Goal: Task Accomplishment & Management: Contribute content

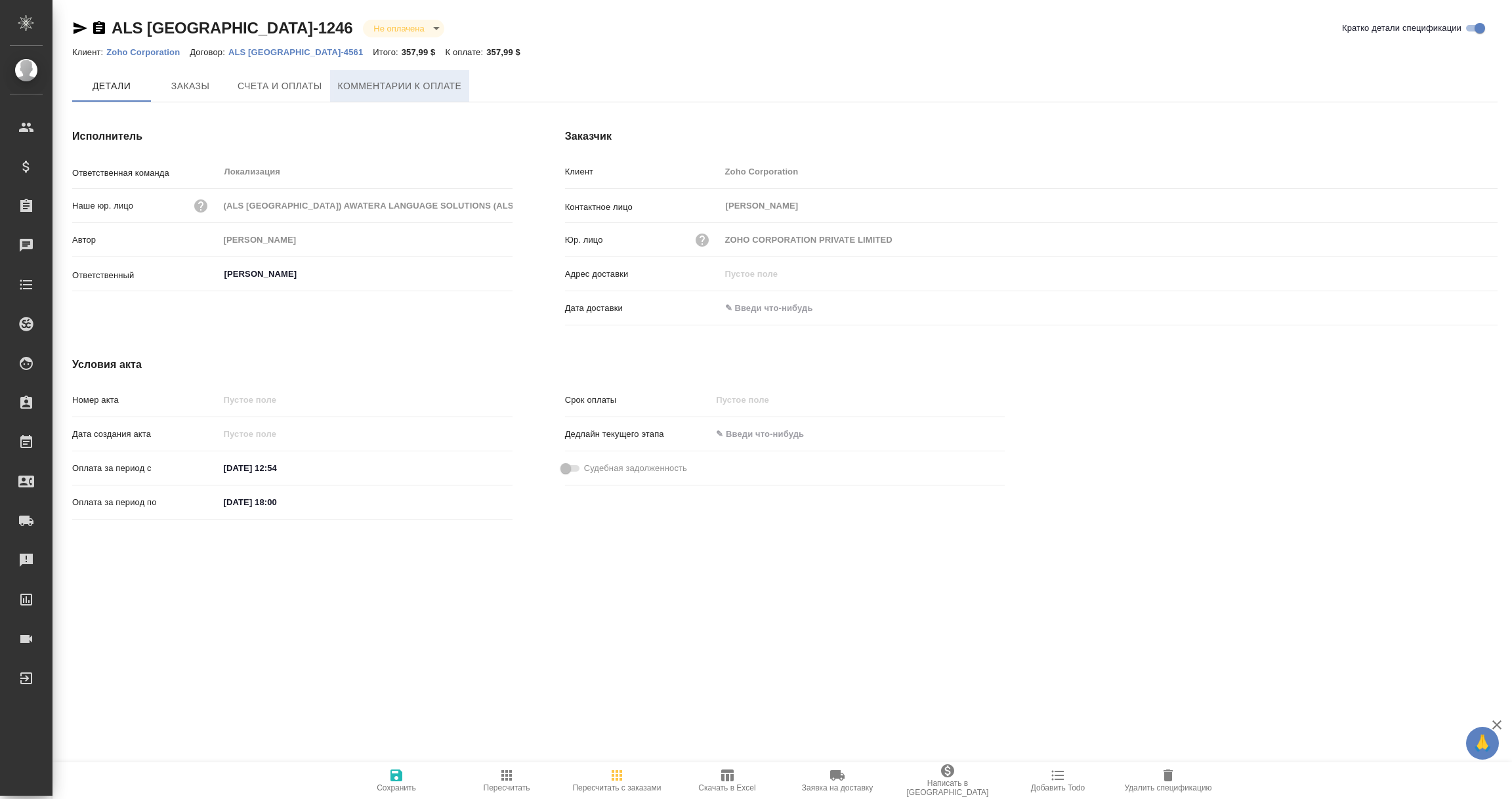
click at [408, 85] on span "Комментарии к оплате" at bounding box center [400, 86] width 124 height 16
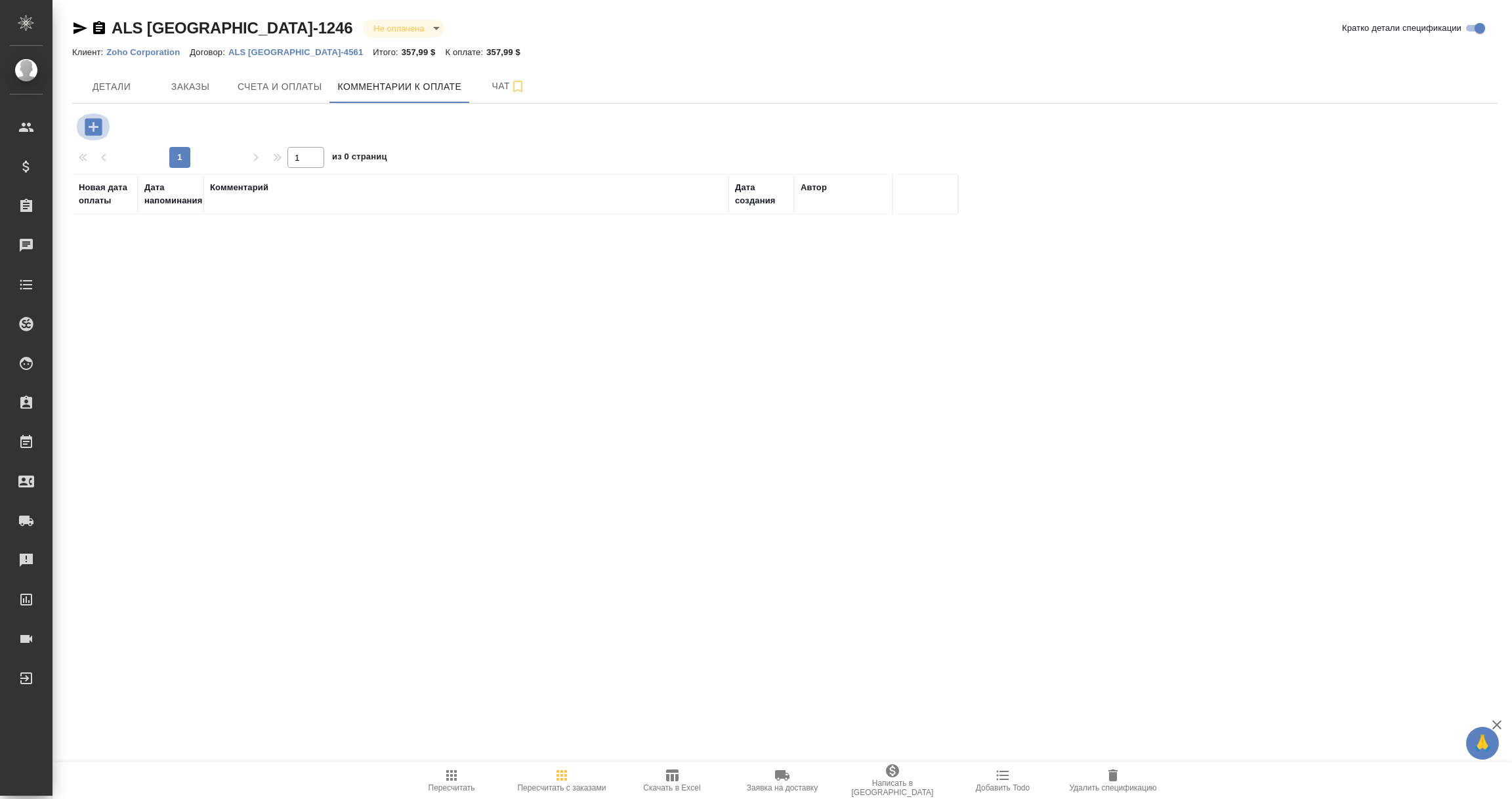
click at [88, 127] on icon "button" at bounding box center [94, 127] width 17 height 17
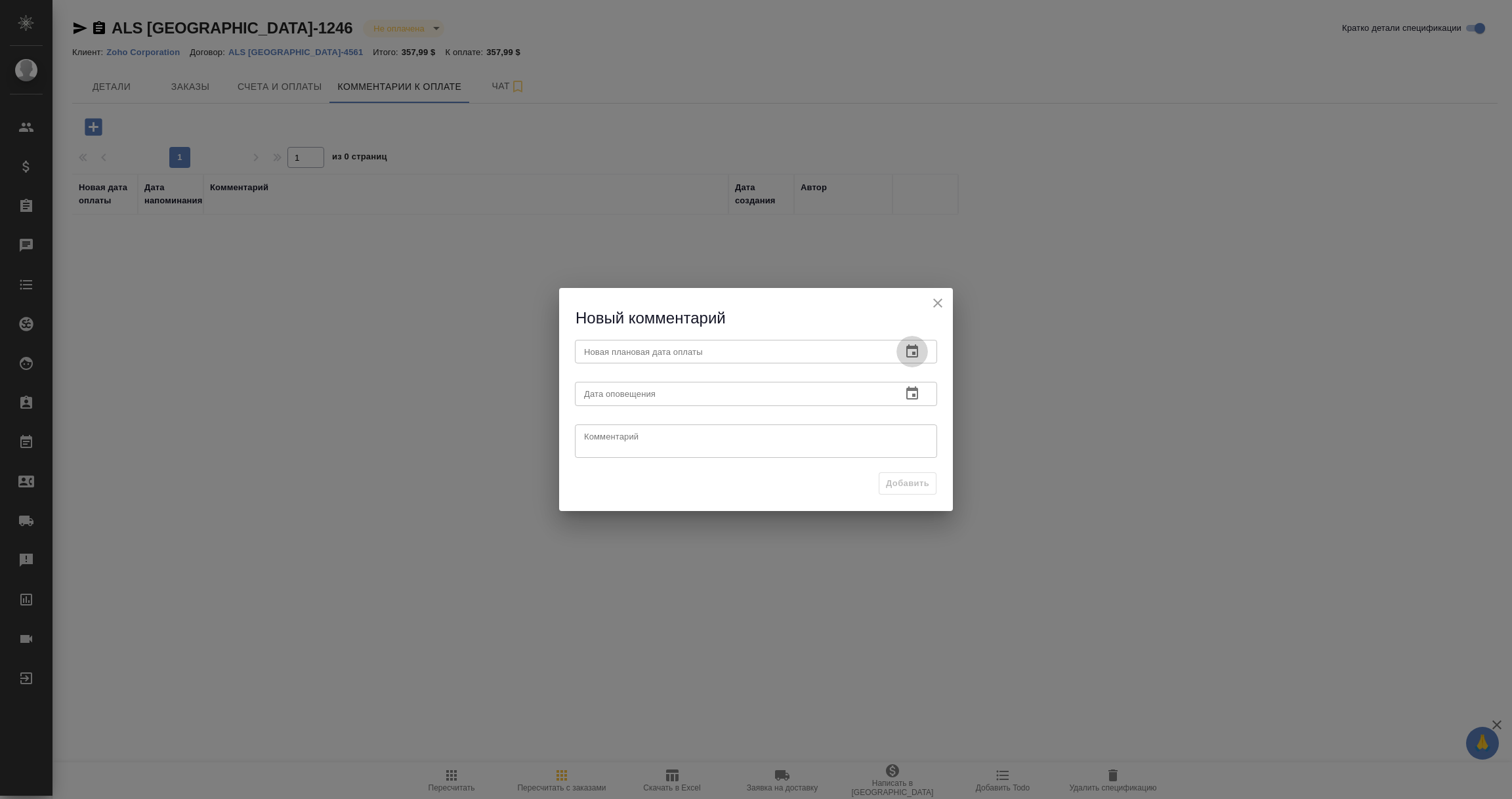
click at [914, 352] on icon "button" at bounding box center [912, 351] width 12 height 13
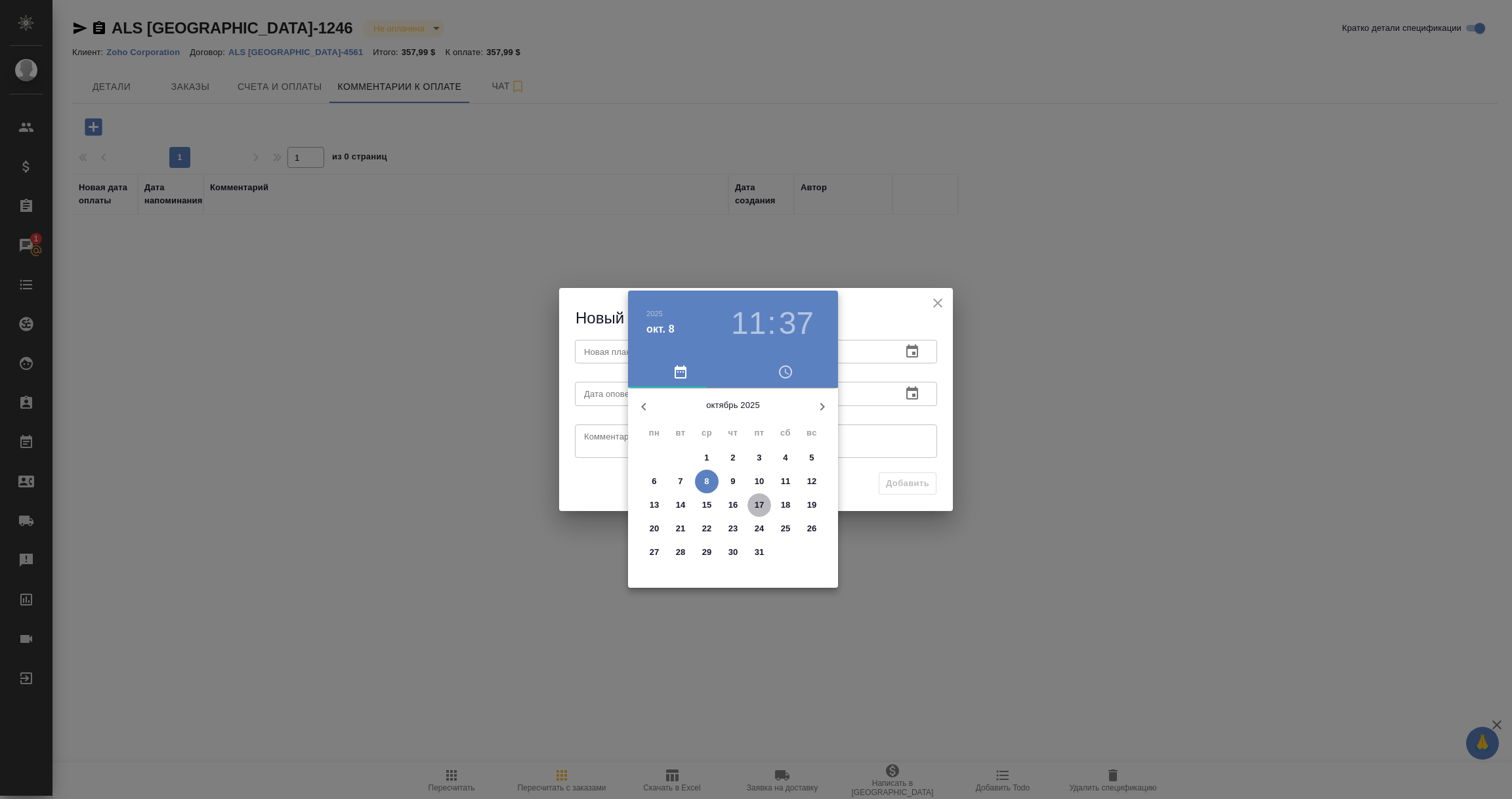
click at [762, 504] on p "17" at bounding box center [759, 505] width 10 height 13
type input "17.10.2025 11:37"
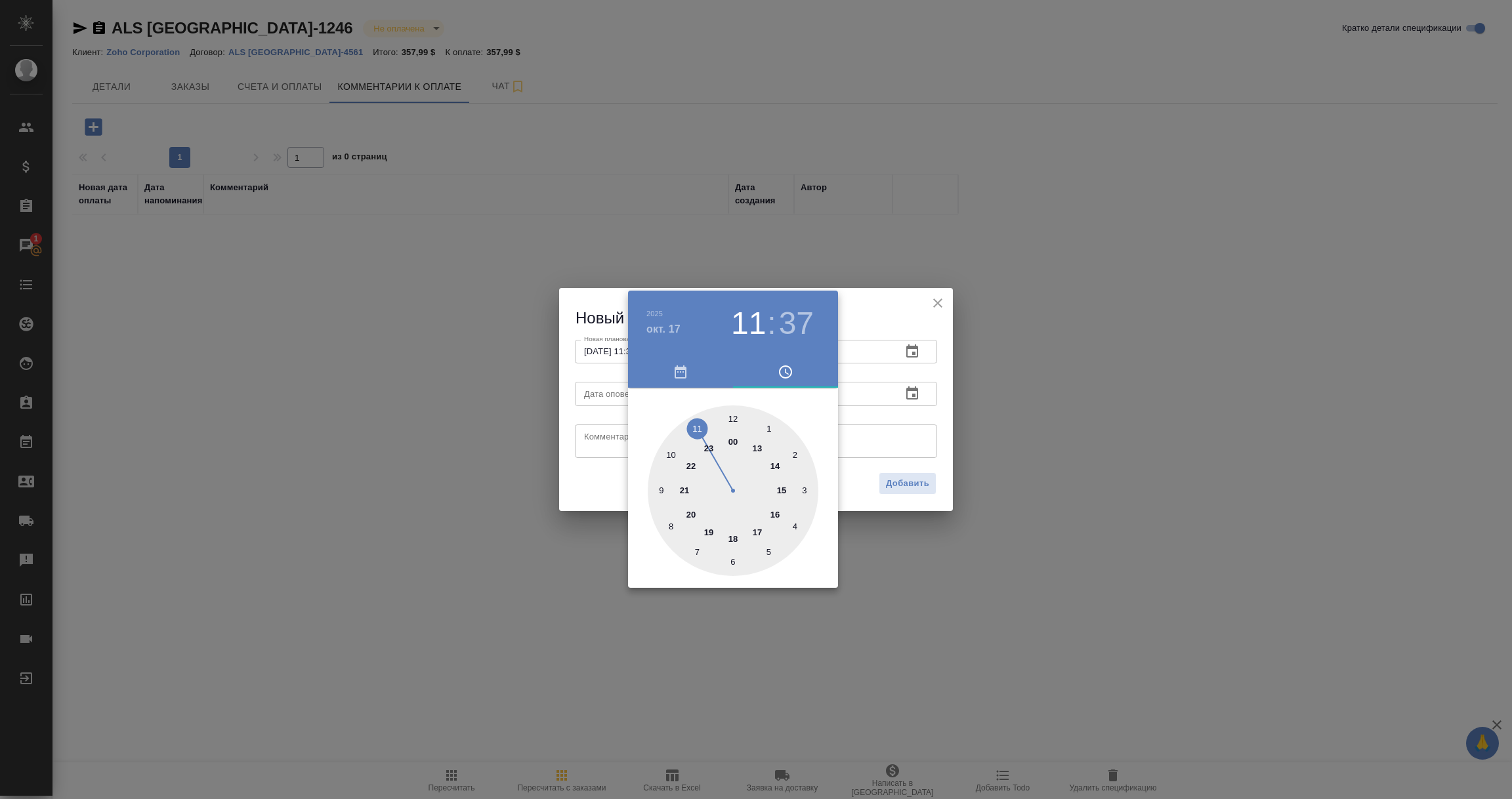
click at [907, 415] on div at bounding box center [756, 399] width 1512 height 799
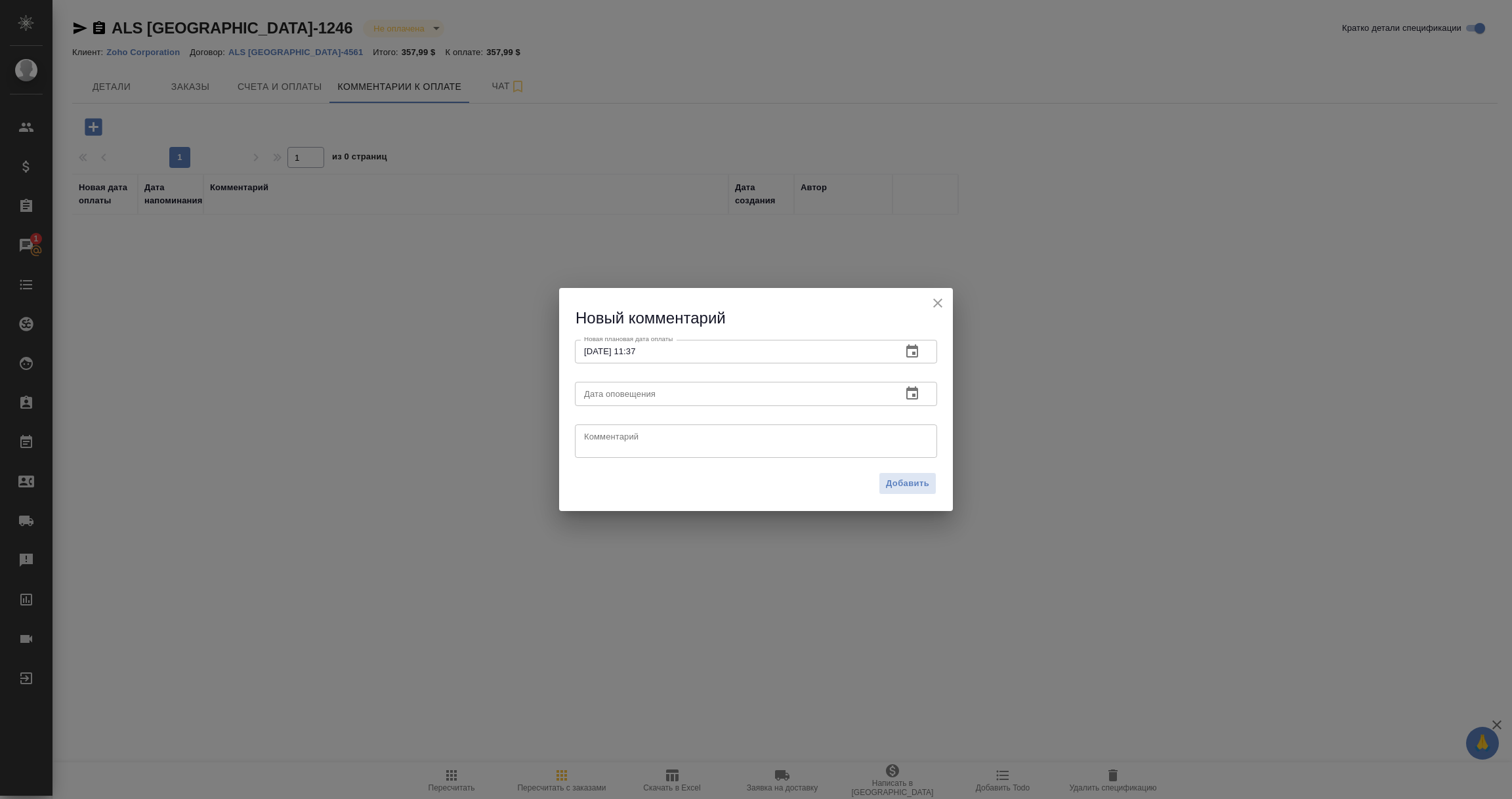
click at [914, 393] on icon "button" at bounding box center [912, 394] width 16 height 16
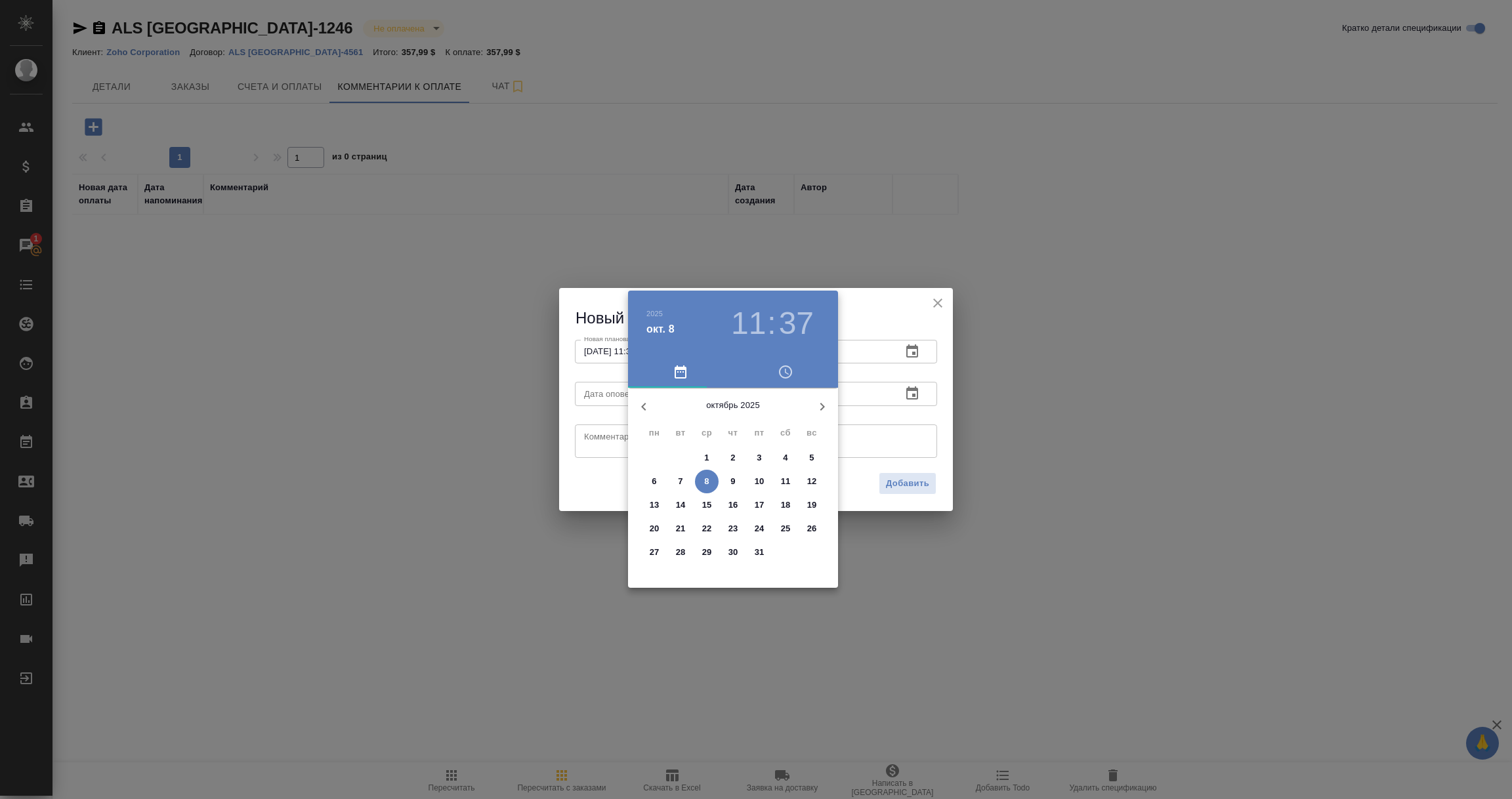
click at [709, 478] on span "8" at bounding box center [707, 482] width 23 height 13
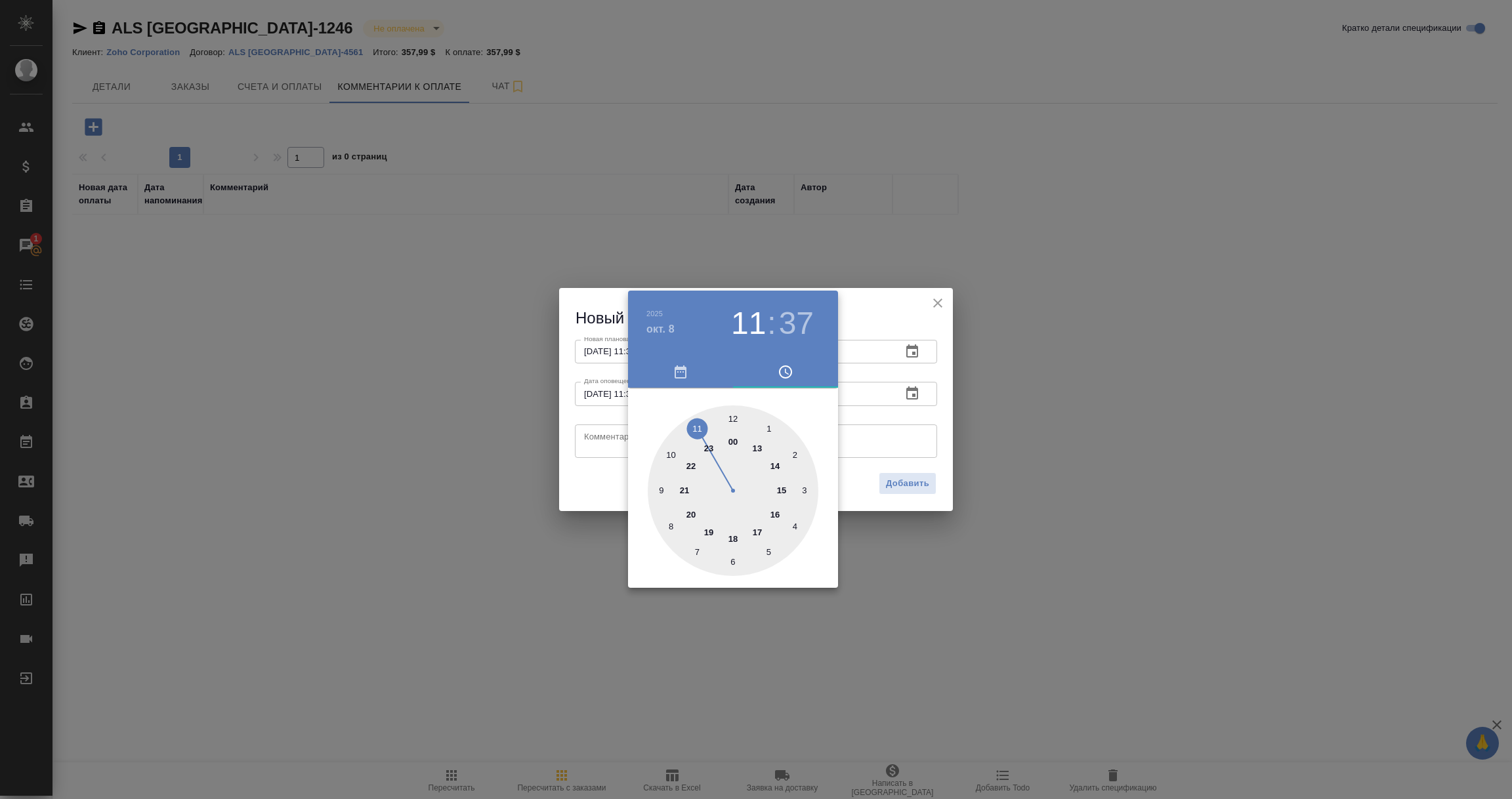
type input "08.10.2025 11:37"
click at [599, 442] on div at bounding box center [756, 399] width 1512 height 799
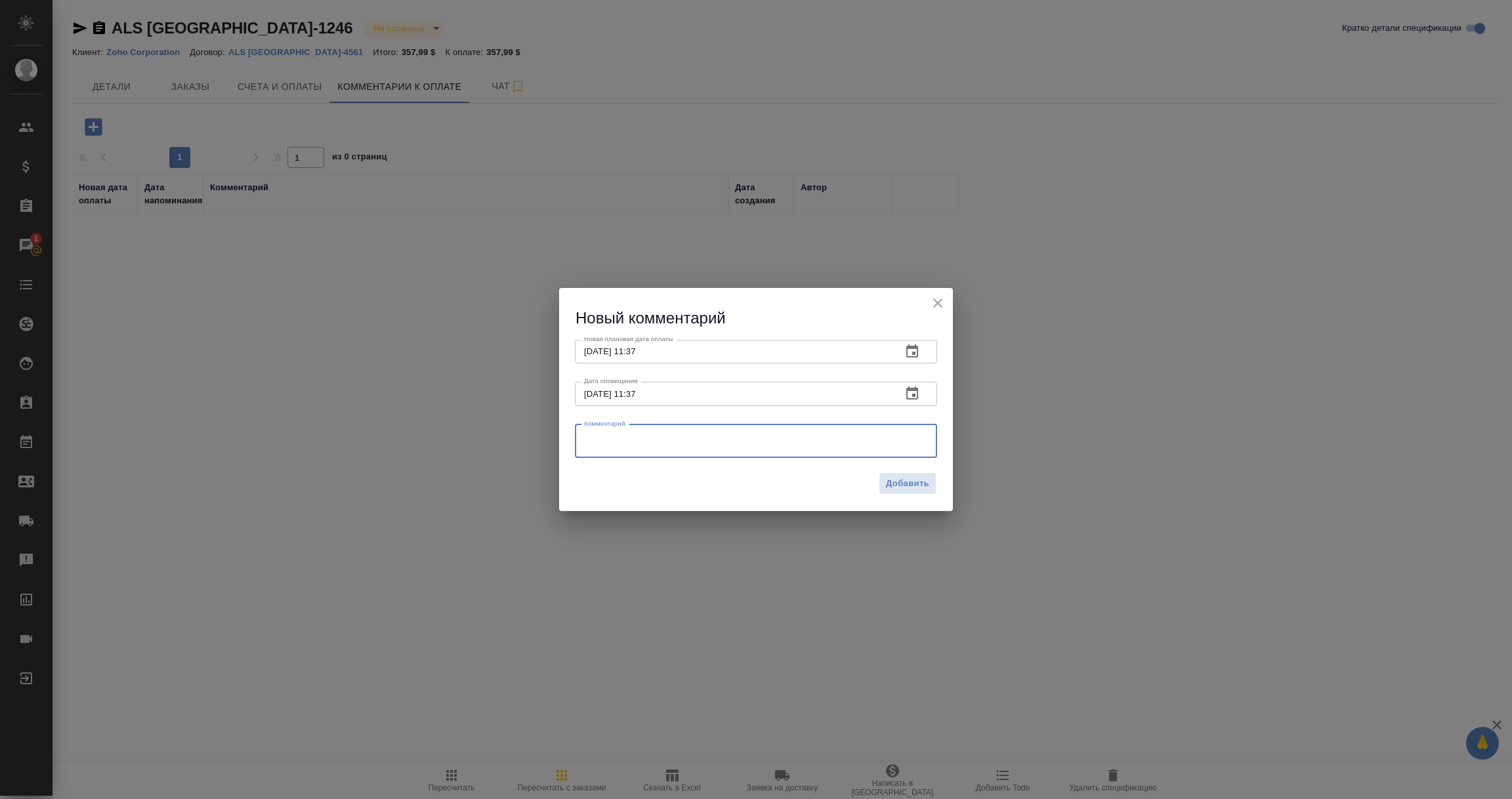
click at [599, 442] on textarea at bounding box center [755, 440] width 344 height 19
click at [704, 436] on textarea "07.10. клиенту передали внось копию счета для бухгалтерии." at bounding box center [755, 440] width 344 height 19
click at [843, 432] on textarea "07.10. клиенту передали вновь копию счета для бухгалтерии." at bounding box center [755, 440] width 344 height 19
click at [660, 448] on textarea "07.10. клиенту передали вновь копию счета для бухгалтерии. Клиент дал ОС, что с…" at bounding box center [755, 441] width 344 height 20
type textarea "07.10. клиенту передали вновь копию счета для бухгалтерии. Клиент дал ОС, что с…"
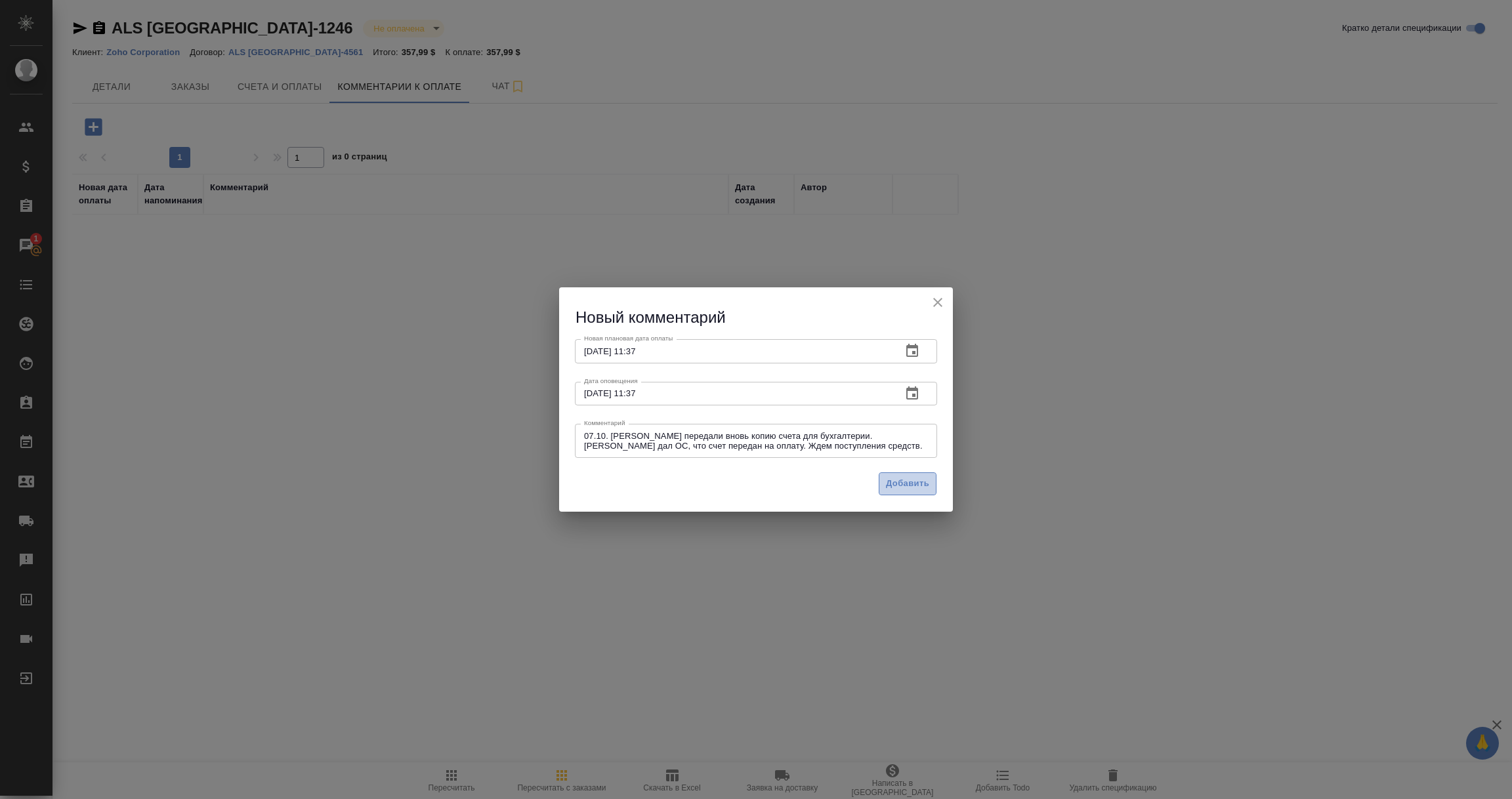
click at [907, 479] on span "Добавить" at bounding box center [908, 483] width 44 height 15
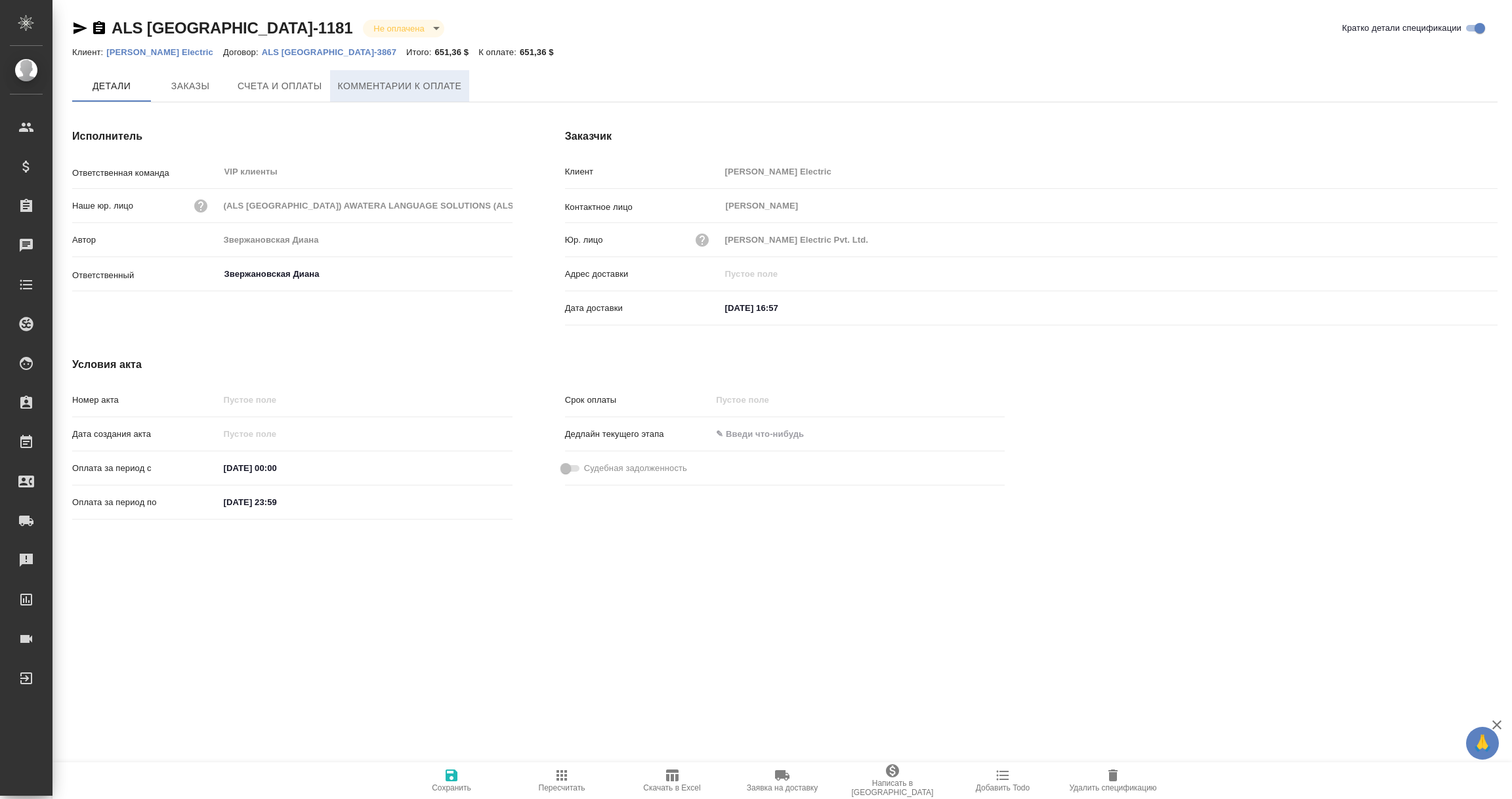
click at [367, 85] on span "Комментарии к оплате" at bounding box center [400, 86] width 124 height 16
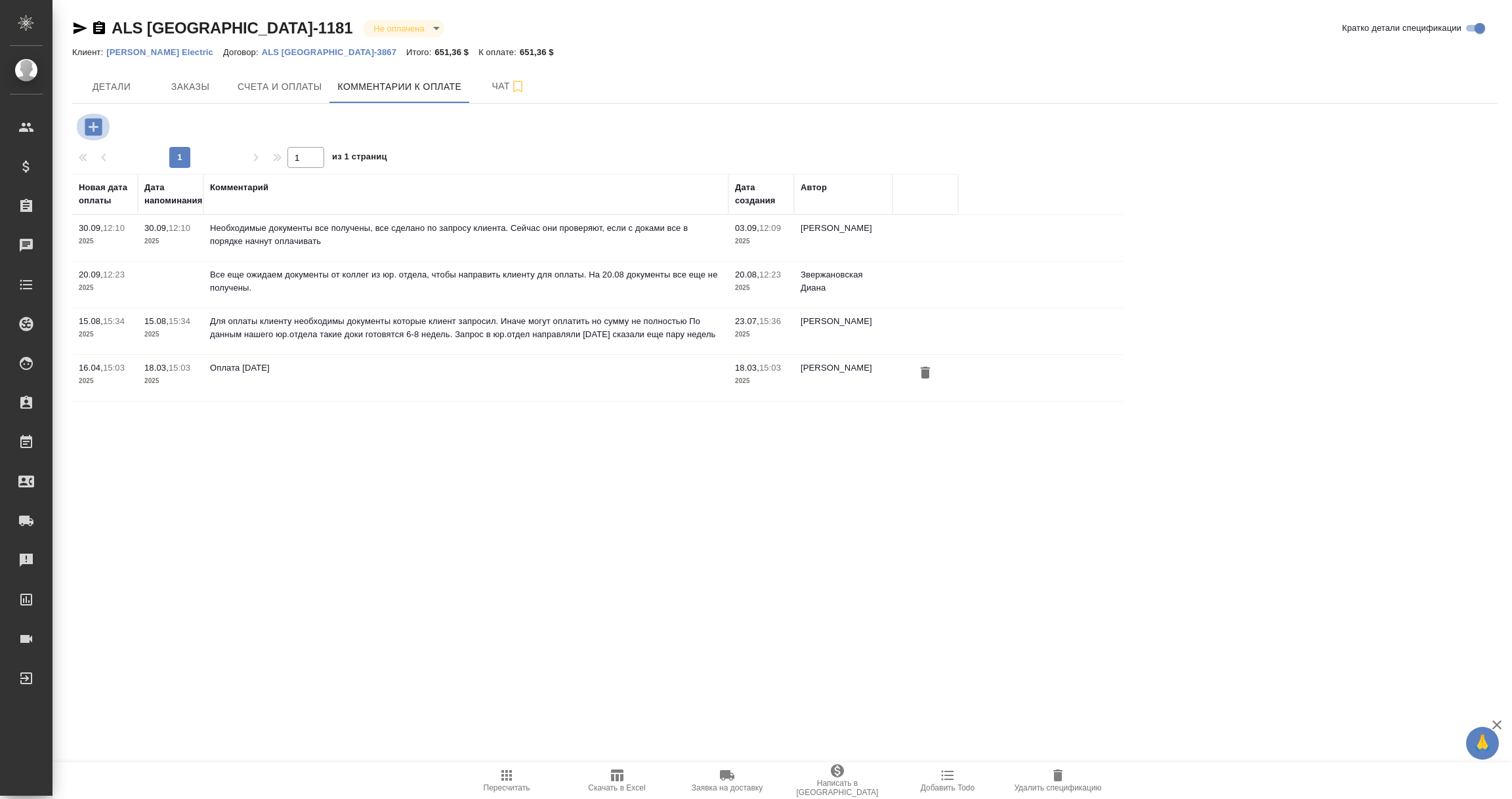
click at [93, 122] on icon "button" at bounding box center [93, 126] width 23 height 23
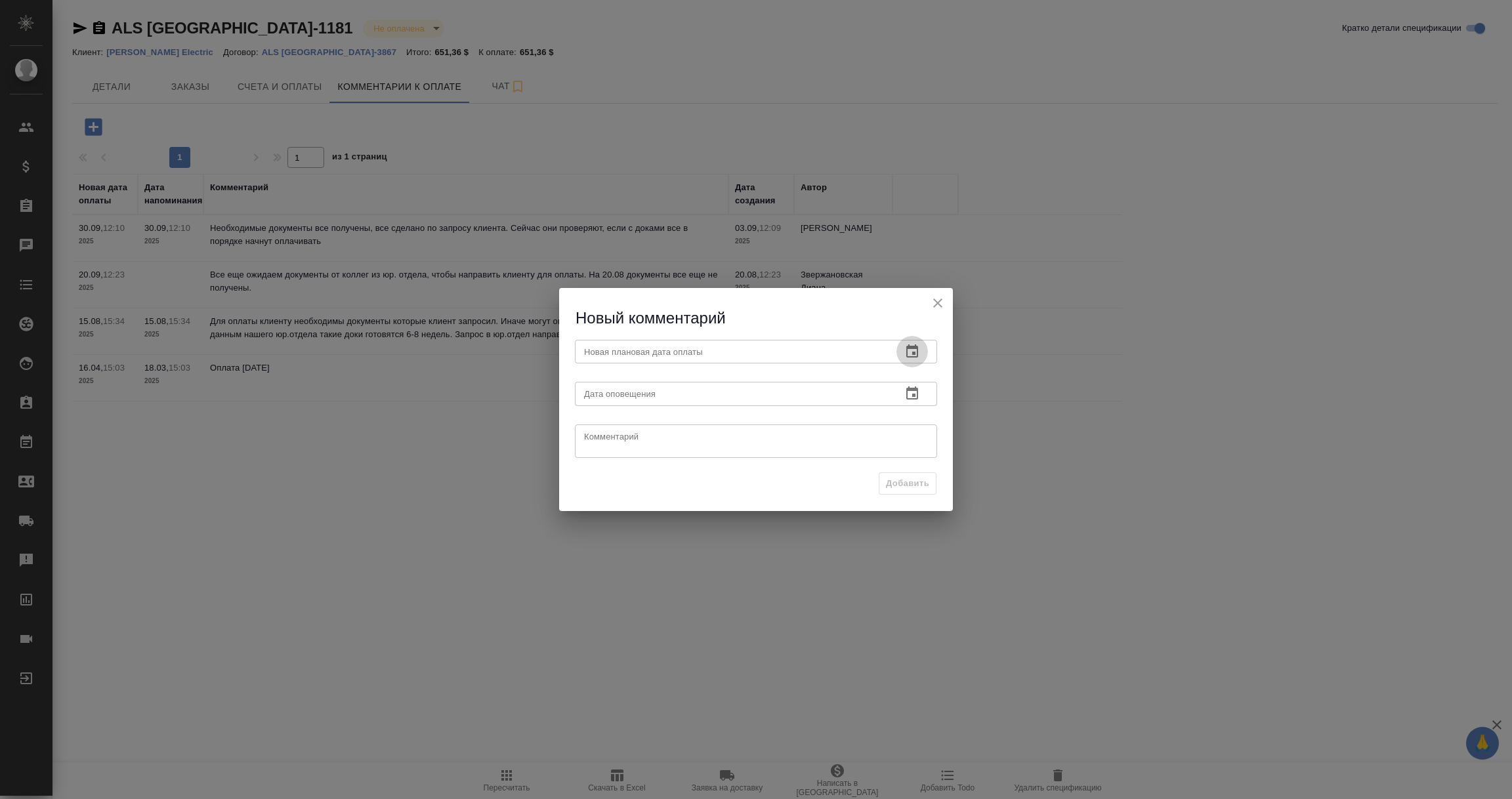
click at [911, 346] on icon "button" at bounding box center [912, 351] width 12 height 13
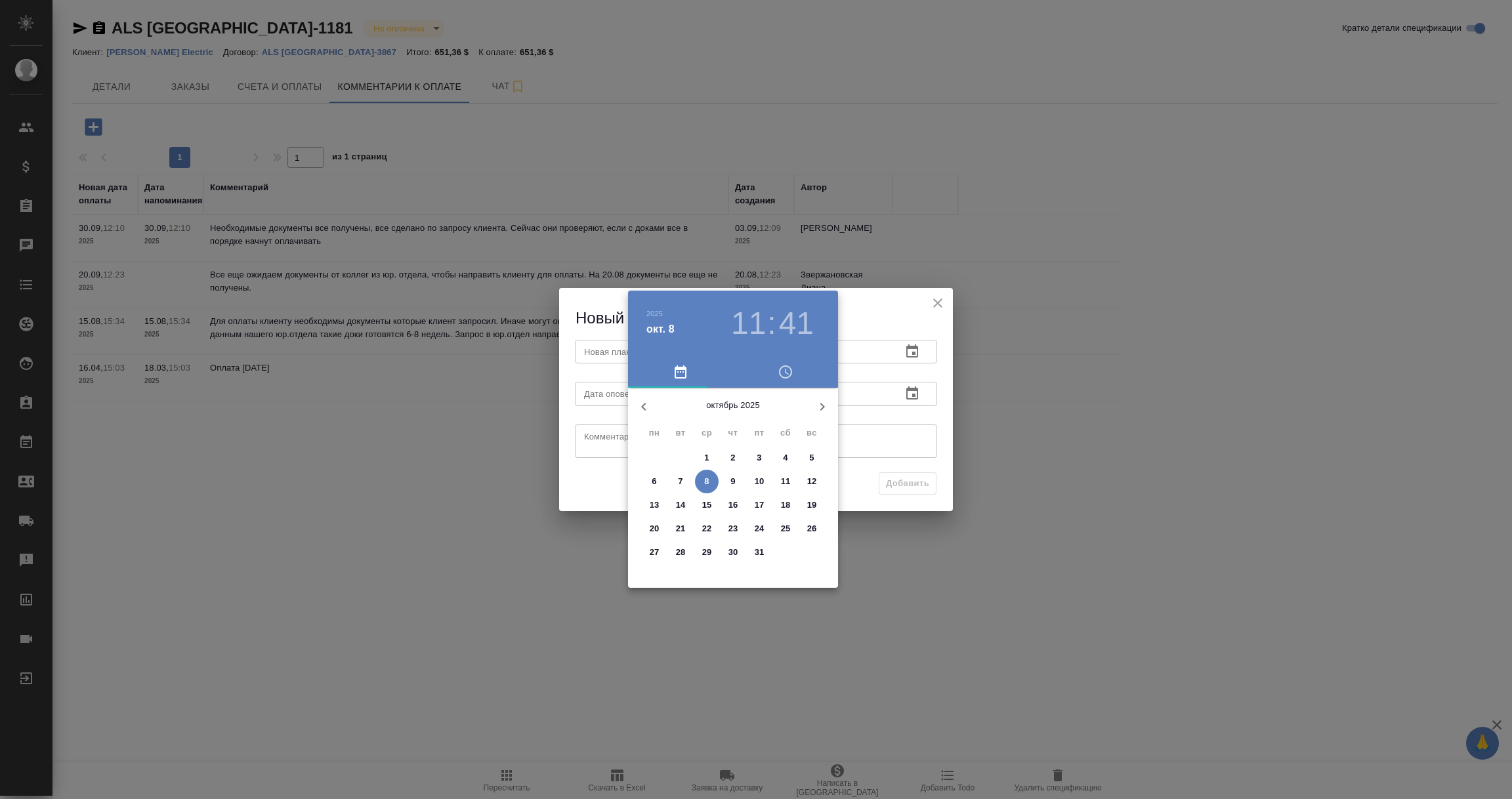
click at [759, 550] on p "31" at bounding box center [759, 552] width 10 height 13
type input "31.10.2025 11:41"
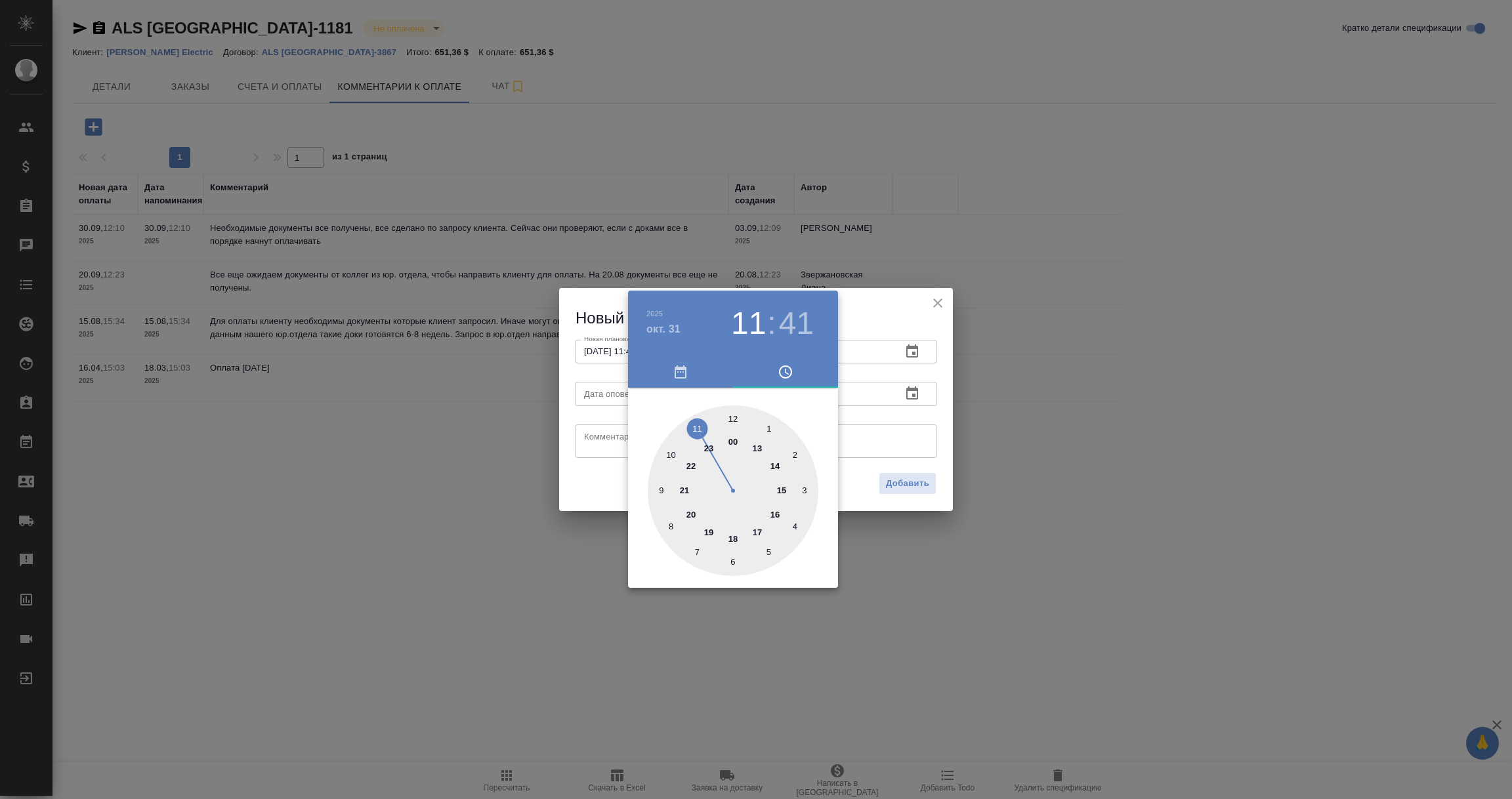
click at [920, 451] on div at bounding box center [756, 399] width 1512 height 799
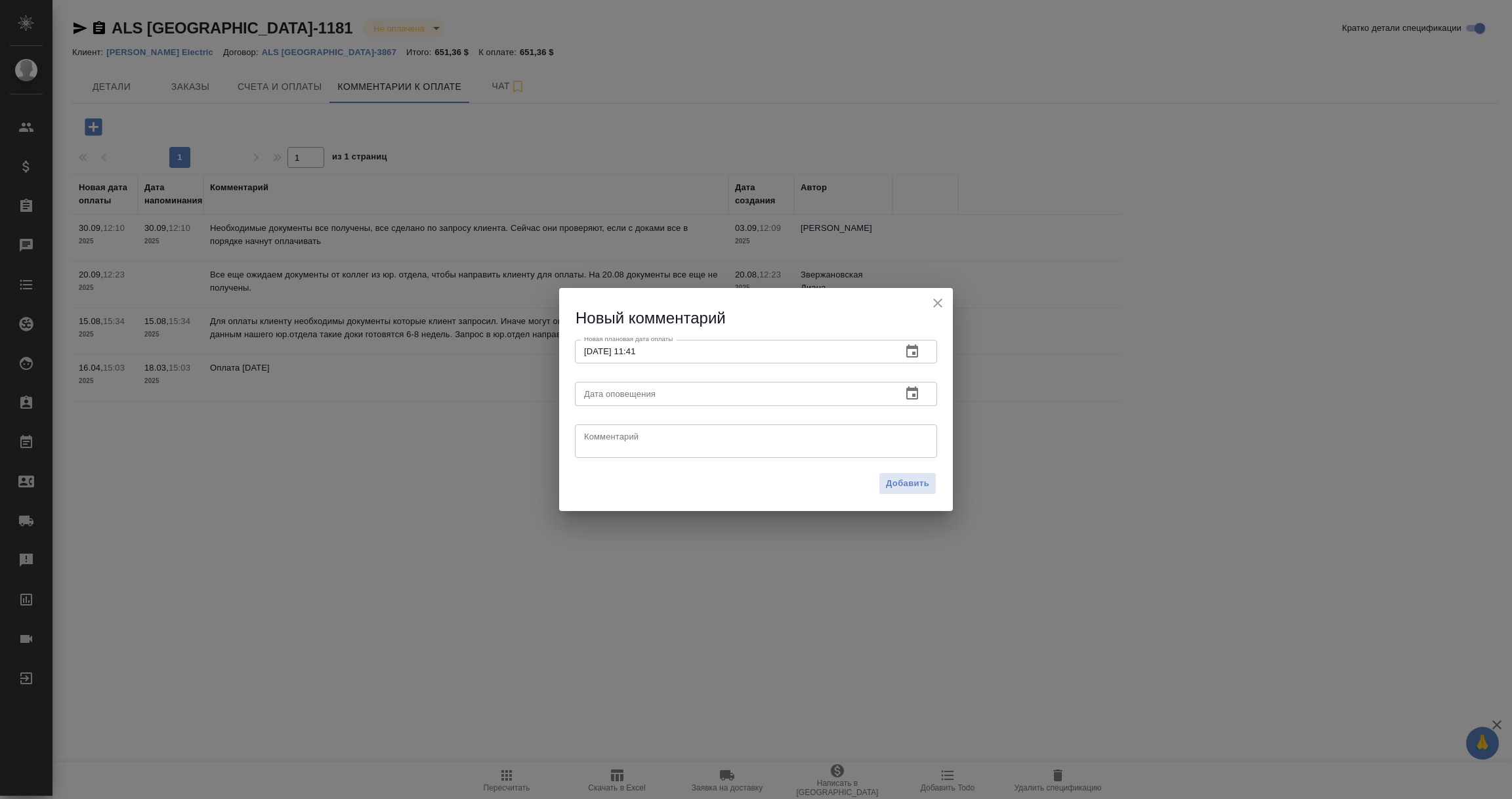
click at [908, 395] on icon "button" at bounding box center [912, 394] width 16 height 16
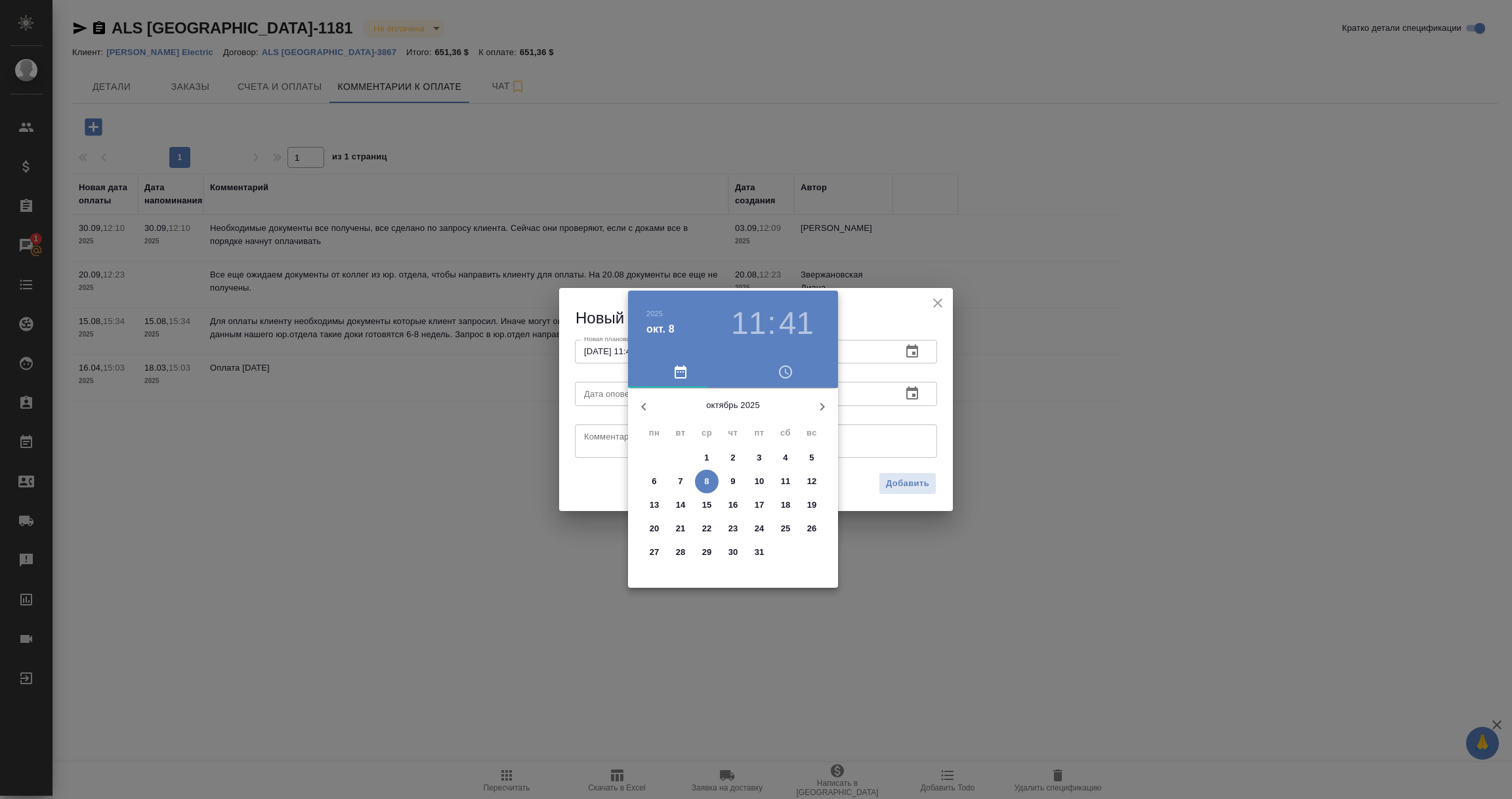
click at [698, 479] on span "8" at bounding box center [707, 482] width 23 height 13
type input "08.10.2025 11:41"
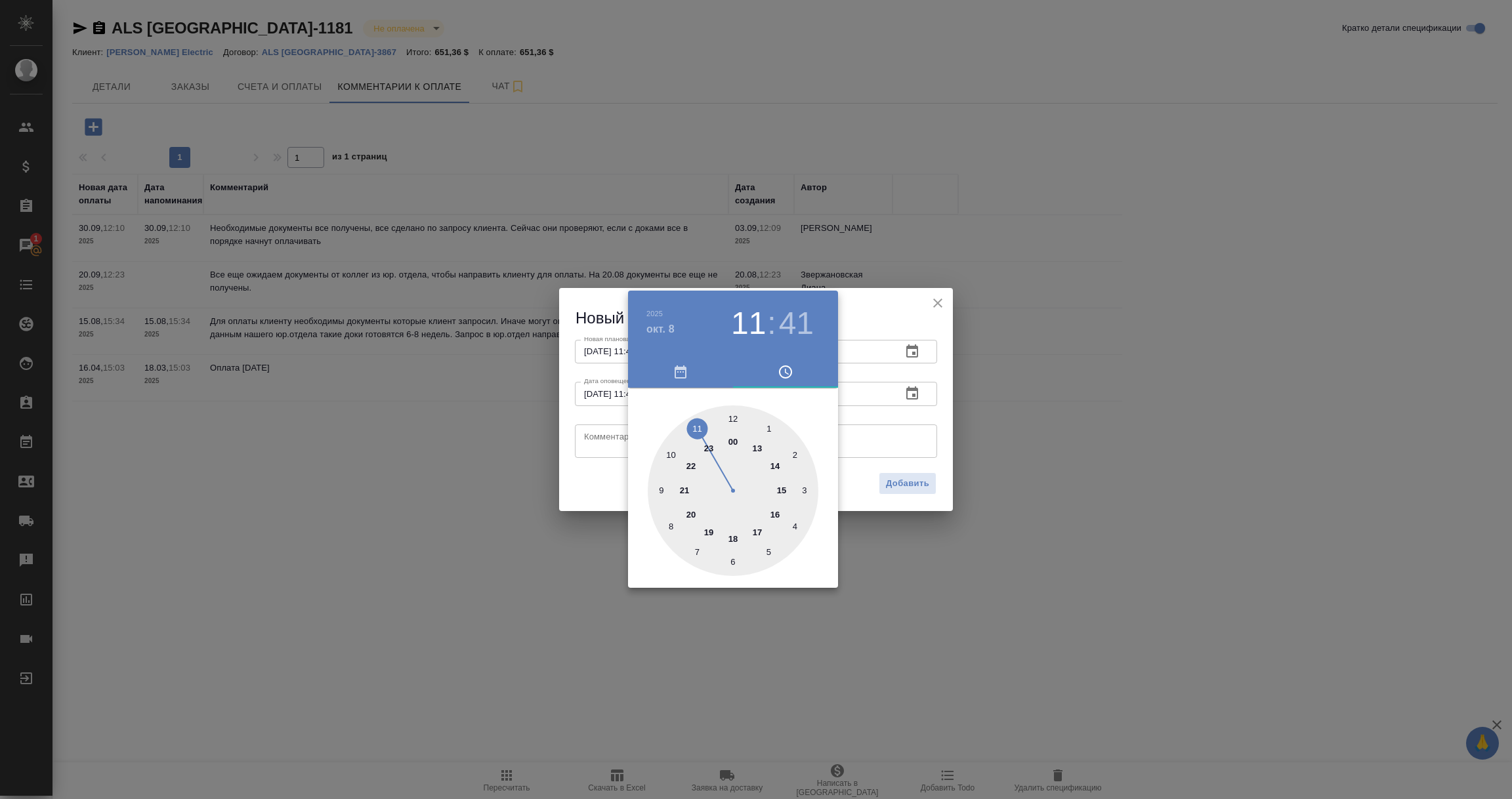
click at [600, 438] on div at bounding box center [756, 399] width 1512 height 799
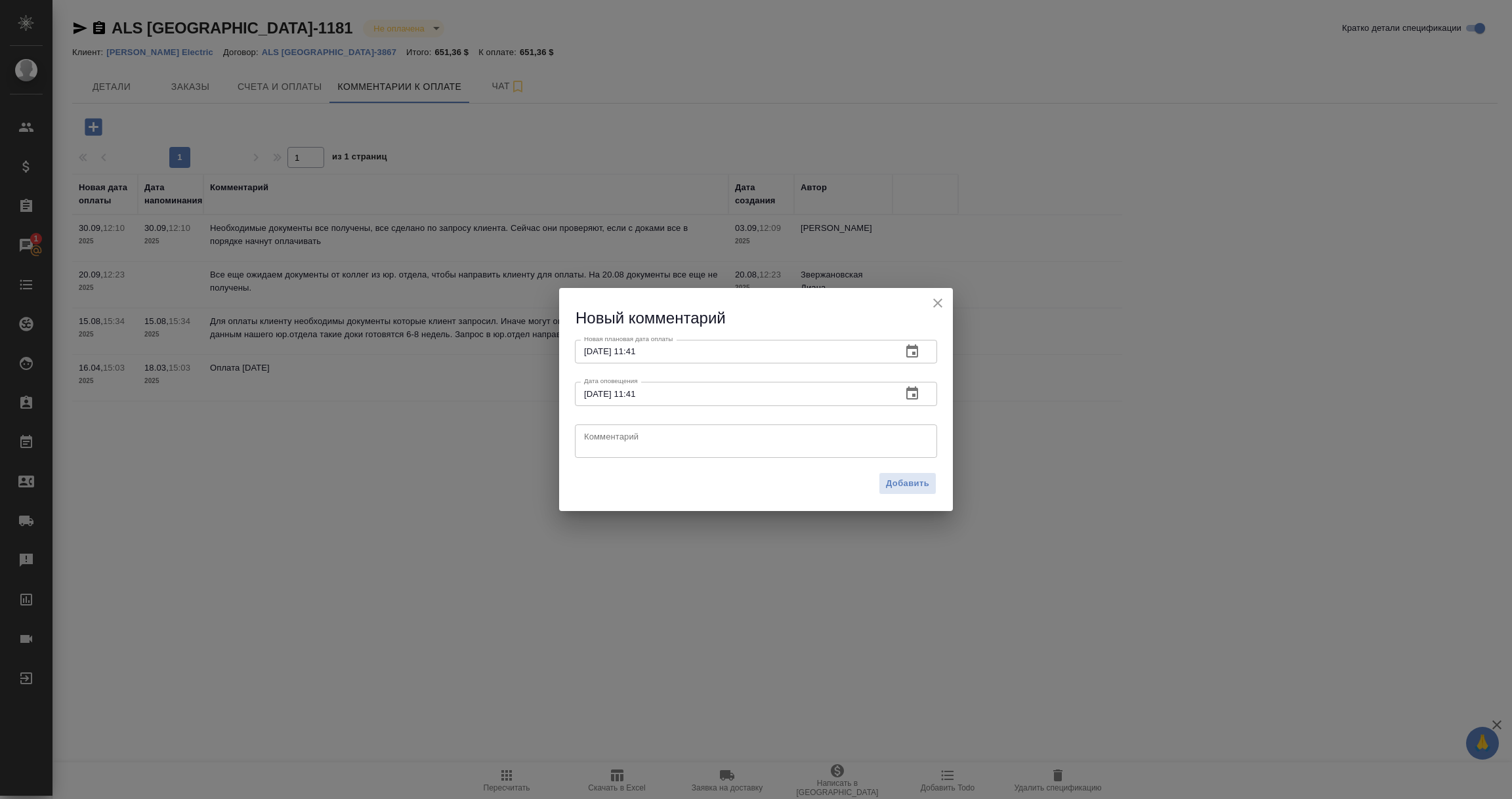
click at [600, 438] on textarea at bounding box center [755, 440] width 344 height 19
click at [643, 447] on textarea "Выясняем с клиентом суммы налога. Калькуляции банка клиента некорректны. Вместо…" at bounding box center [755, 441] width 344 height 20
type textarea "Выясняем с клиентом суммы налога. Калькуляции банка клиента некорректны. Вместо…"
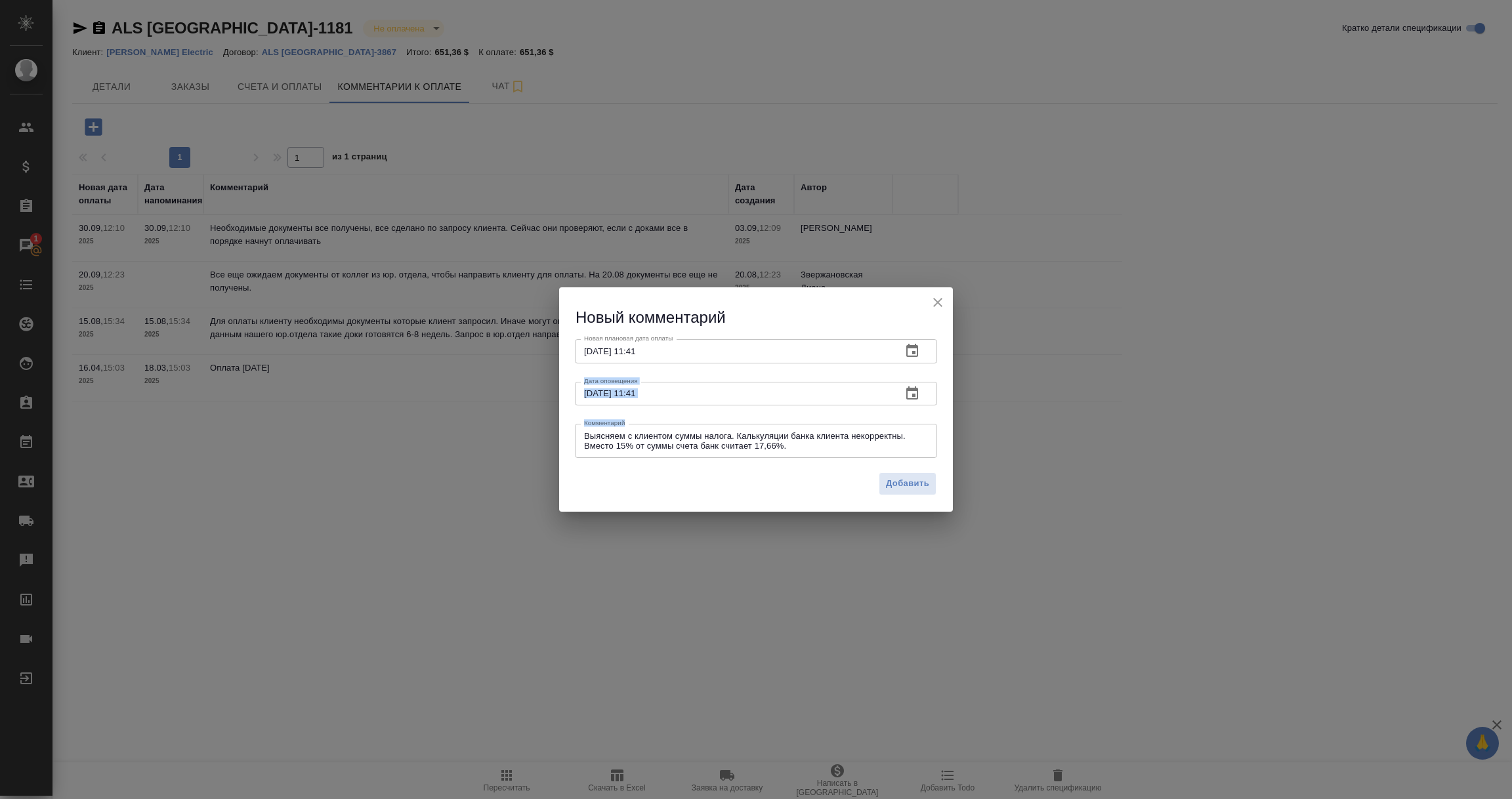
drag, startPoint x: 801, startPoint y: 451, endPoint x: 489, endPoint y: 407, distance: 315.1
click at [489, 407] on div "Новый комментарий Новая плановая дата оплаты 31.10.2025 11:41 Новая плановая да…" at bounding box center [756, 399] width 1512 height 799
click at [821, 451] on div "Выясняем с клиентом суммы налога. Калькуляции банка клиента некорректны. Вместо…" at bounding box center [755, 441] width 362 height 34
drag, startPoint x: 798, startPoint y: 451, endPoint x: 580, endPoint y: 433, distance: 218.7
click at [580, 433] on div "Выясняем с клиентом суммы налога. Калькуляции банка клиента некорректны. Вместо…" at bounding box center [755, 441] width 362 height 34
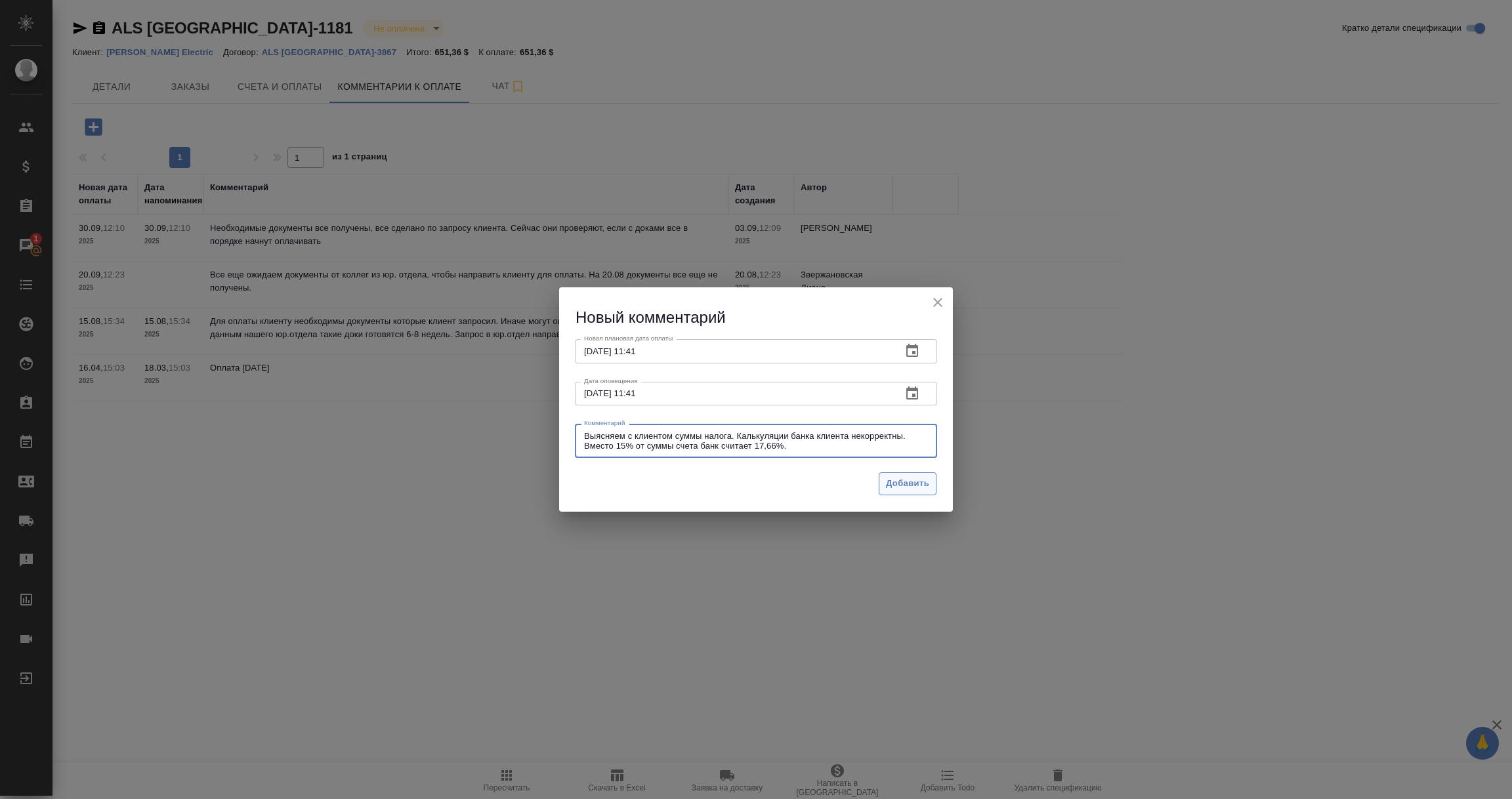
click at [911, 486] on span "Добавить" at bounding box center [908, 483] width 44 height 15
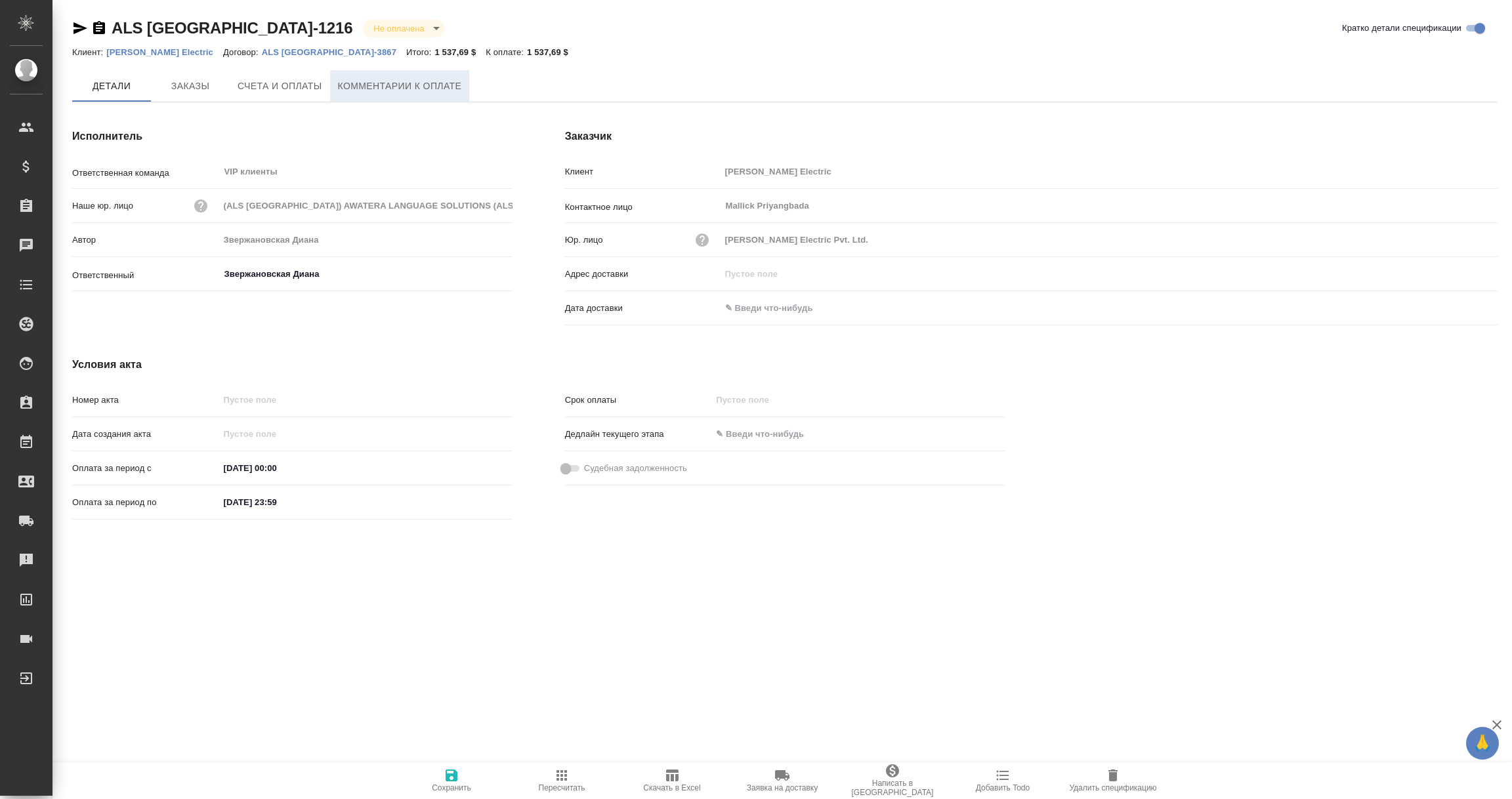
drag, startPoint x: 0, startPoint y: 0, endPoint x: 433, endPoint y: 83, distance: 440.9
click at [433, 83] on span "Комментарии к оплате" at bounding box center [400, 86] width 124 height 16
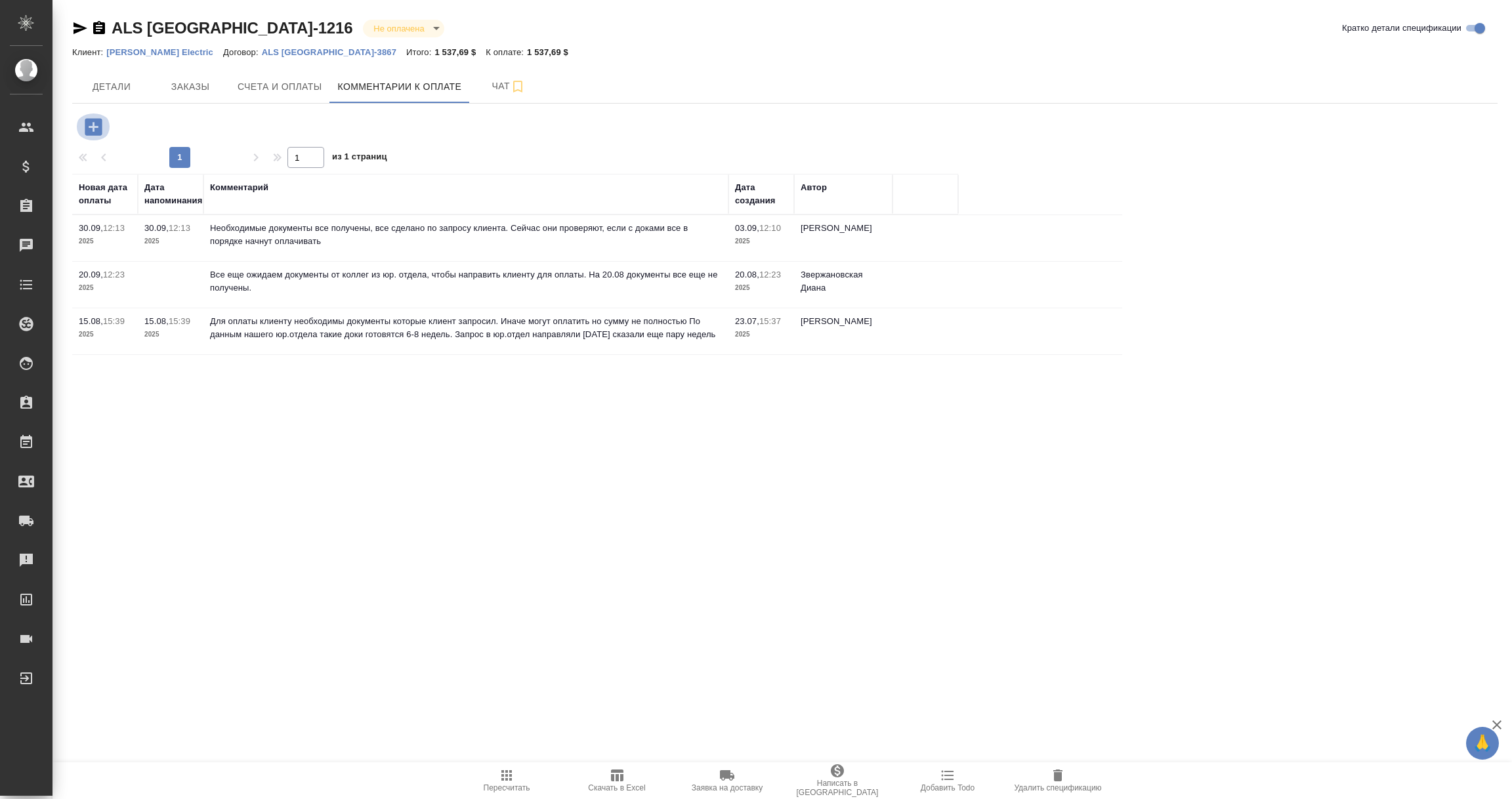
click at [97, 129] on icon "button" at bounding box center [94, 127] width 17 height 17
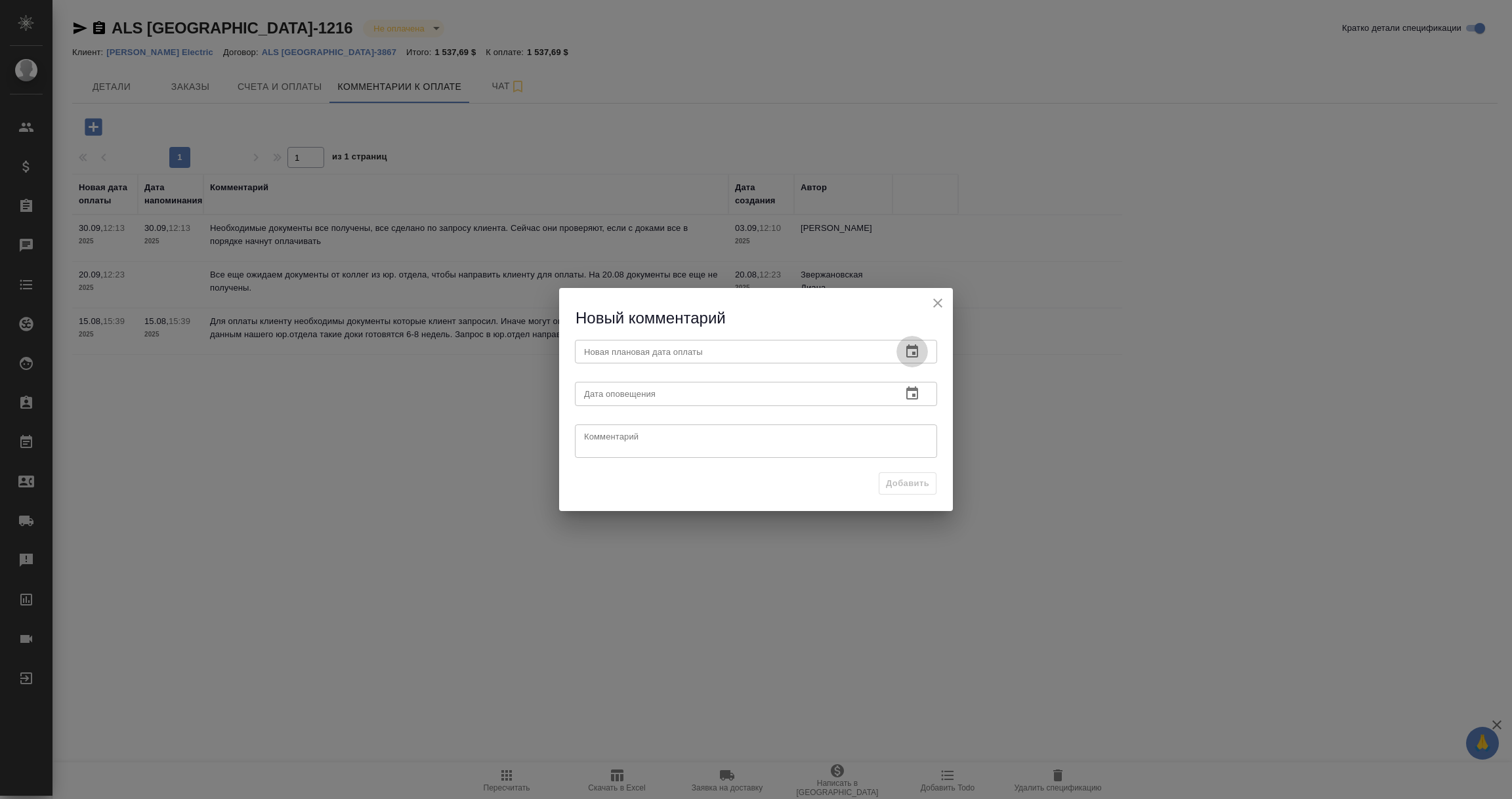
click at [911, 357] on icon "button" at bounding box center [912, 351] width 12 height 13
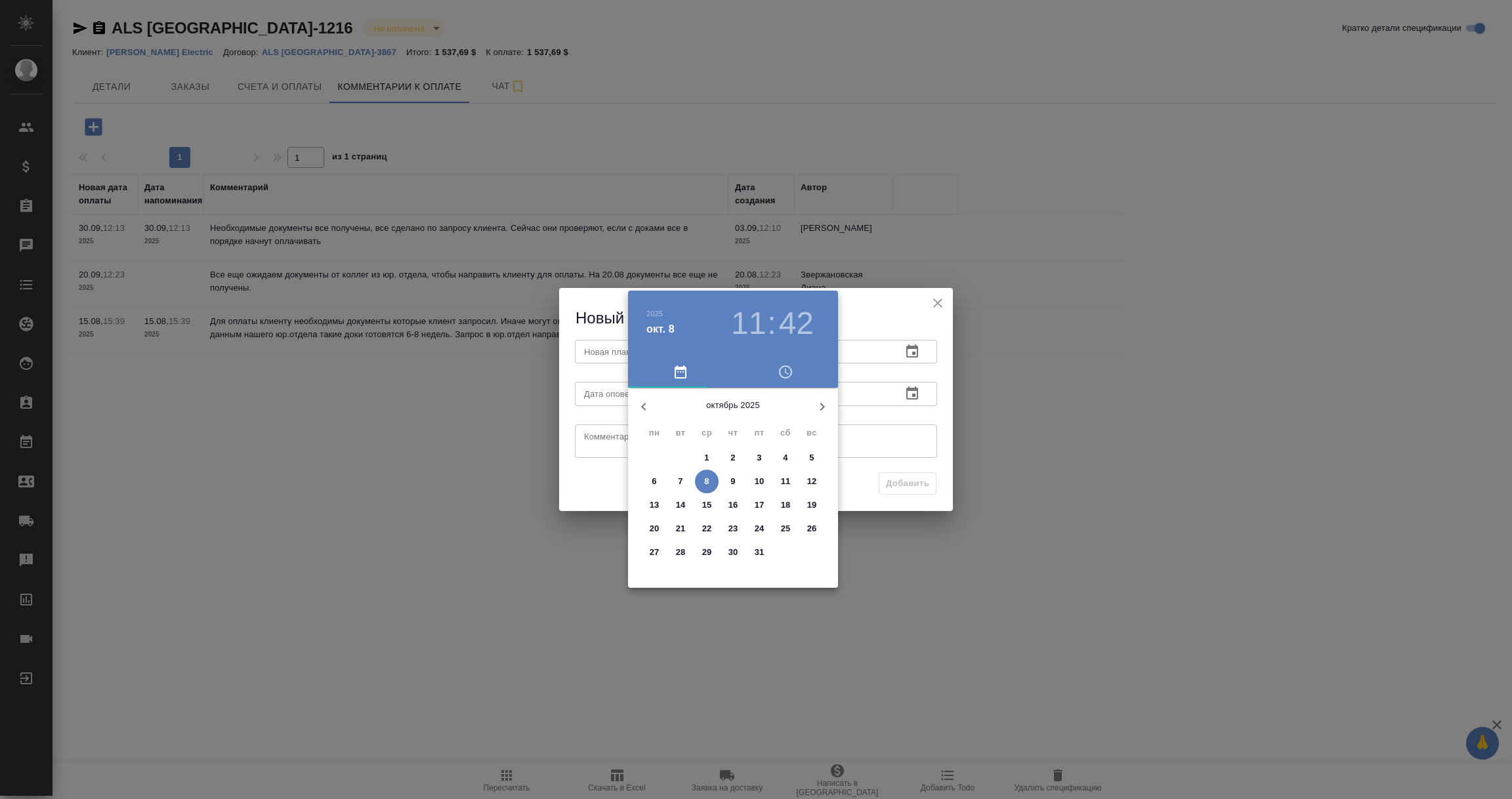
click at [758, 553] on p "31" at bounding box center [759, 552] width 10 height 13
type input "[DATE] 11:42"
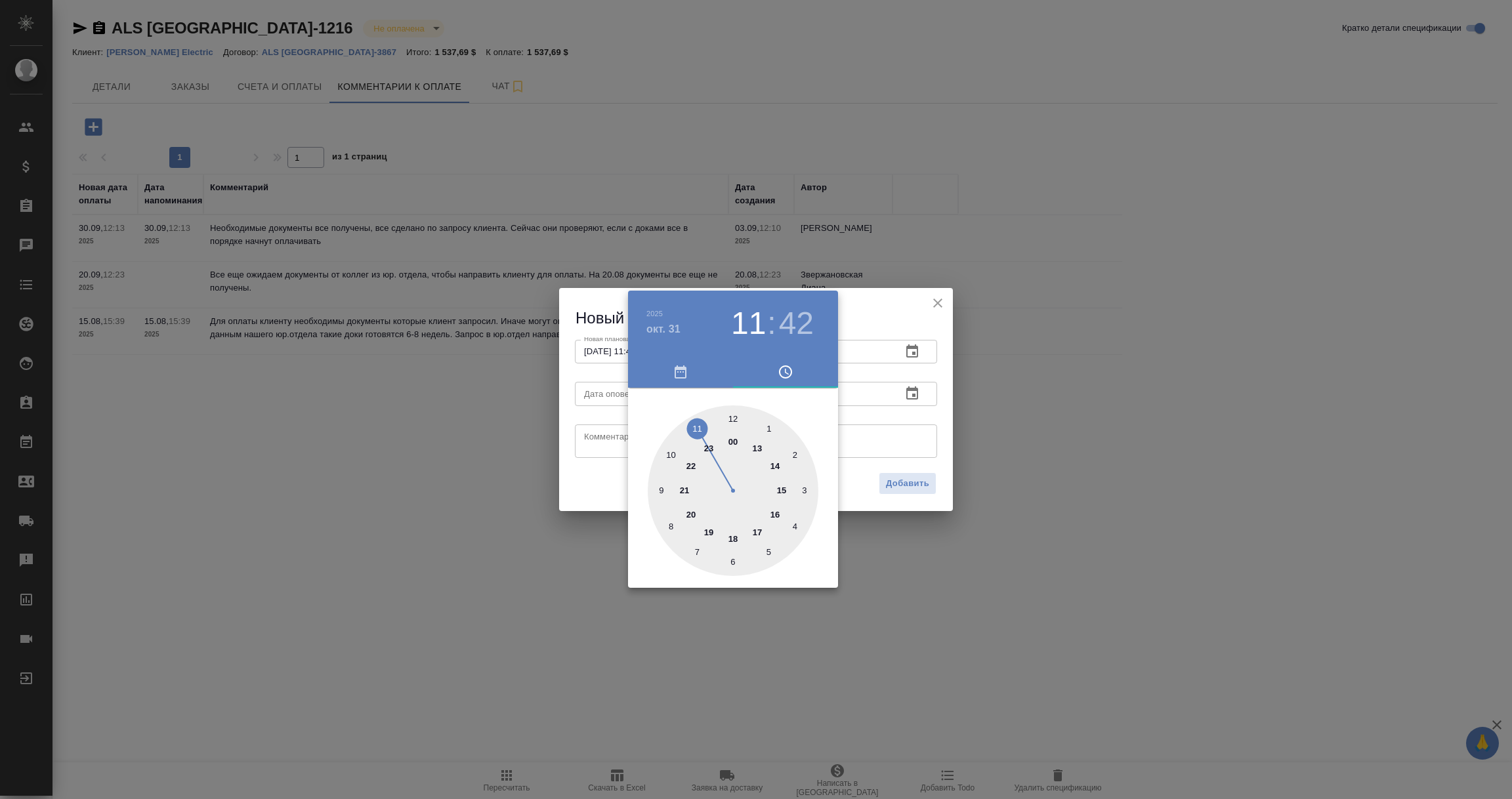
click at [903, 428] on div at bounding box center [756, 399] width 1512 height 799
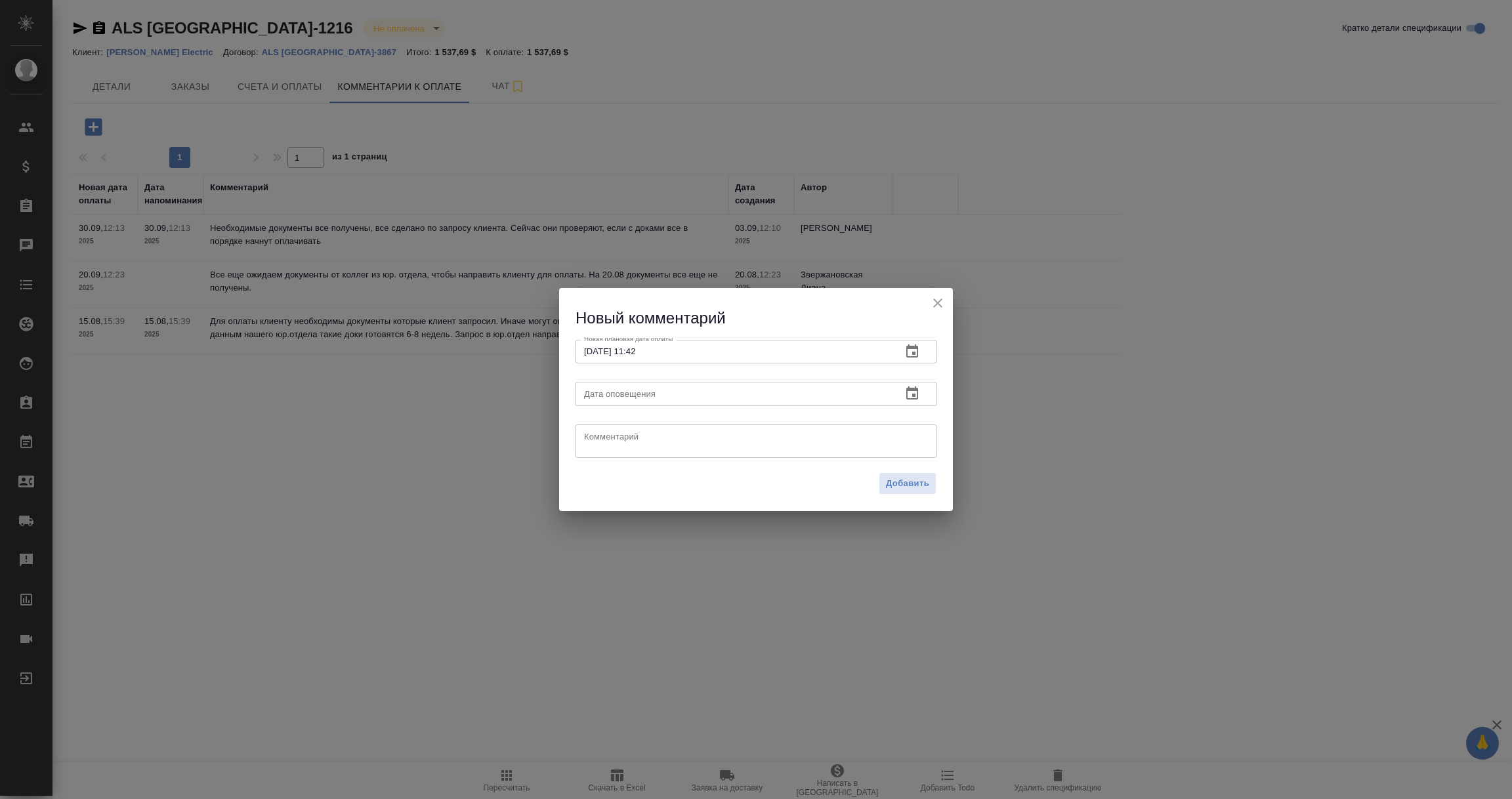
click at [914, 392] on icon "button" at bounding box center [912, 394] width 16 height 16
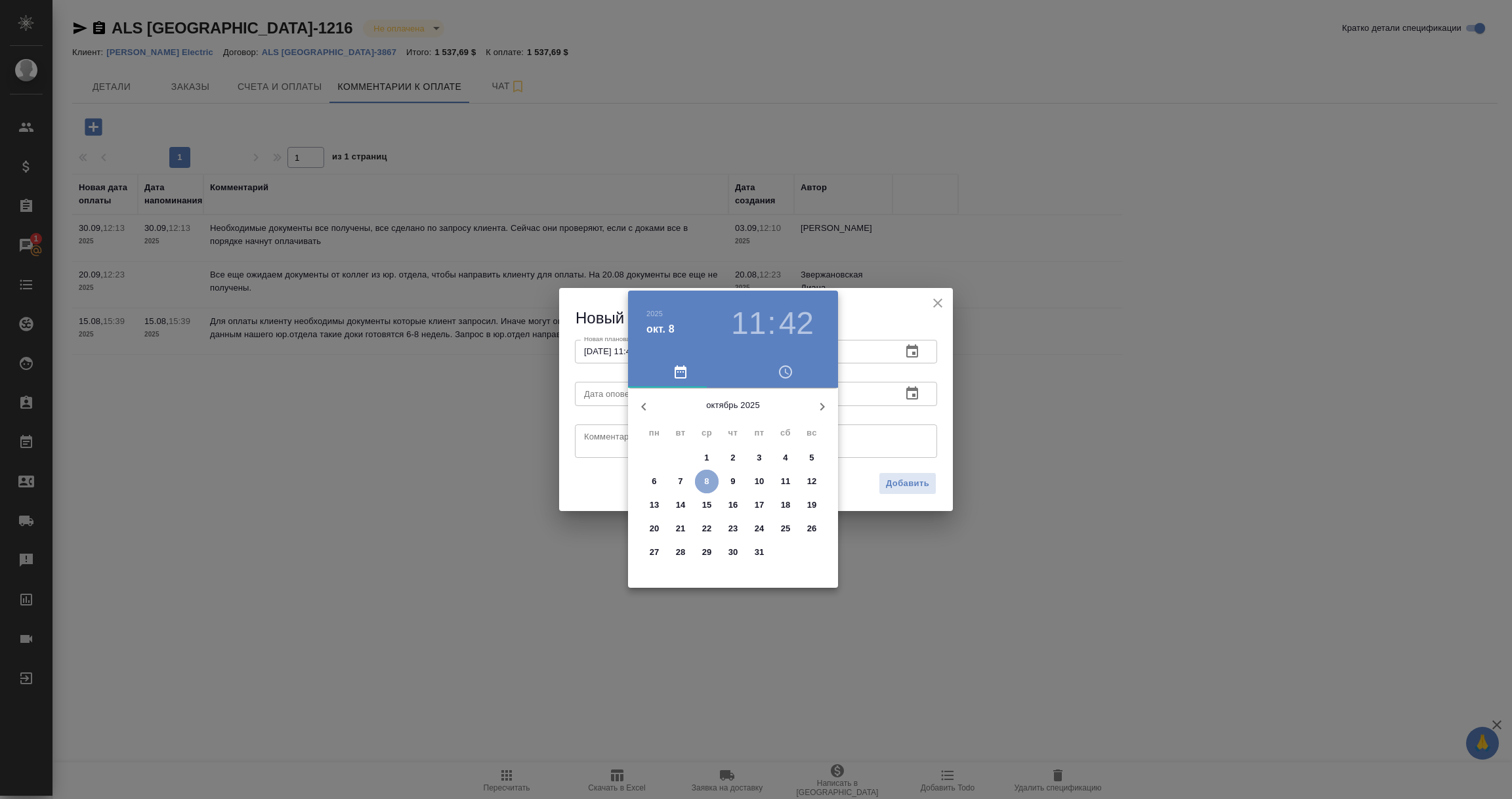
click at [711, 483] on span "8" at bounding box center [707, 482] width 23 height 13
type input "[DATE] 11:42"
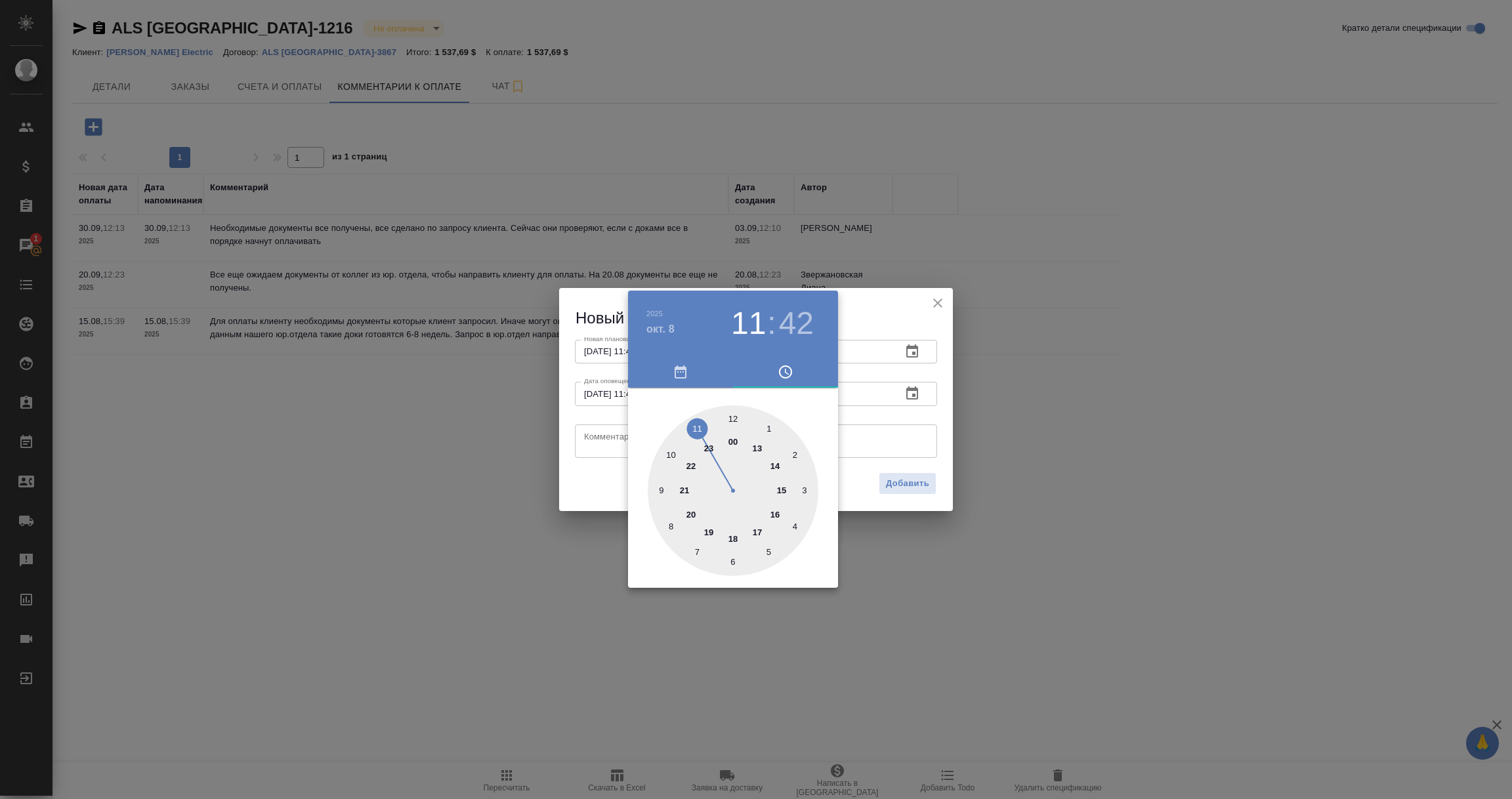
click at [606, 450] on div at bounding box center [756, 399] width 1512 height 799
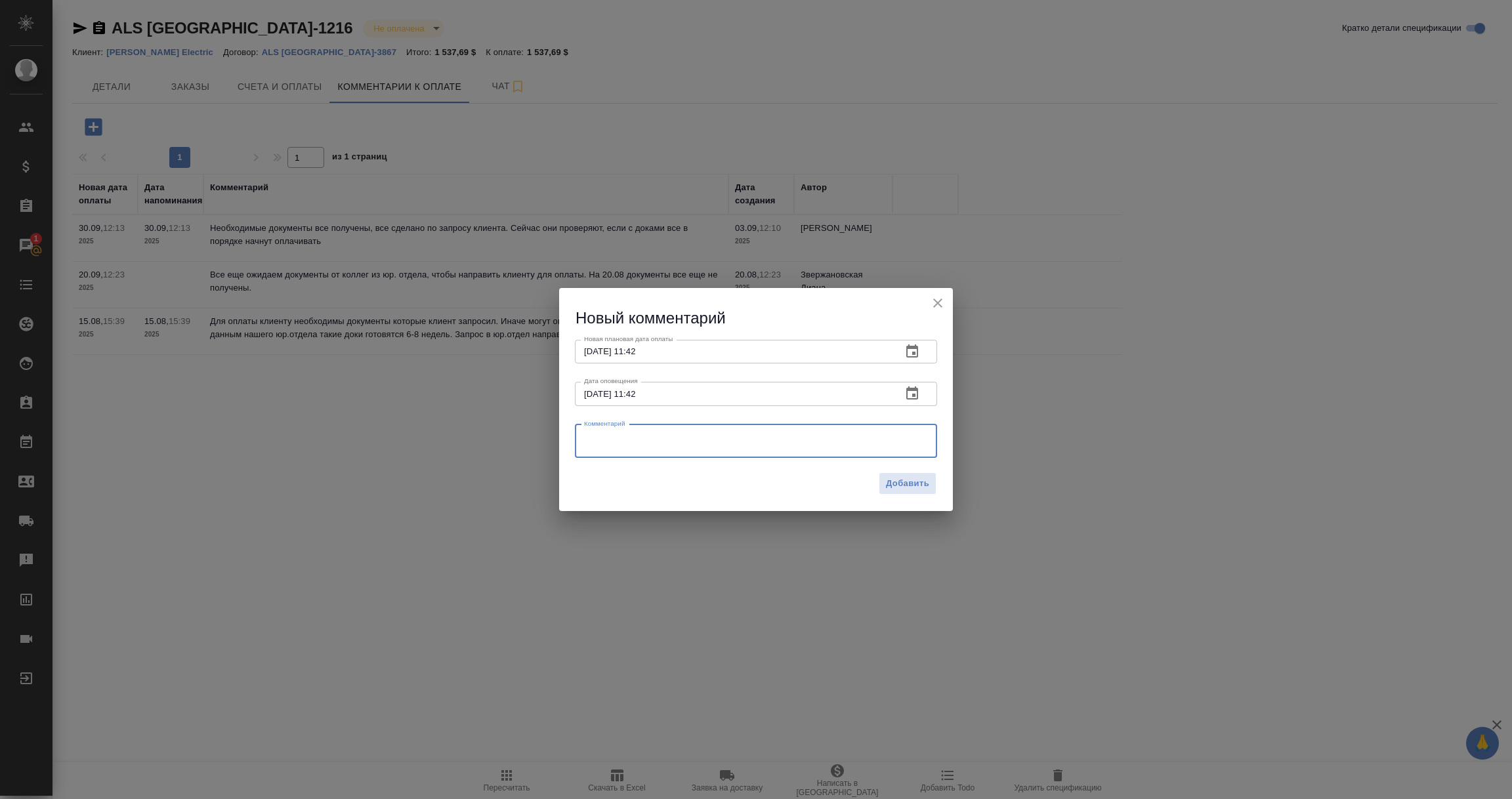
click at [604, 442] on textarea at bounding box center [755, 440] width 344 height 19
paste textarea "Выясняем с клиентом суммы налога. Калькуляции банка клиента некорректны. Вместо…"
type textarea "Выясняем с клиентом суммы налога. Калькуляции банка клиента некорректны. Вместо…"
click at [900, 479] on span "Добавить" at bounding box center [908, 483] width 44 height 15
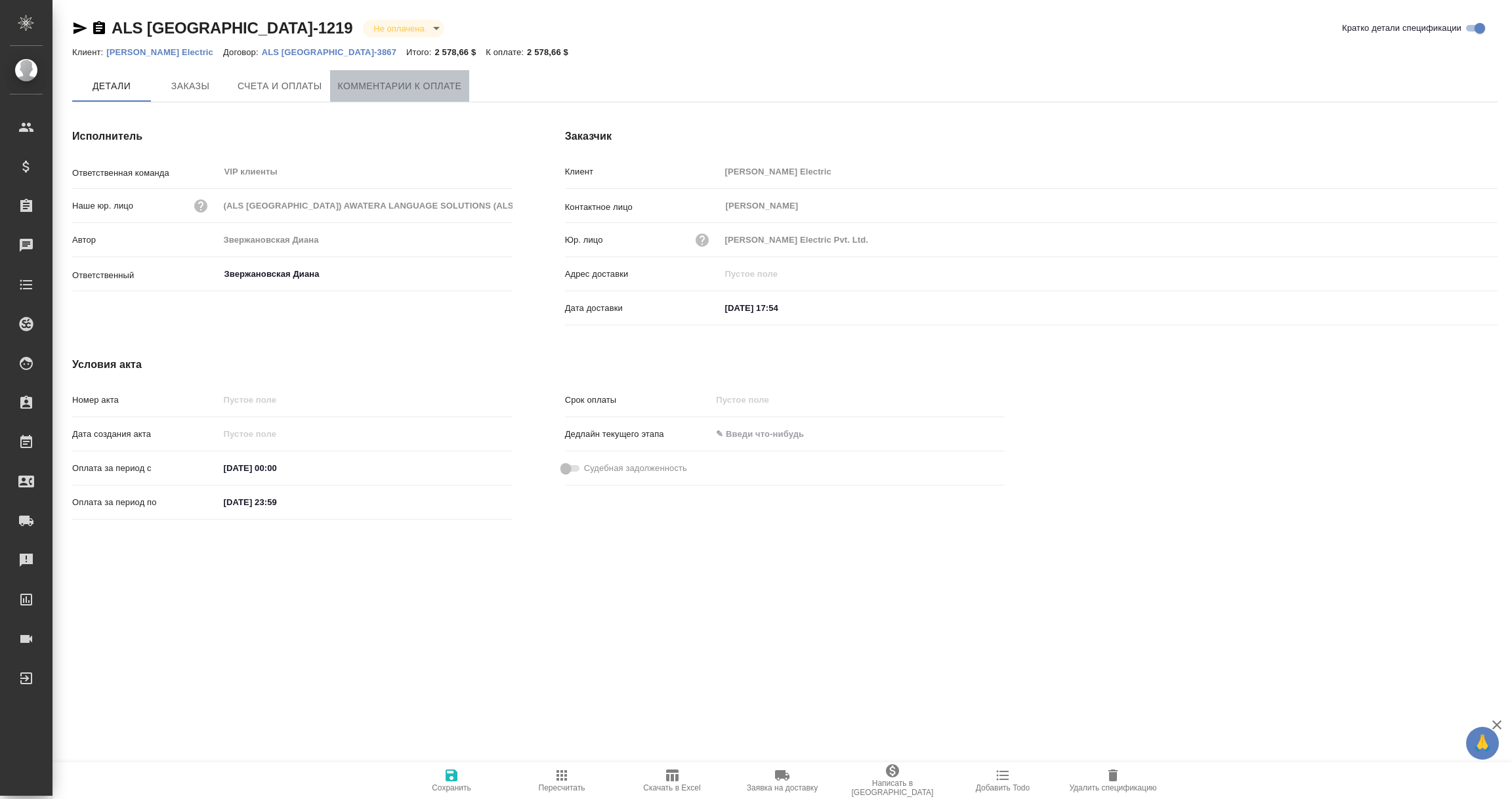
click at [415, 78] on span "Комментарии к оплате" at bounding box center [400, 86] width 124 height 16
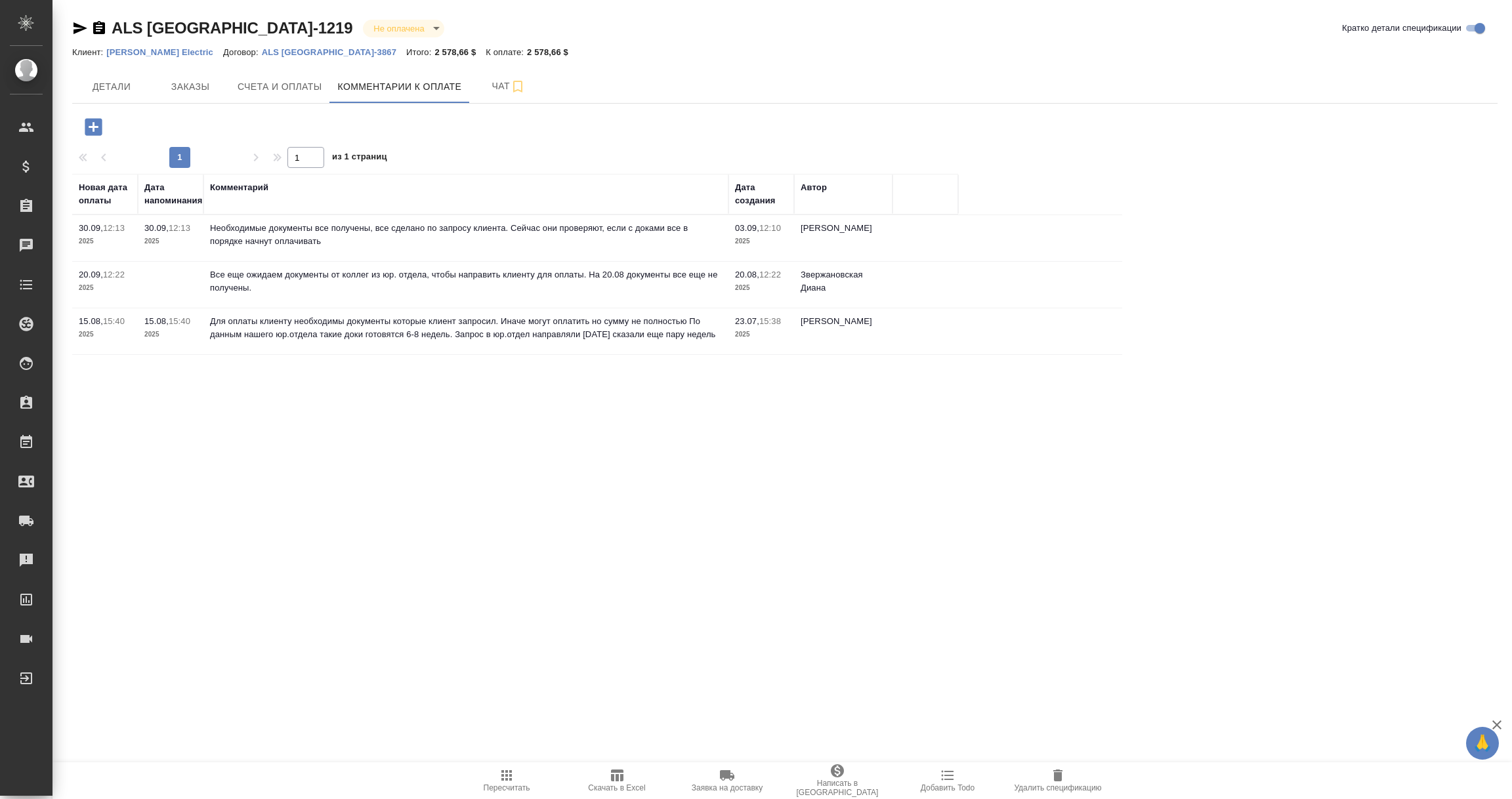
click at [92, 124] on icon "button" at bounding box center [94, 127] width 17 height 17
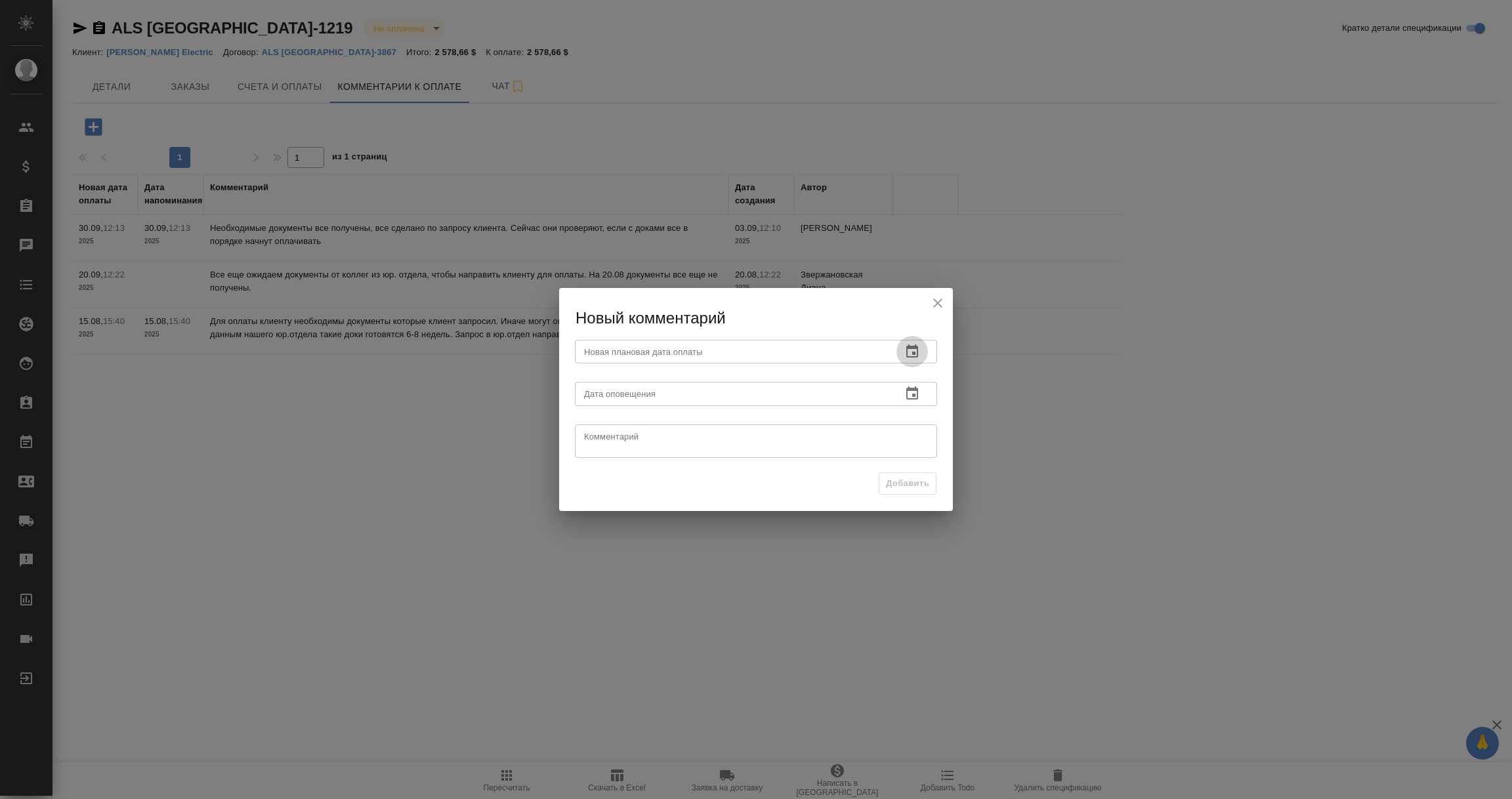
click at [908, 347] on icon "button" at bounding box center [912, 351] width 12 height 13
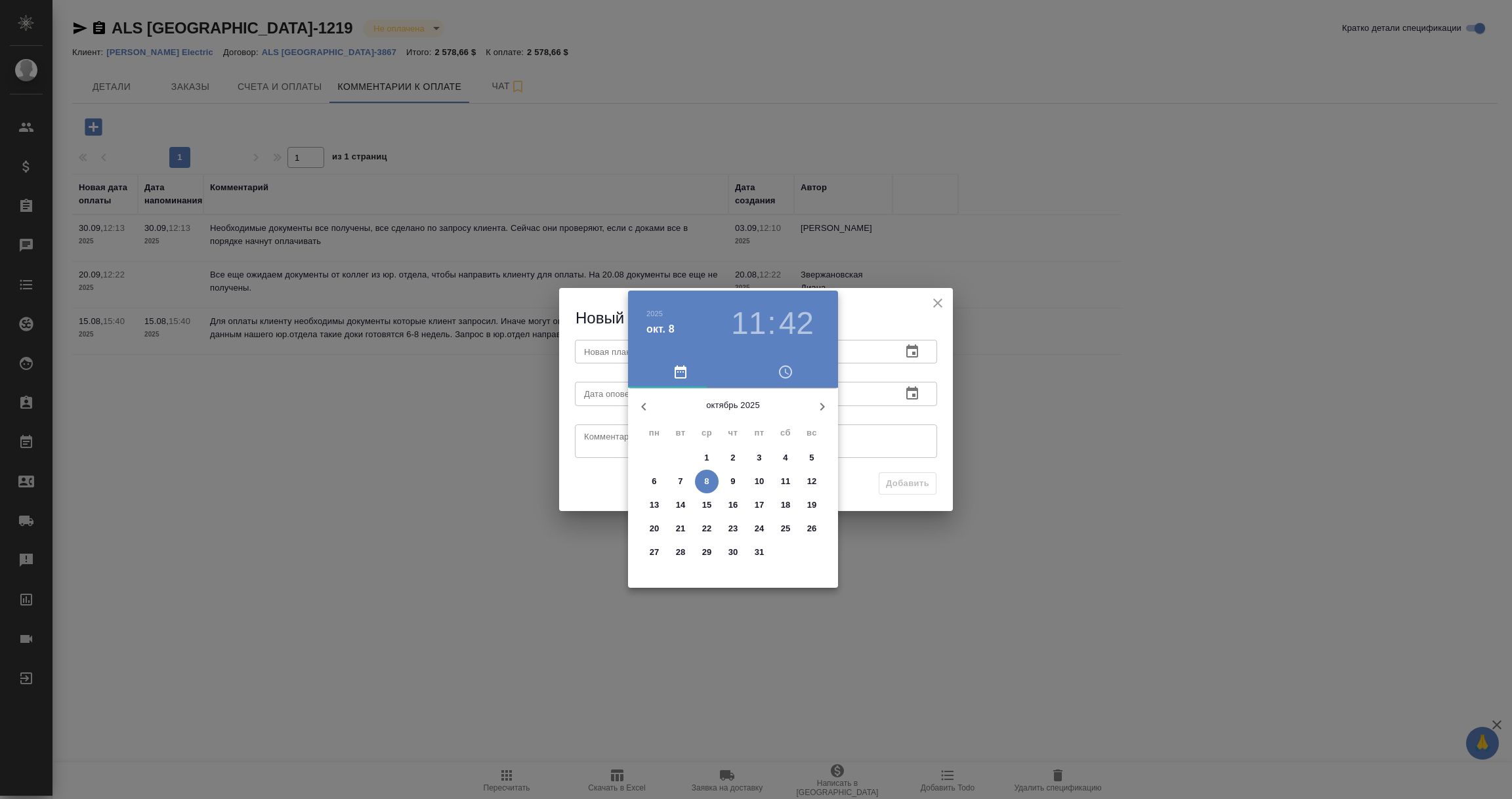
click at [761, 550] on p "31" at bounding box center [759, 552] width 10 height 13
type input "[DATE] 11:42"
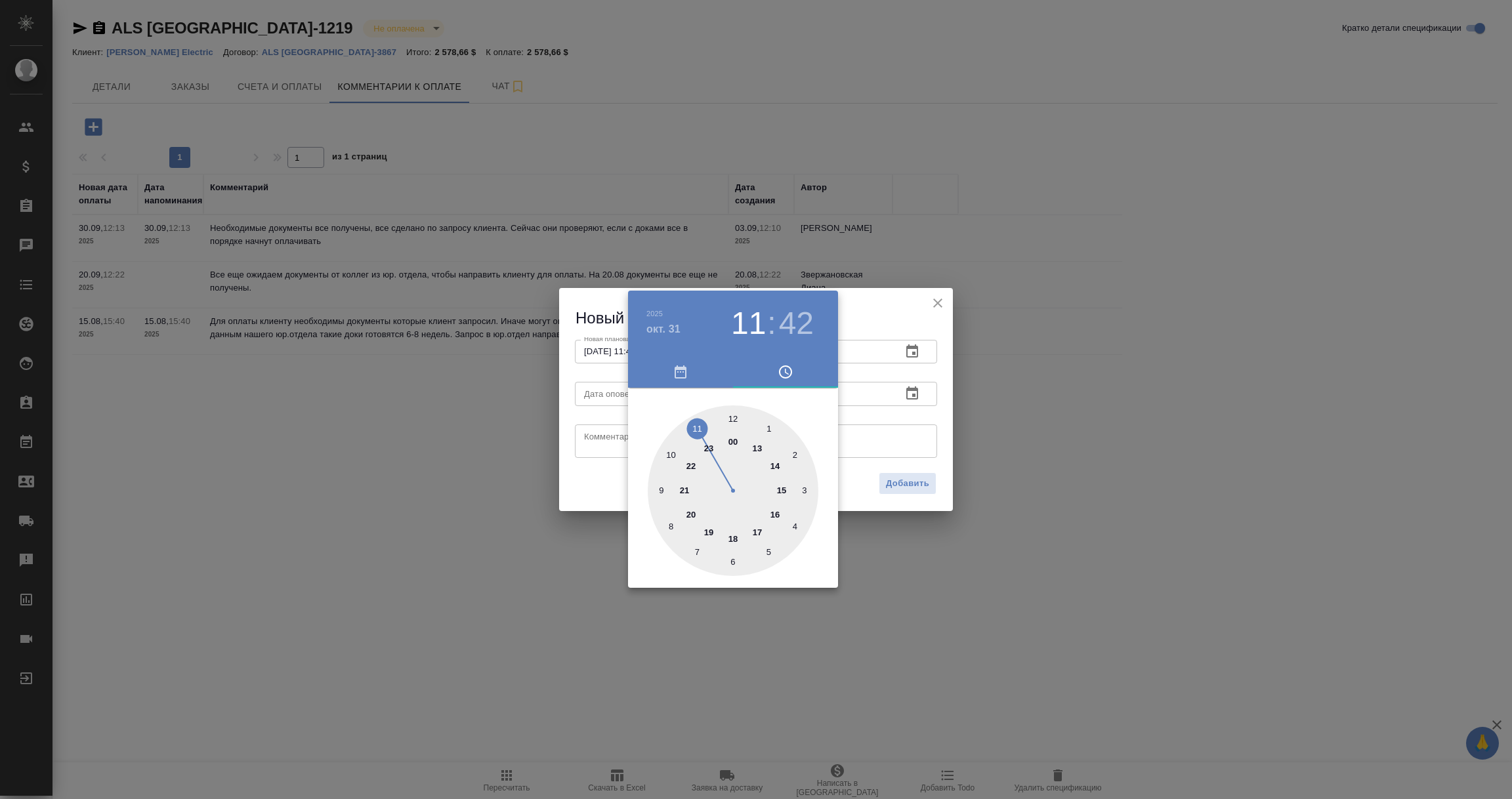
click at [917, 428] on div at bounding box center [756, 399] width 1512 height 799
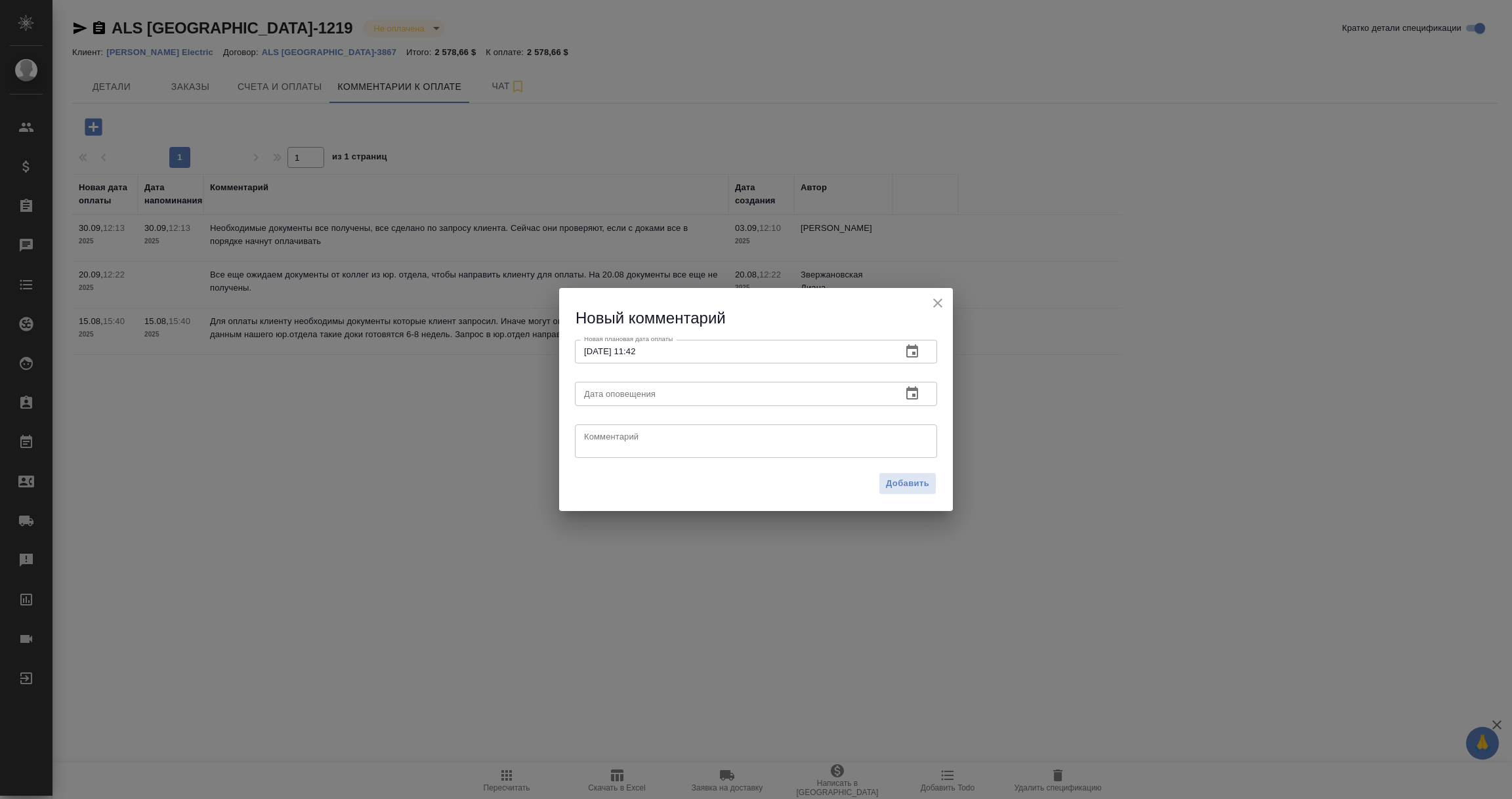
click at [915, 395] on icon "button" at bounding box center [912, 393] width 12 height 13
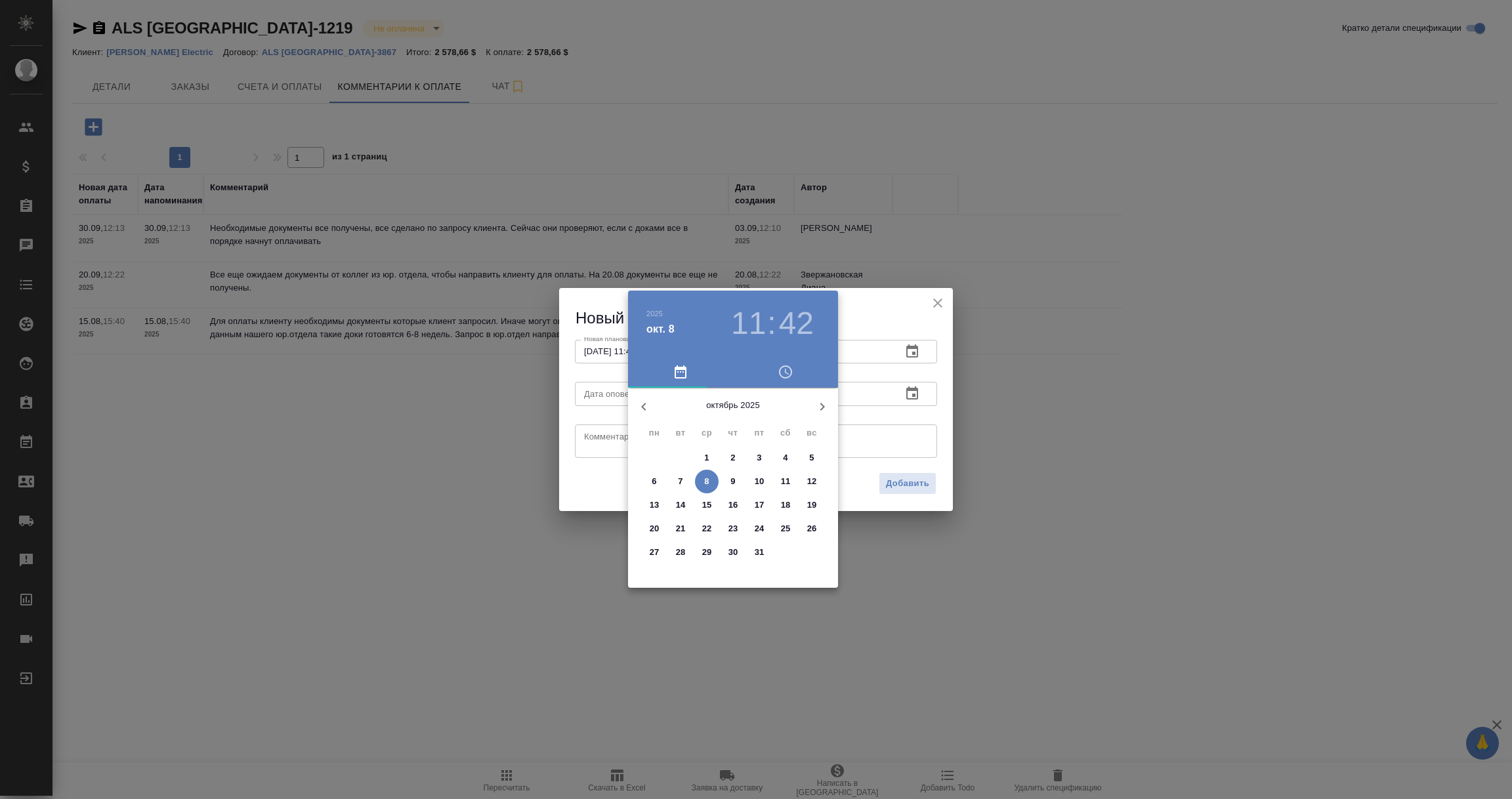
click at [700, 483] on span "8" at bounding box center [707, 482] width 23 height 13
type input "[DATE] 11:42"
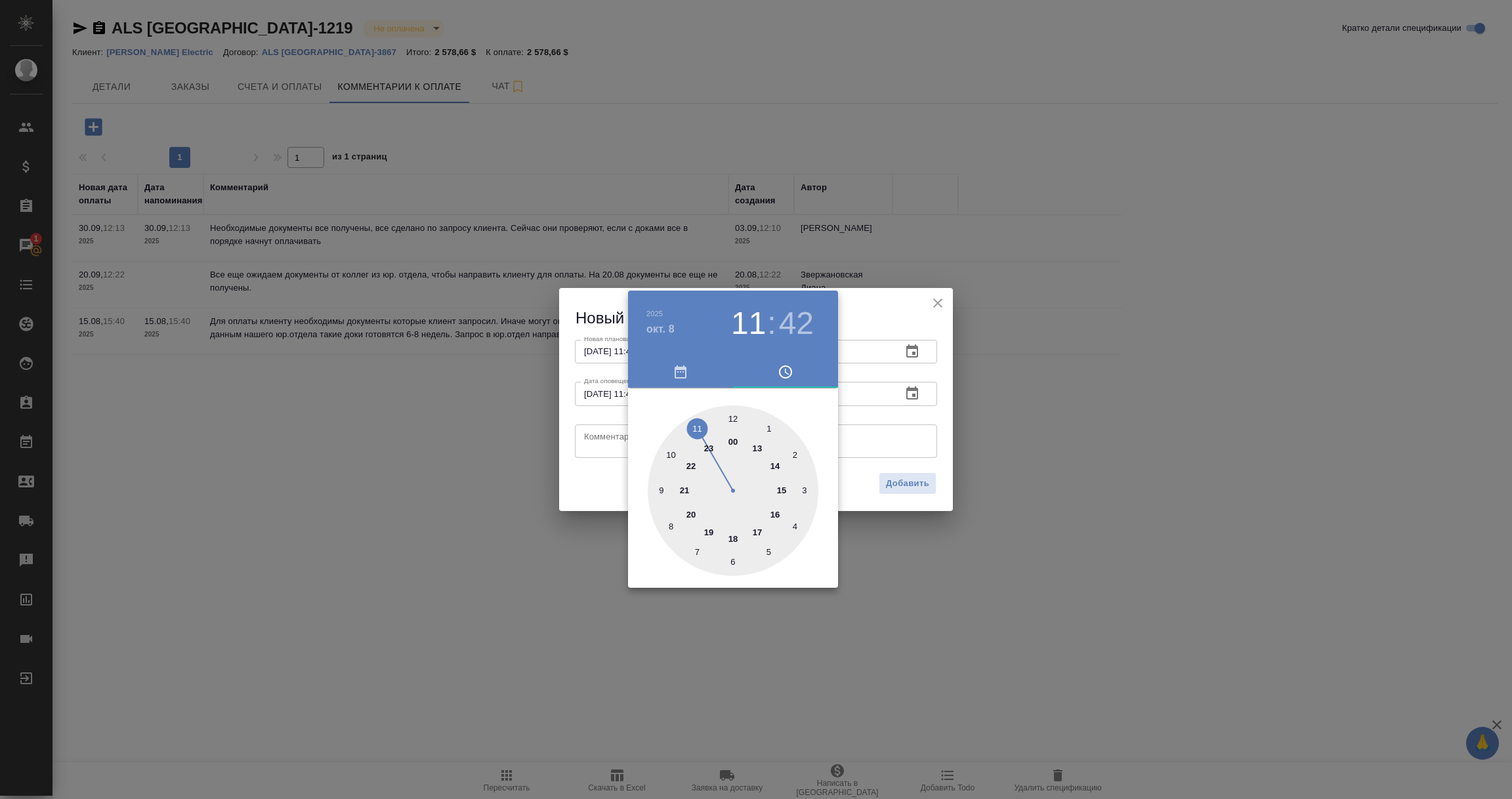
click at [607, 440] on div at bounding box center [756, 399] width 1512 height 799
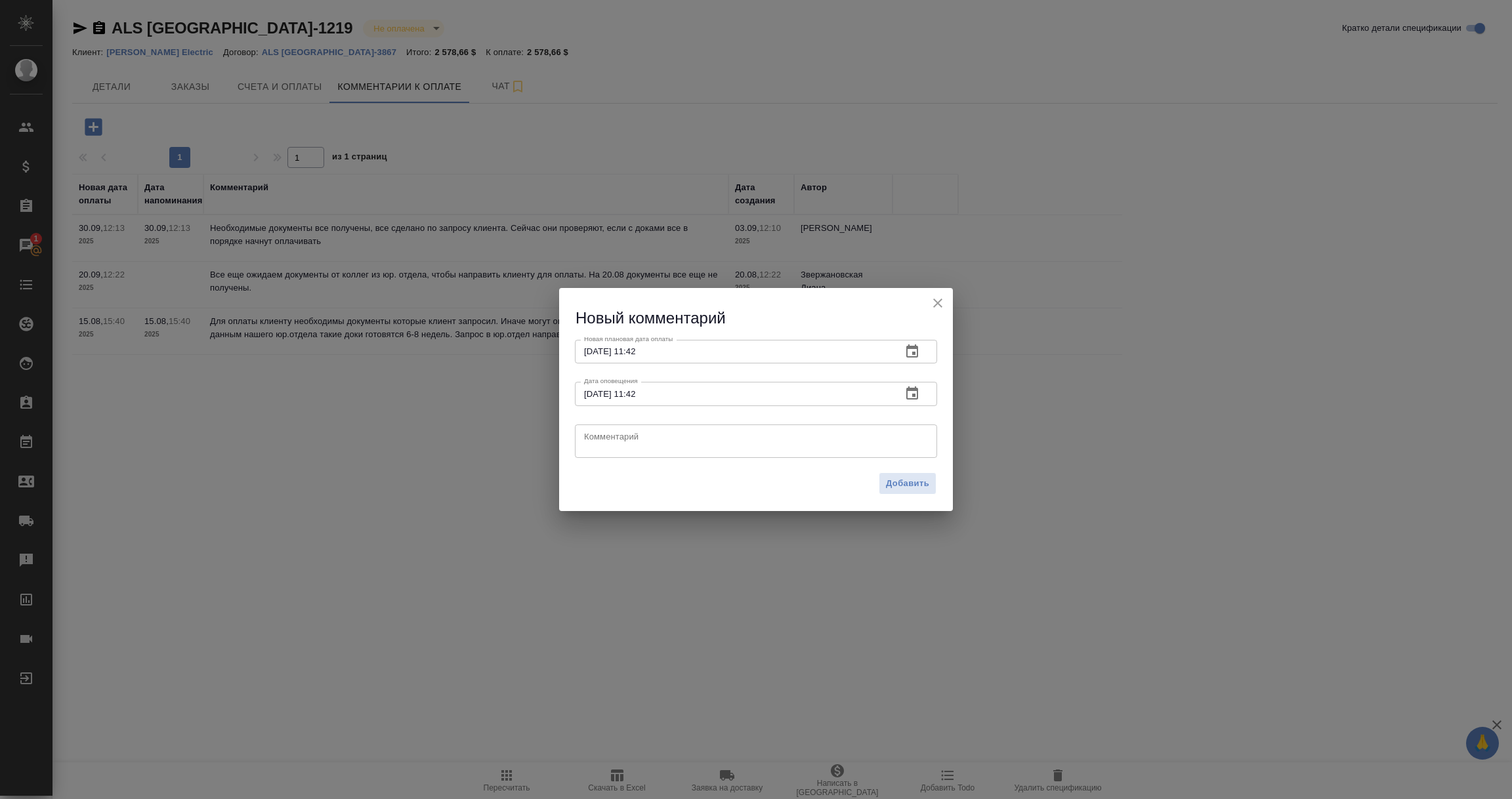
click at [607, 440] on textarea at bounding box center [755, 440] width 344 height 19
paste textarea "Выясняем с клиентом суммы налога. Калькуляции банка клиента некорректны. Вместо…"
type textarea "Выясняем с клиентом суммы налога. Калькуляции банка клиента некорректны. Вместо…"
click at [915, 490] on span "Добавить" at bounding box center [908, 483] width 44 height 15
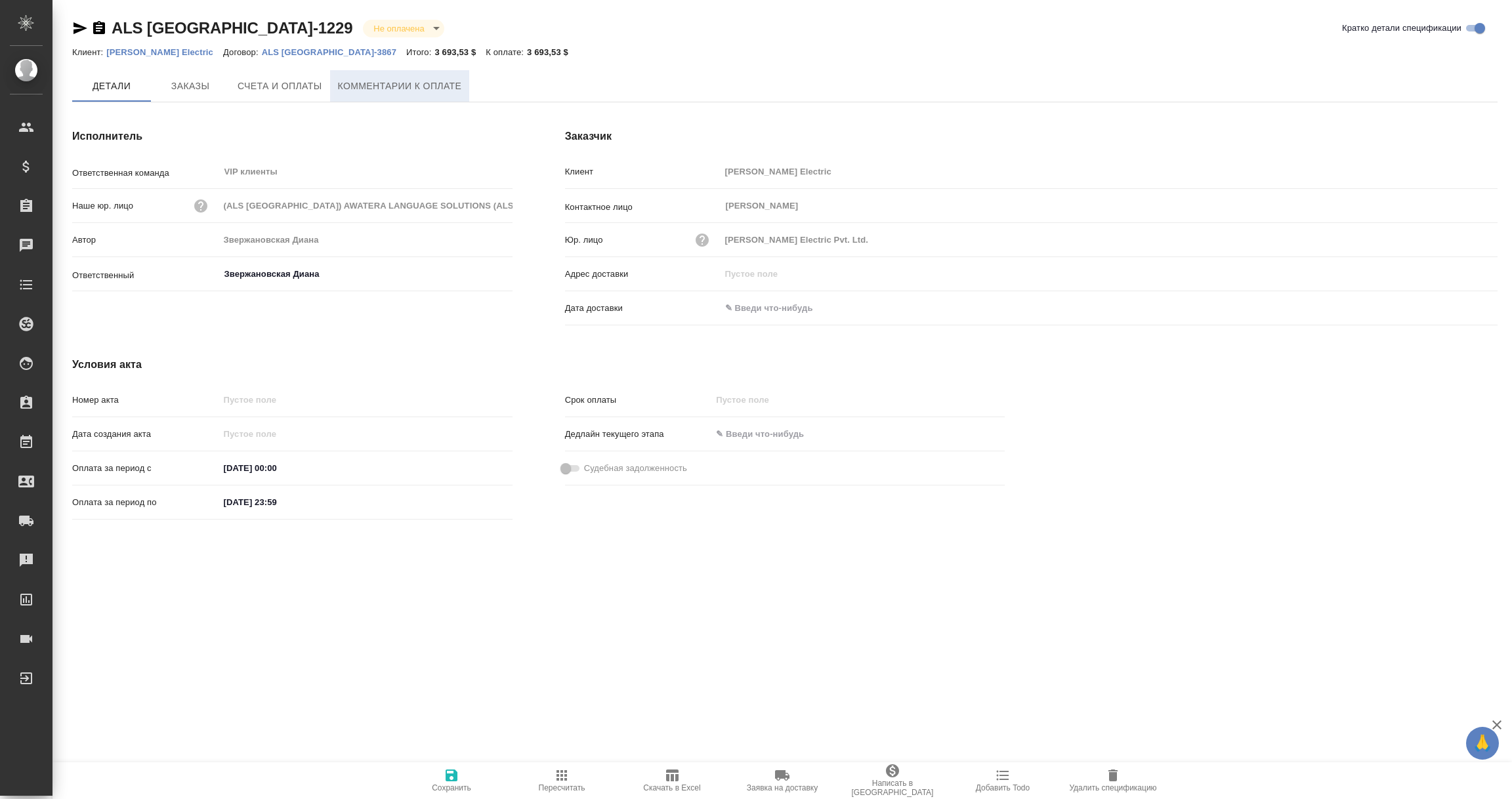
click at [400, 92] on span "Комментарии к оплате" at bounding box center [400, 86] width 124 height 16
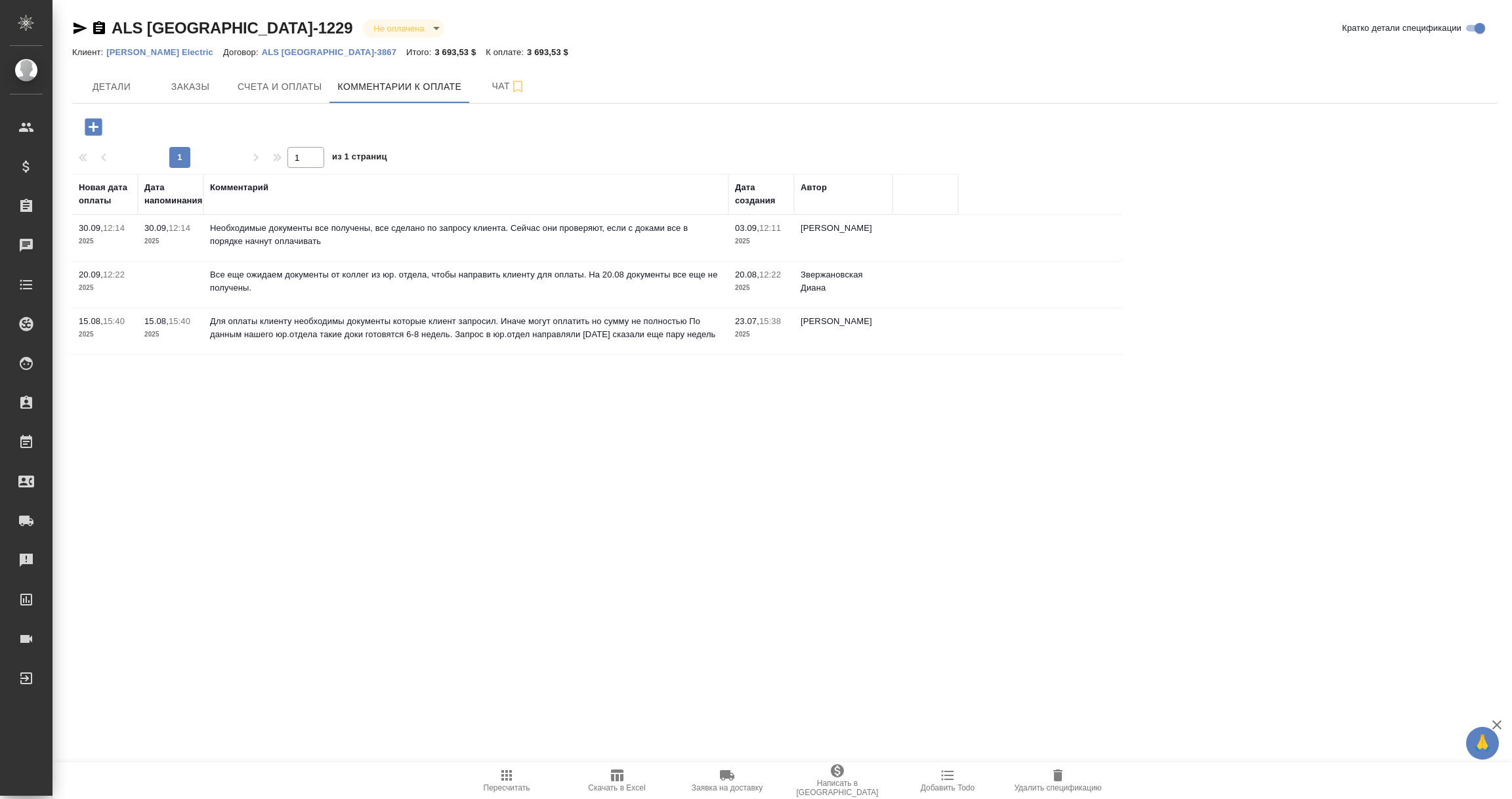
click at [94, 127] on icon "button" at bounding box center [93, 126] width 23 height 23
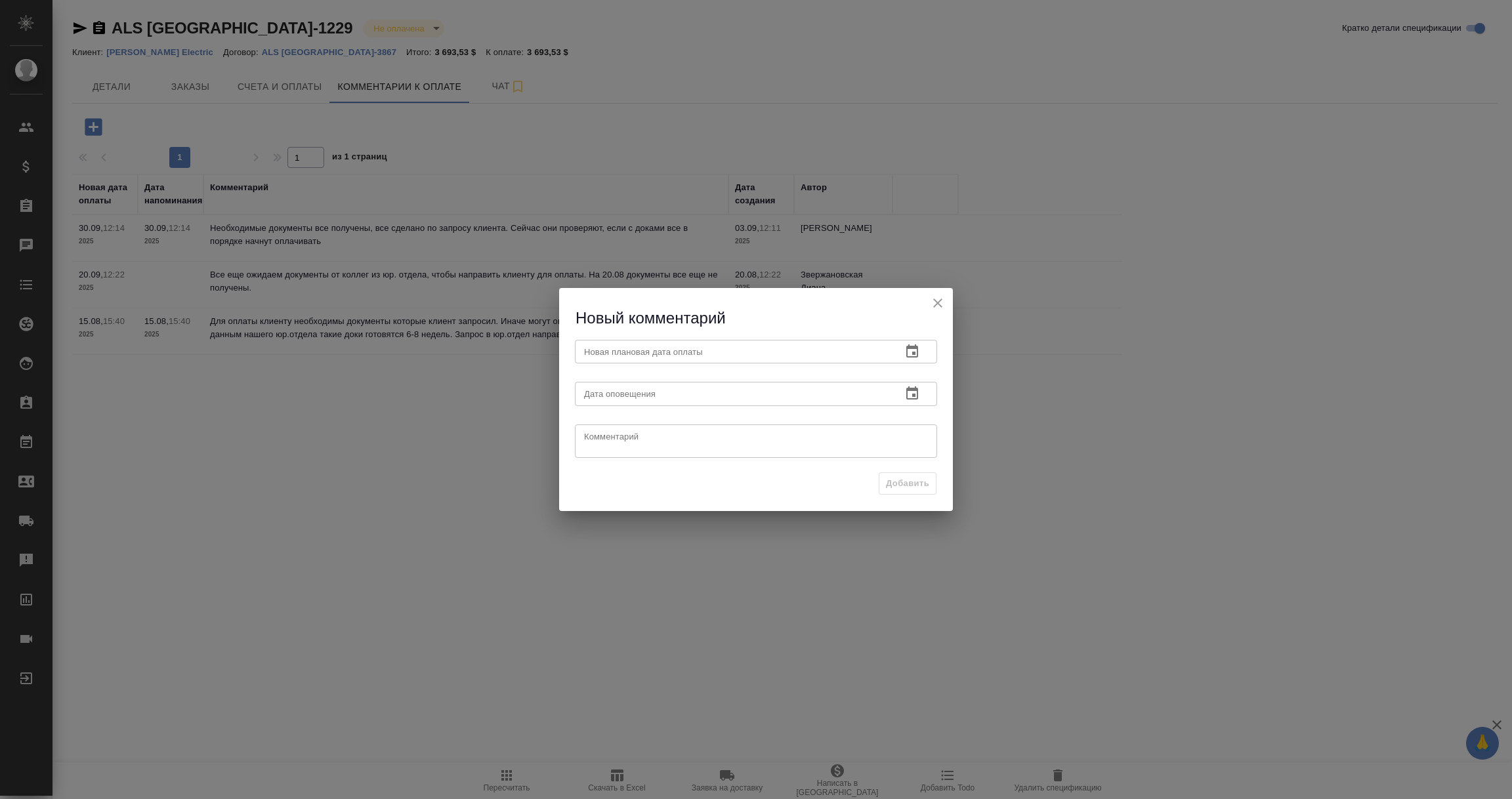
click at [919, 352] on icon "button" at bounding box center [912, 352] width 16 height 16
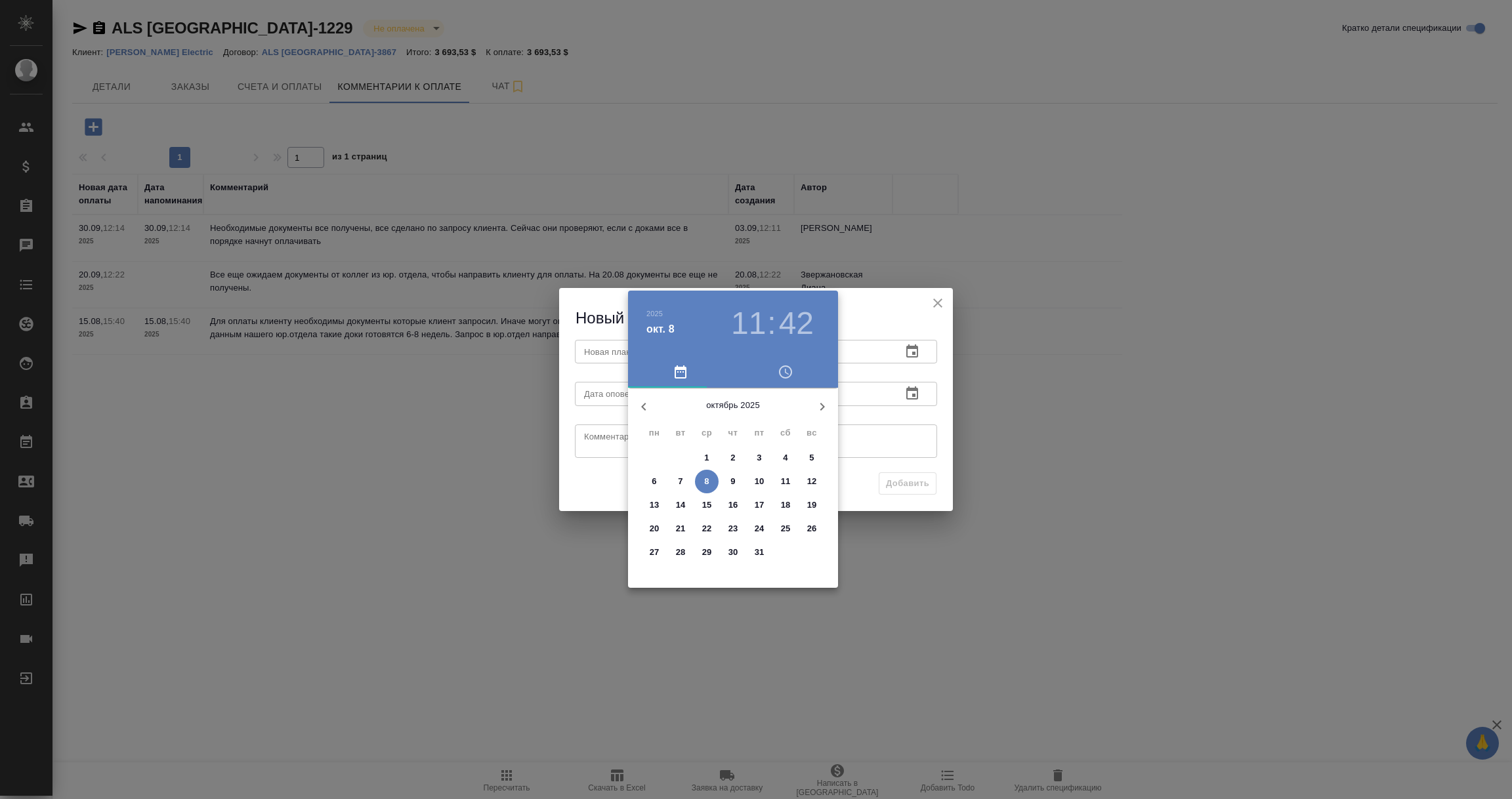
click at [758, 552] on p "31" at bounding box center [759, 552] width 10 height 13
type input "31.10.2025 11:42"
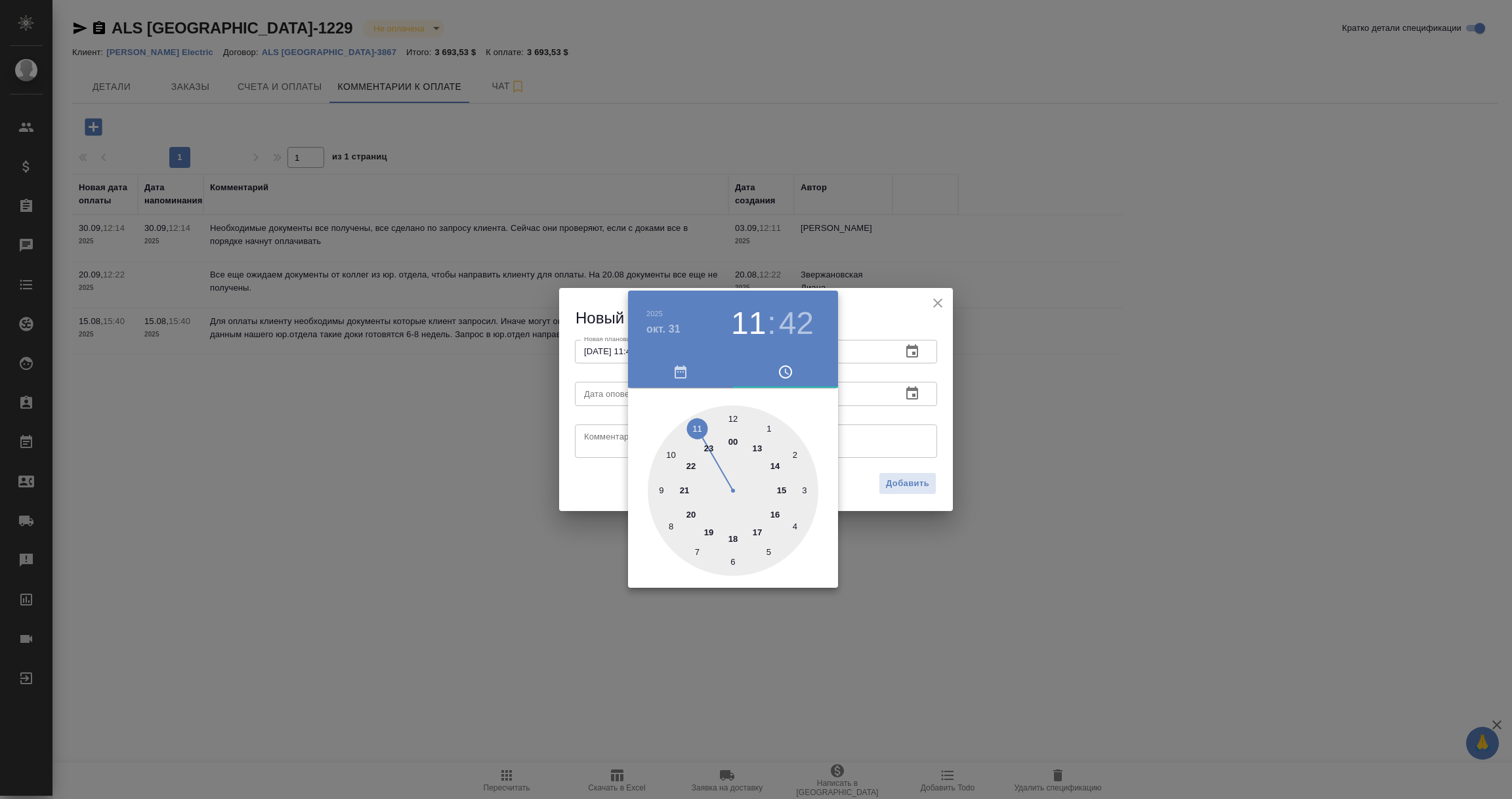
click at [888, 433] on div at bounding box center [756, 399] width 1512 height 799
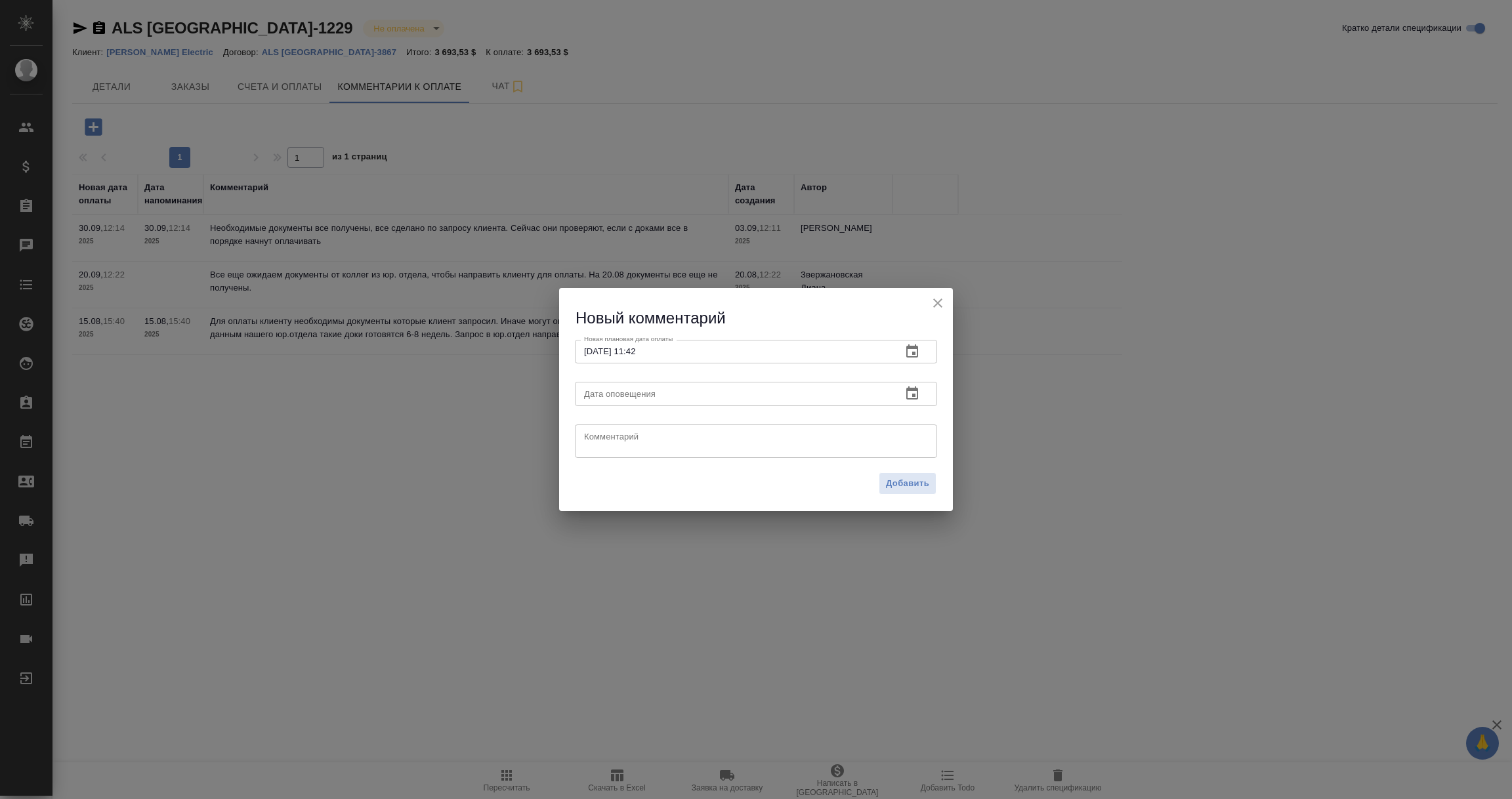
click at [910, 393] on icon "button" at bounding box center [912, 394] width 16 height 16
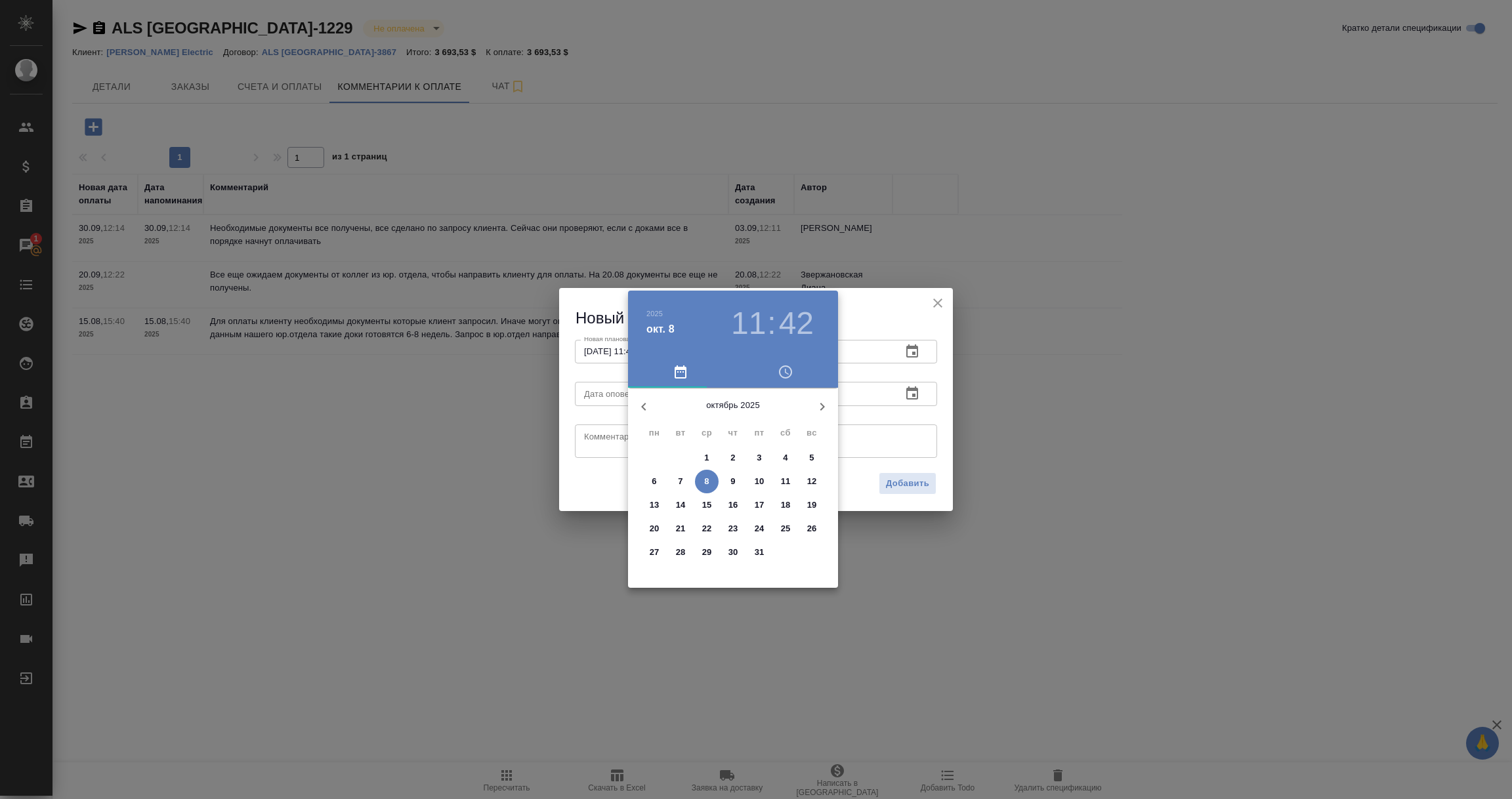
click at [702, 478] on span "8" at bounding box center [707, 482] width 23 height 13
type input "08.10.2025 11:42"
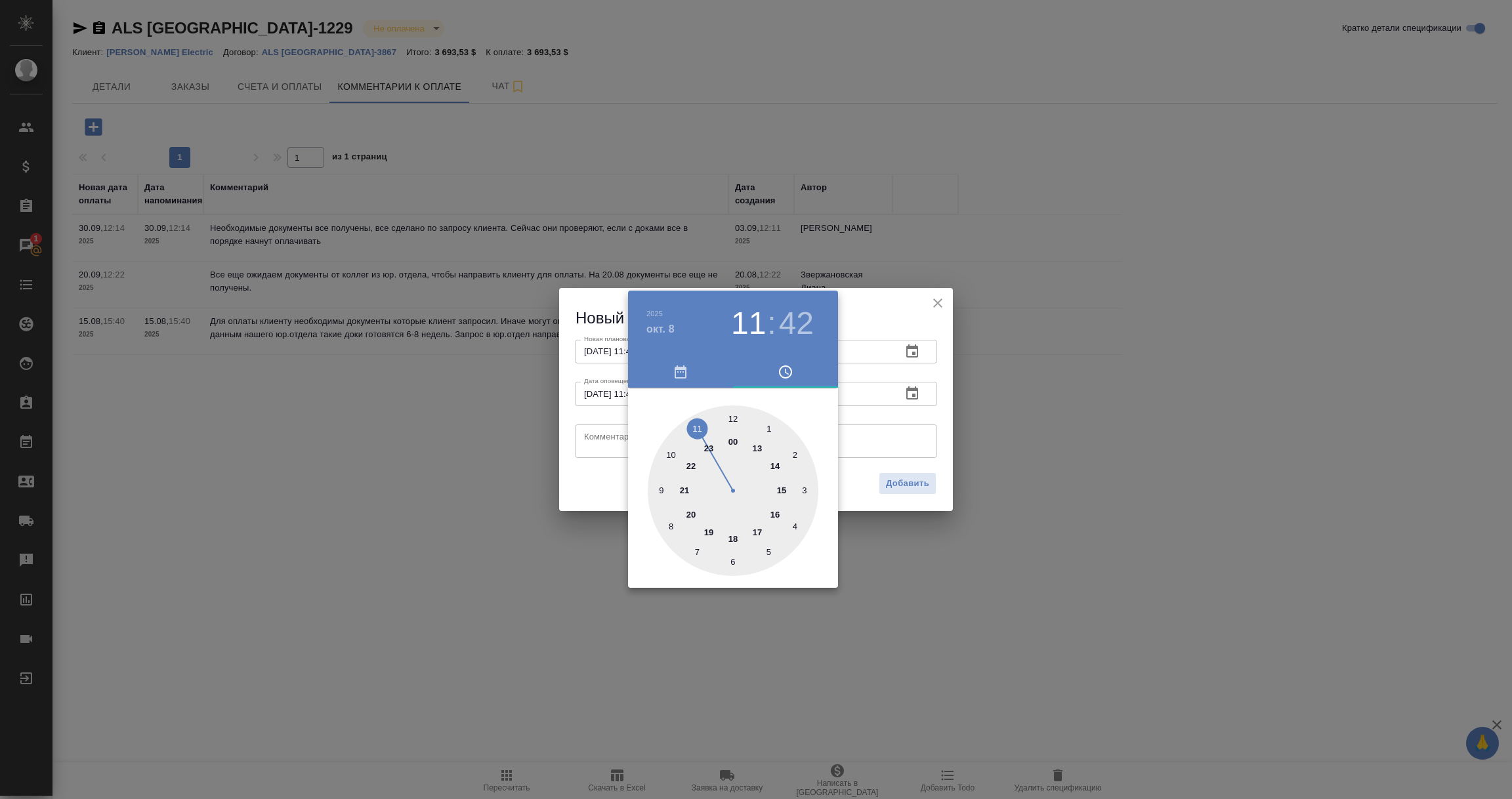
click at [616, 444] on div at bounding box center [756, 399] width 1512 height 799
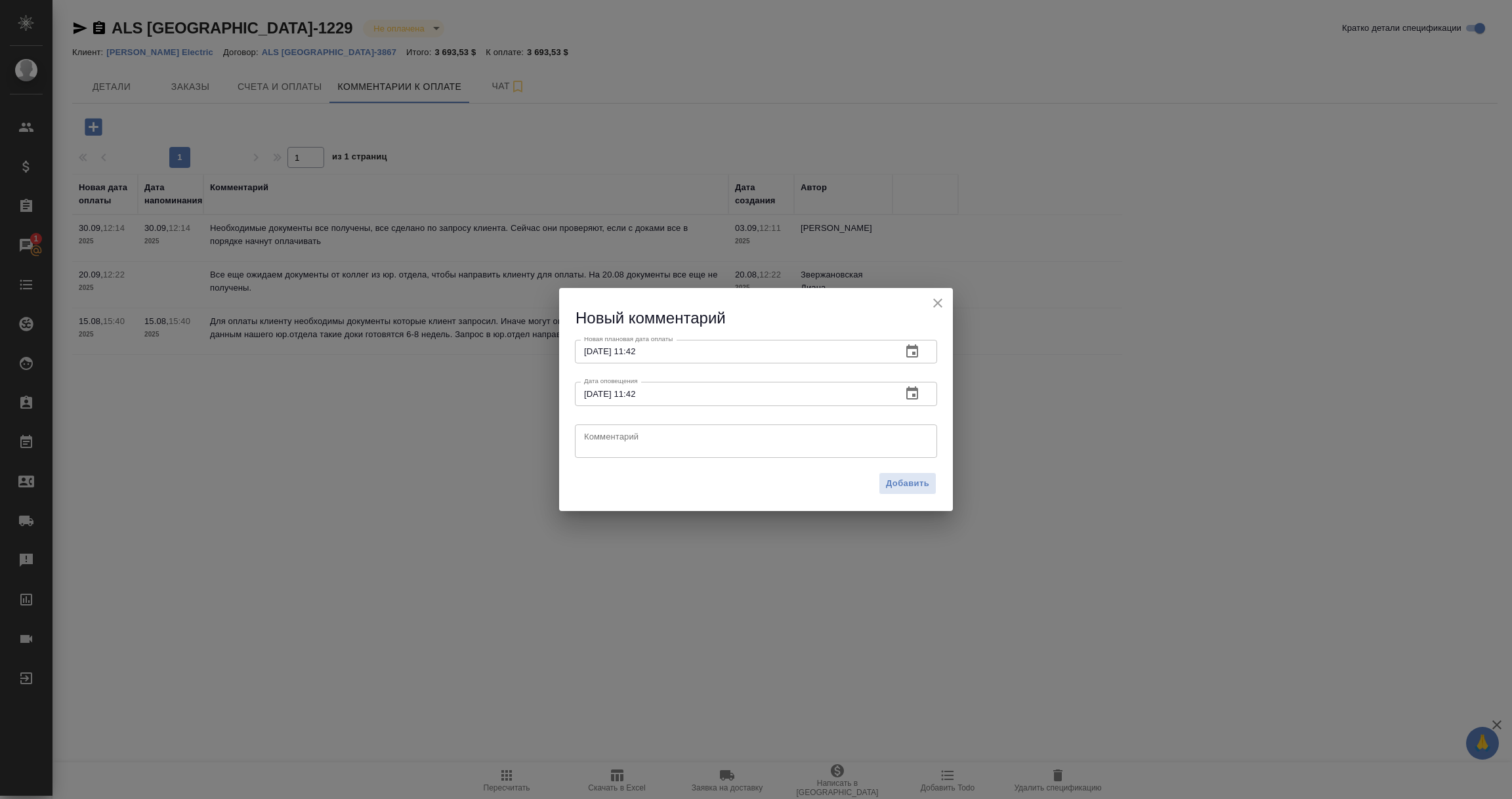
click at [606, 438] on textarea at bounding box center [755, 440] width 344 height 19
paste textarea "Выясняем с клиентом суммы налога. Калькуляции банка клиента некорректны. Вместо…"
type textarea "Выясняем с клиентом суммы налога. Калькуляции банка клиента некорректны. Вместо…"
click at [901, 481] on span "Добавить" at bounding box center [908, 483] width 44 height 15
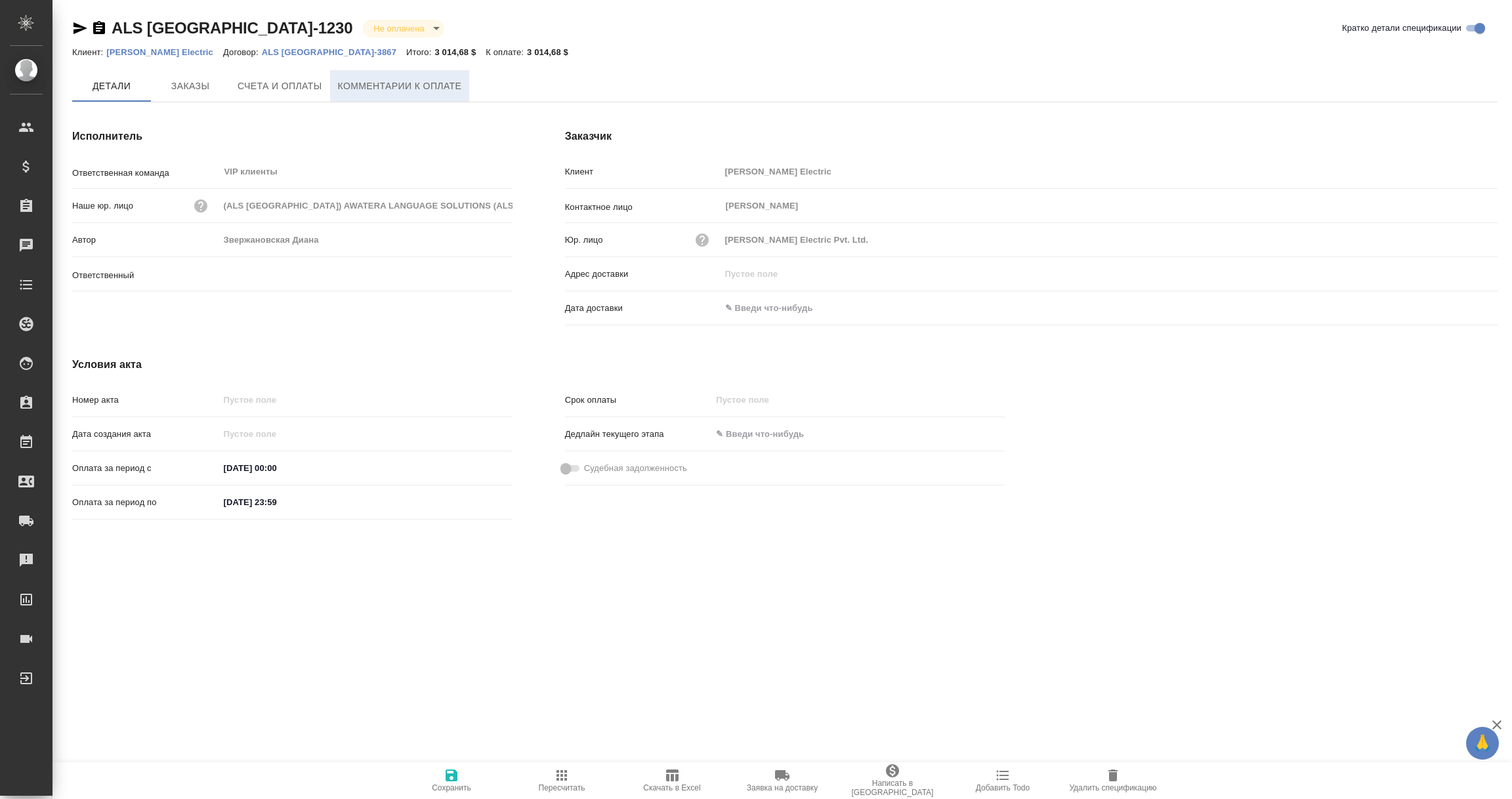
click at [402, 89] on span "Комментарии к оплате" at bounding box center [400, 86] width 124 height 16
type input "Звержановская Диана"
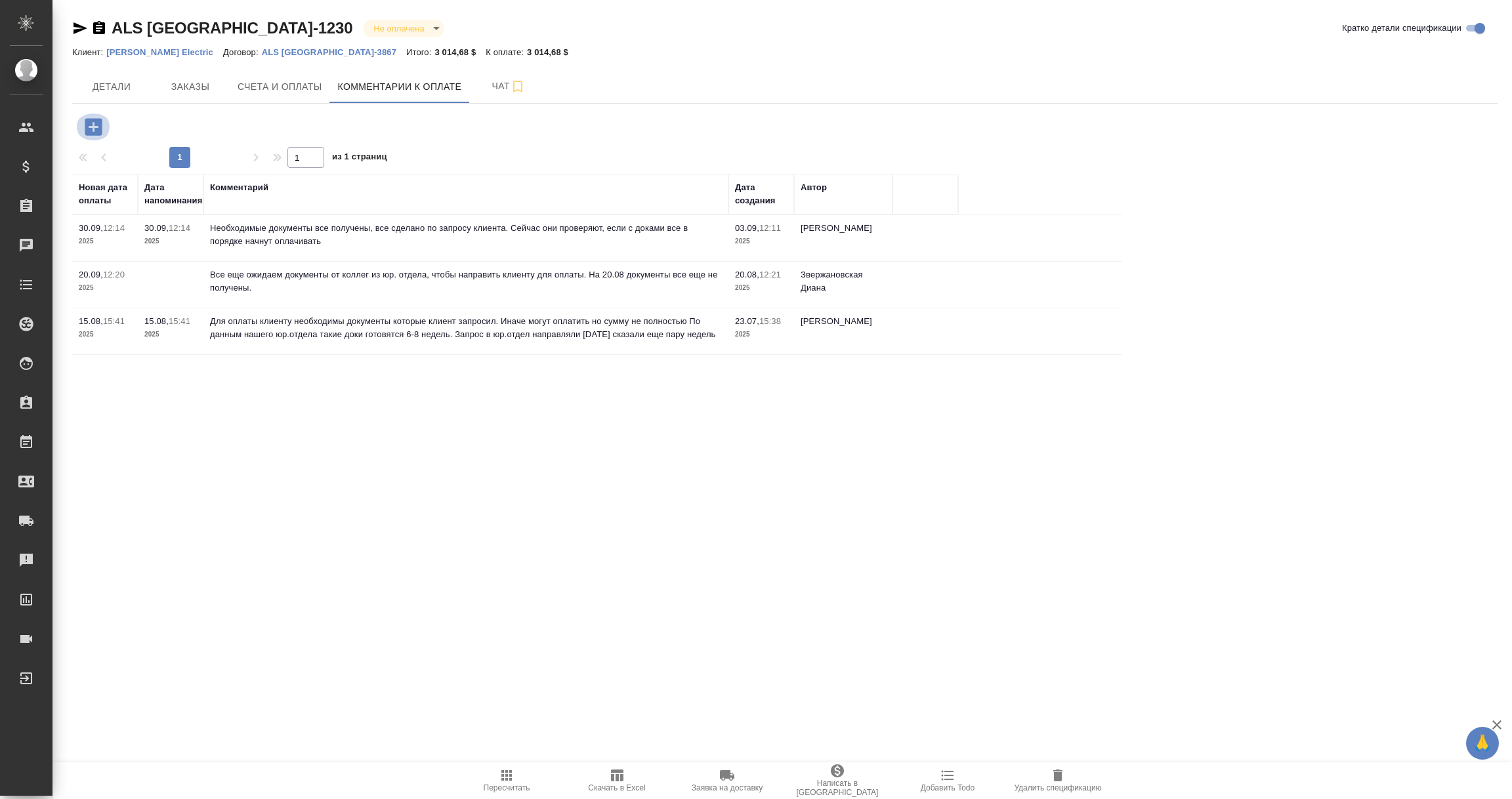
click at [93, 124] on icon "button" at bounding box center [93, 126] width 23 height 23
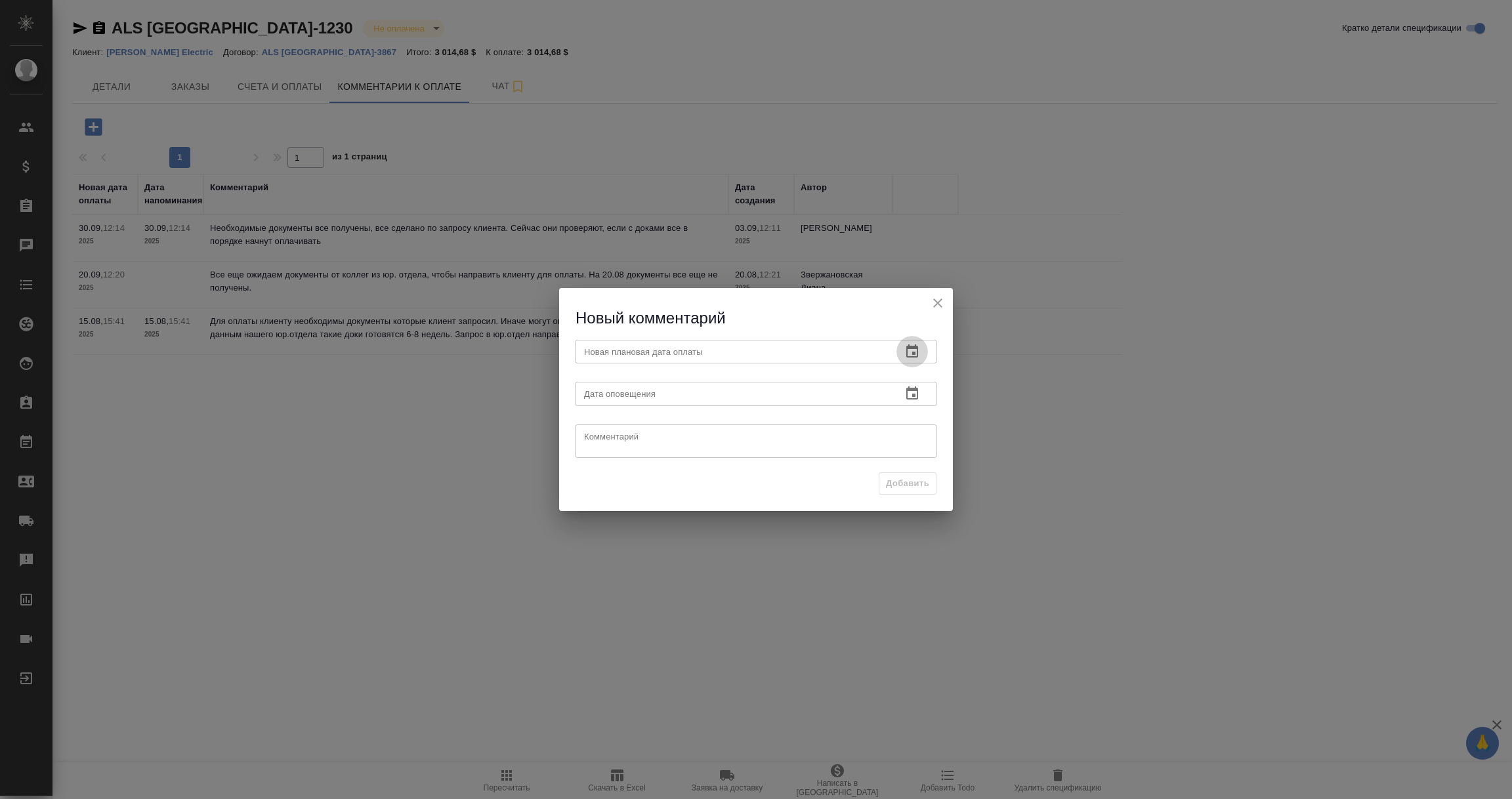
click at [913, 349] on icon "button" at bounding box center [912, 352] width 16 height 16
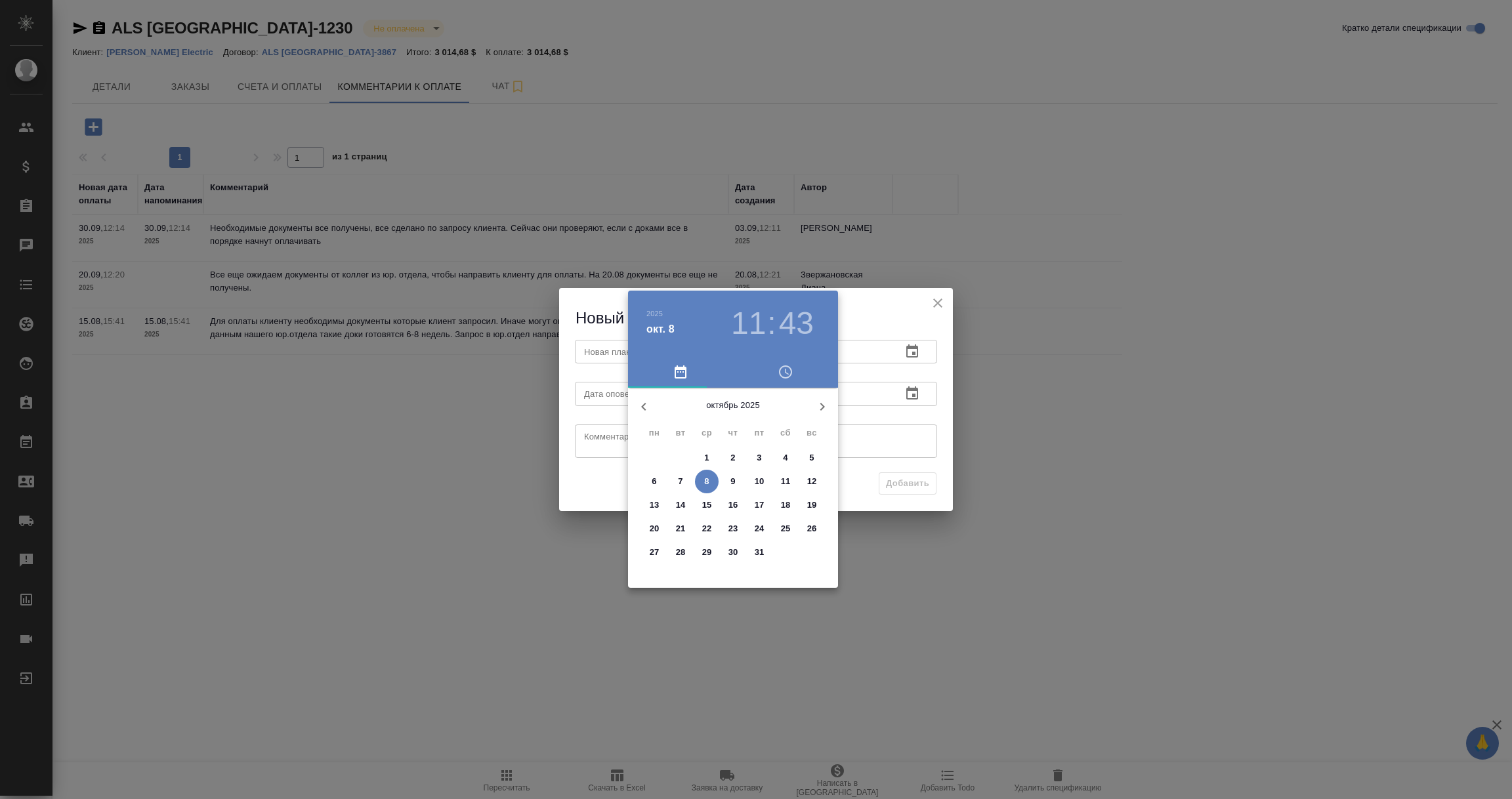
click at [761, 550] on p "31" at bounding box center [759, 552] width 10 height 13
type input "[DATE] 11:43"
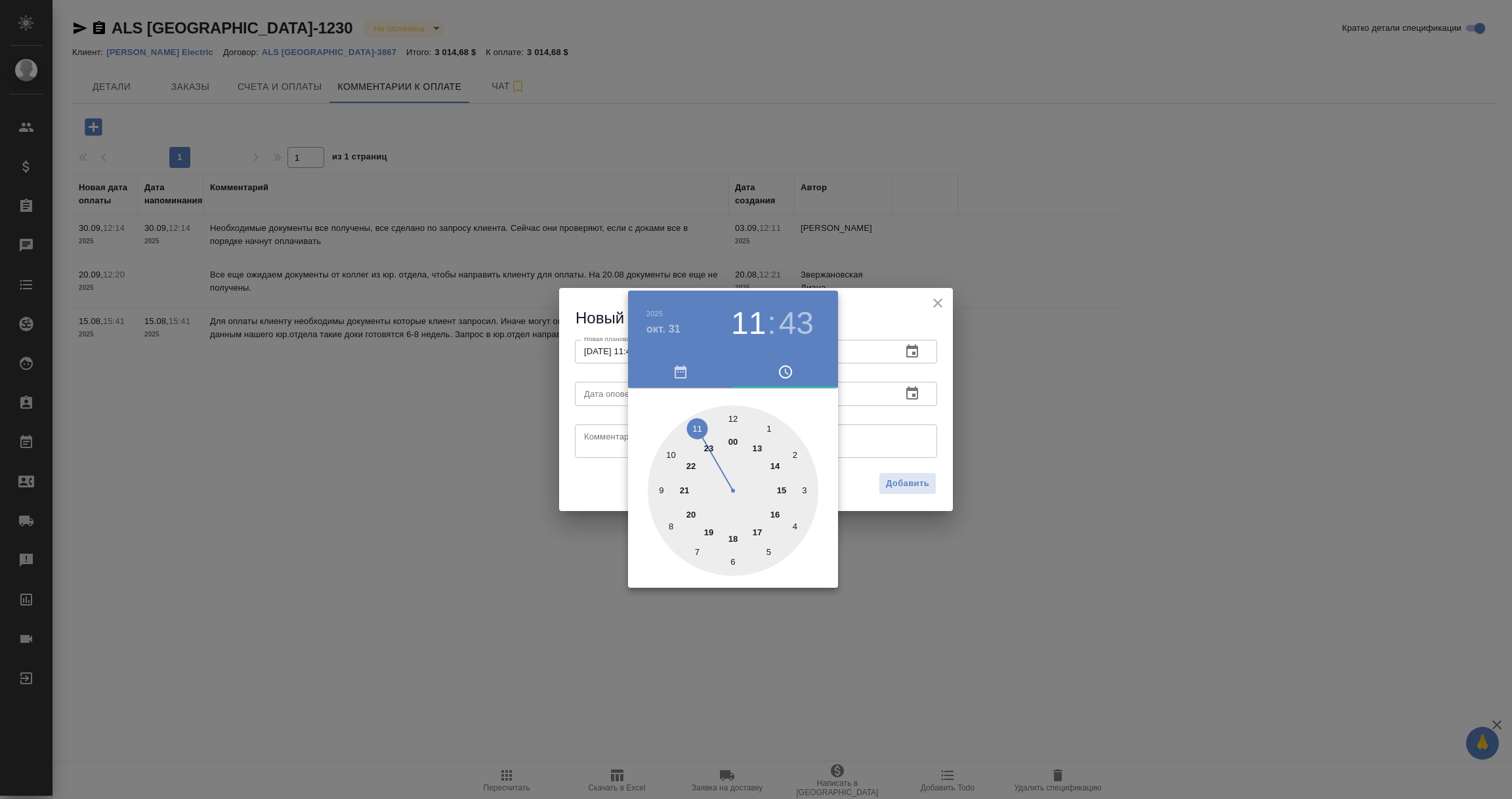
click at [870, 454] on div at bounding box center [756, 399] width 1512 height 799
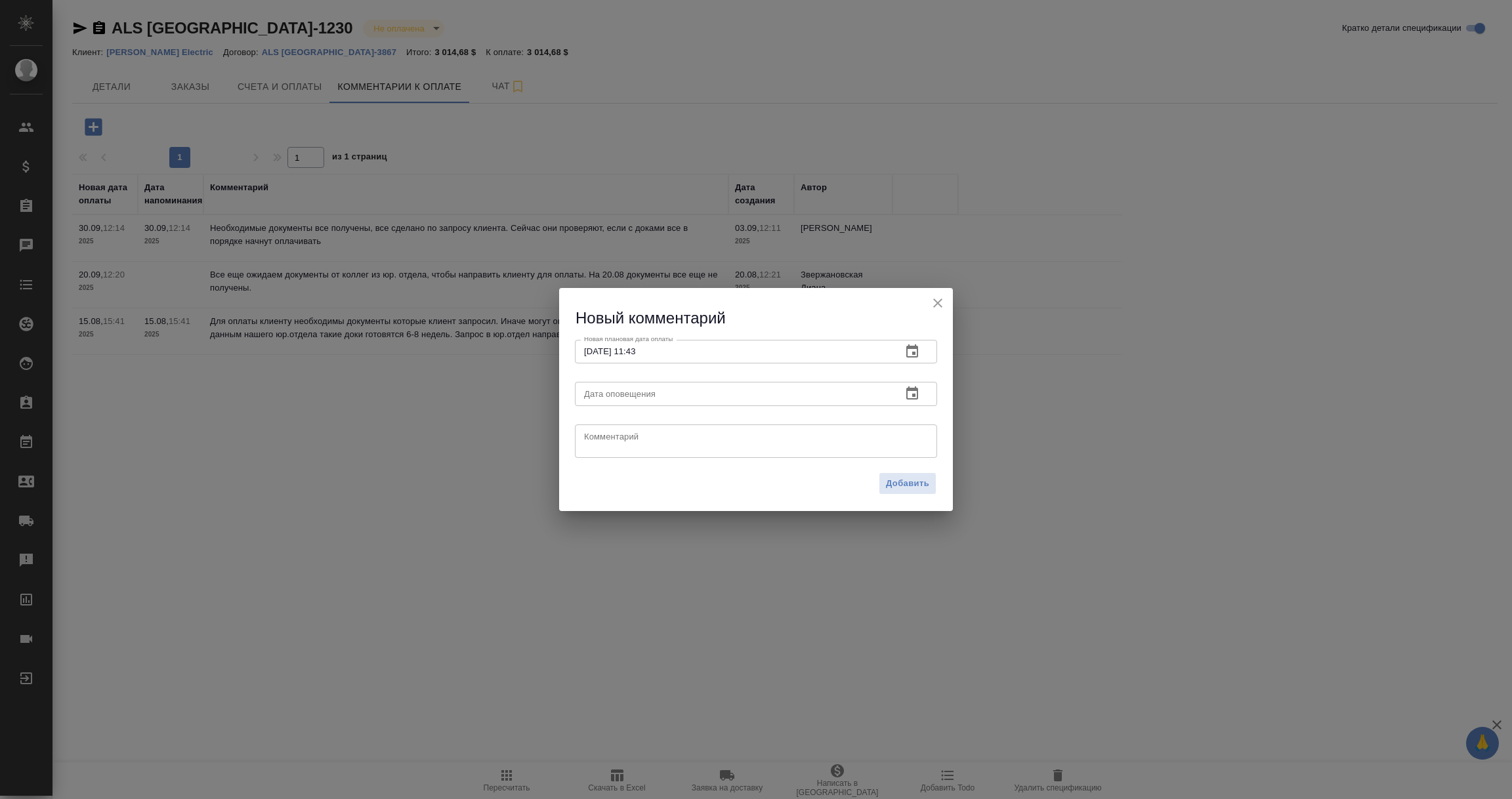
click at [914, 399] on icon "button" at bounding box center [912, 393] width 12 height 13
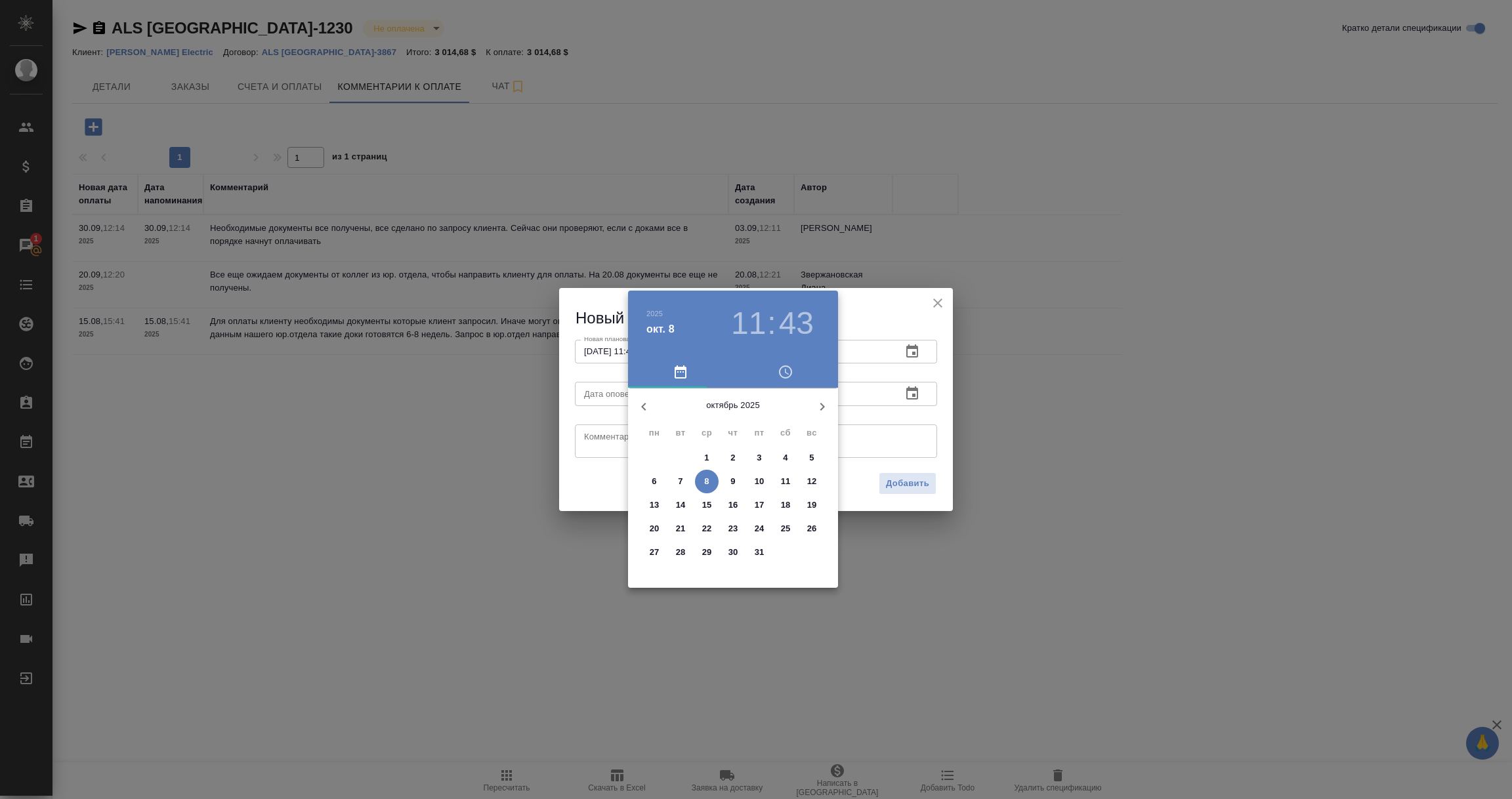
click at [706, 483] on p "8" at bounding box center [706, 482] width 5 height 13
type input "[DATE] 11:43"
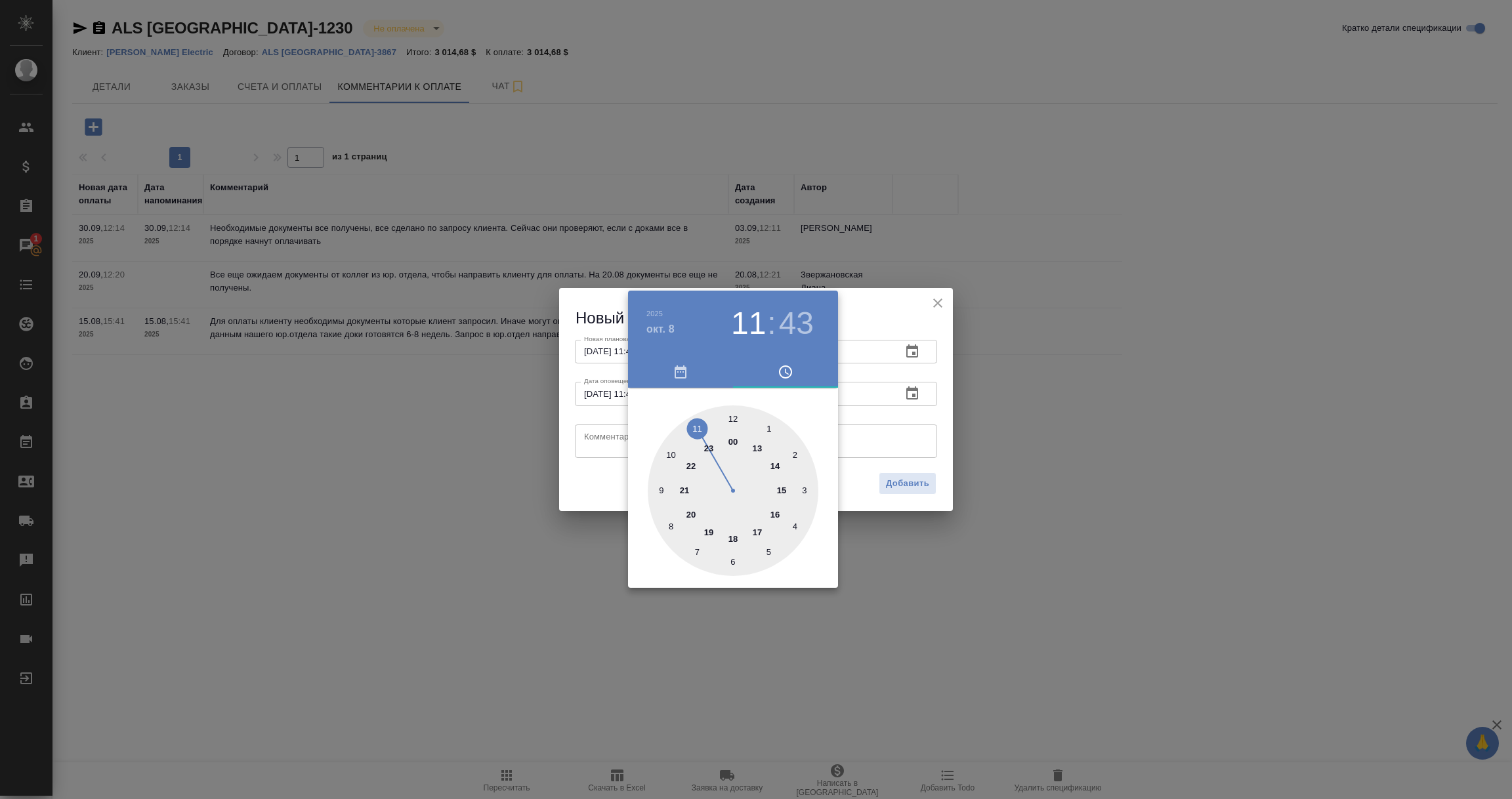
click at [598, 442] on div at bounding box center [756, 399] width 1512 height 799
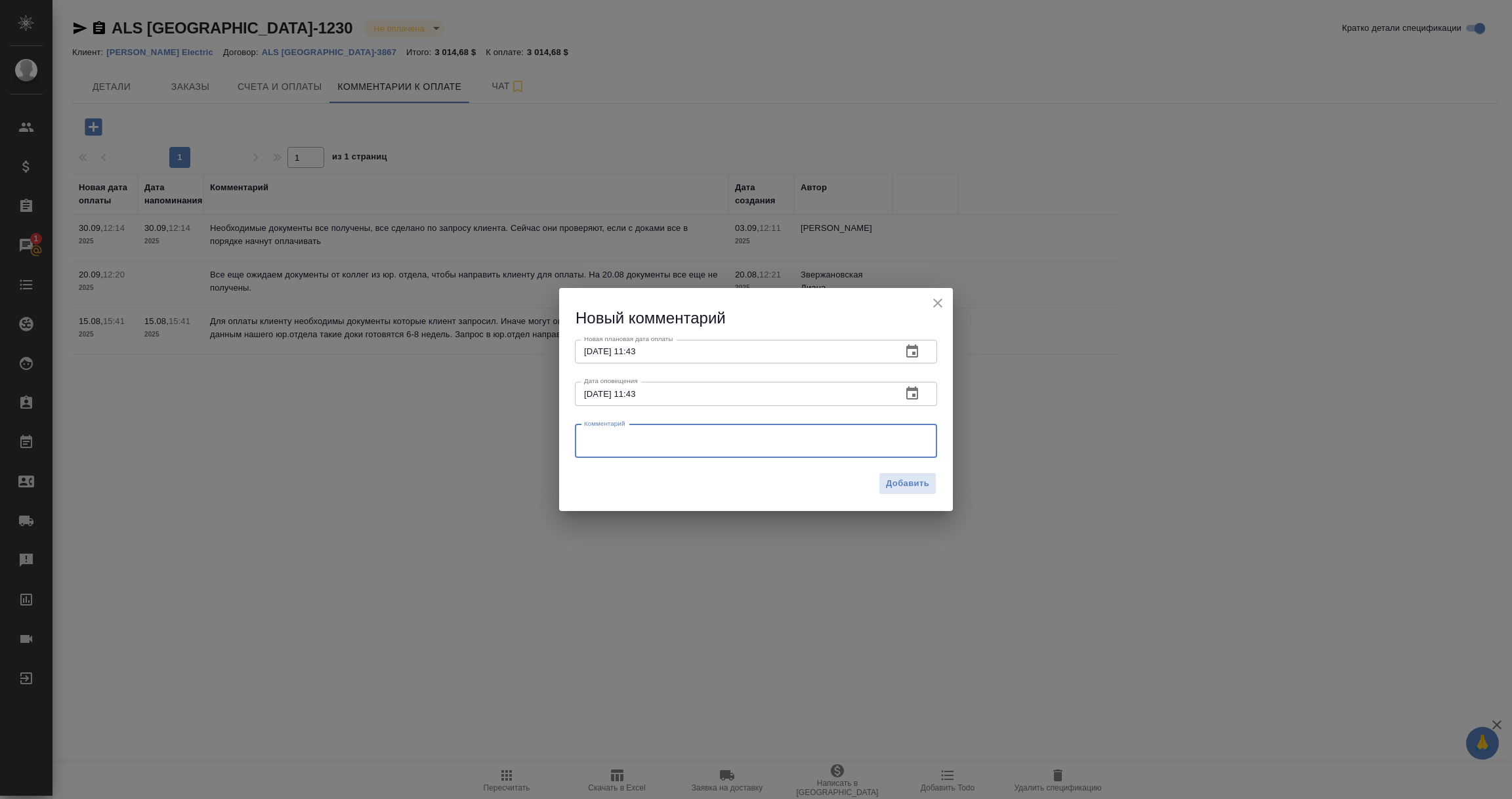
click at [598, 442] on textarea at bounding box center [755, 440] width 344 height 19
paste textarea "Выясняем с клиентом суммы налога. Калькуляции банка клиента некорректны. Вместо…"
type textarea "Выясняем с клиентом суммы налога. Калькуляции банка клиента некорректны. Вместо…"
click at [927, 491] on span "Добавить" at bounding box center [908, 483] width 44 height 15
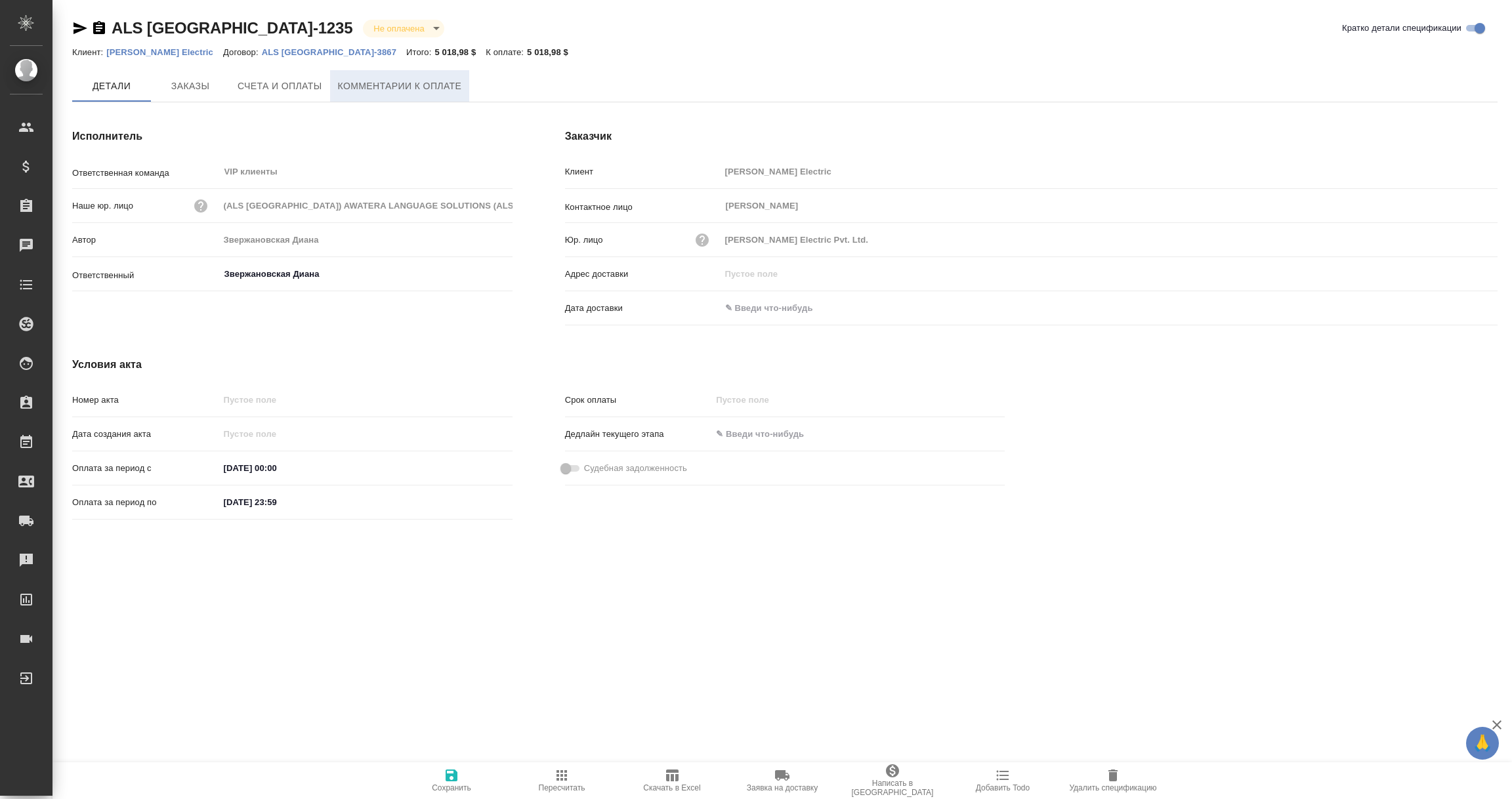
click at [403, 86] on span "Комментарии к оплате" at bounding box center [400, 86] width 124 height 16
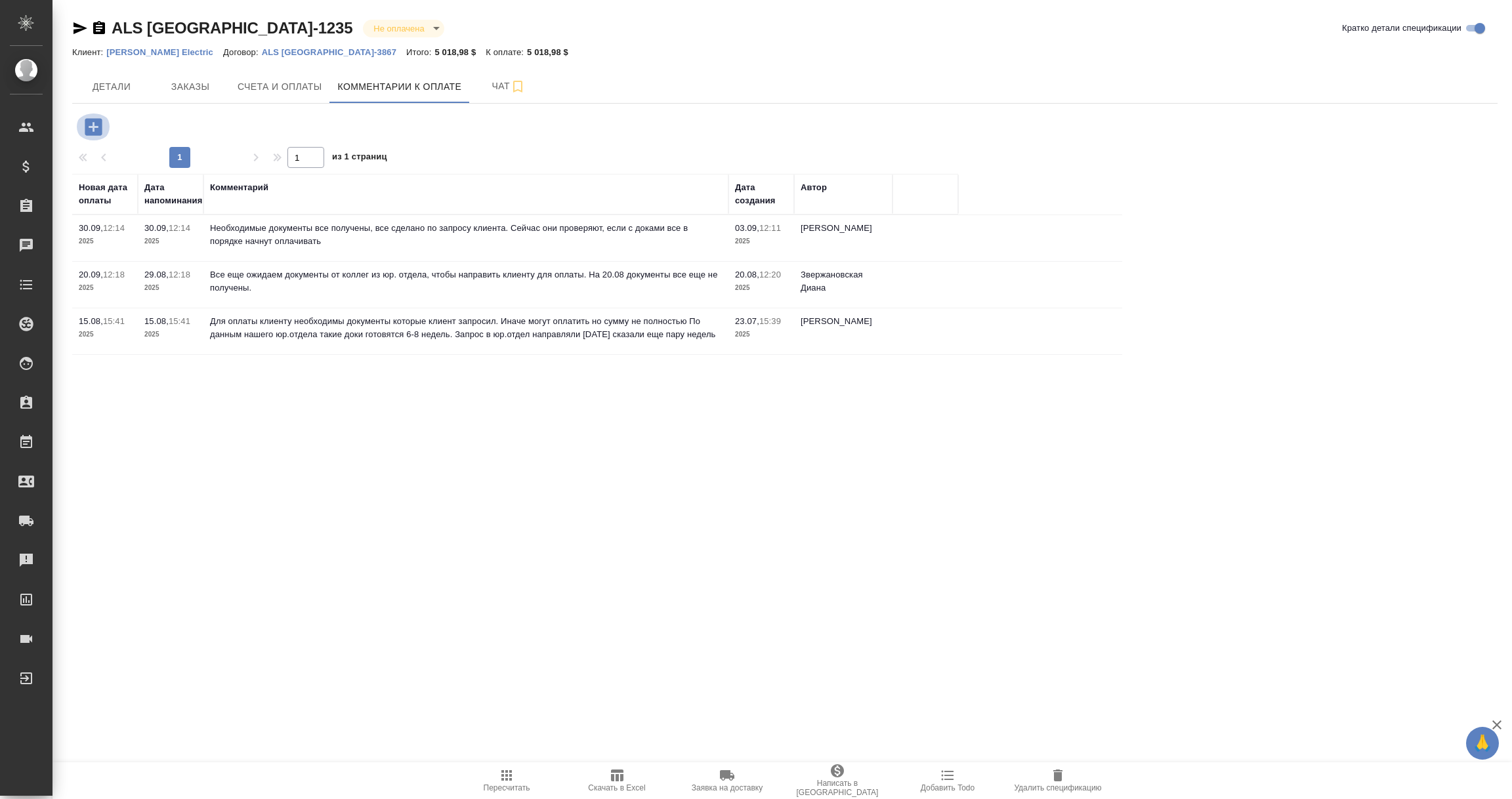
click at [93, 126] on icon "button" at bounding box center [93, 126] width 23 height 23
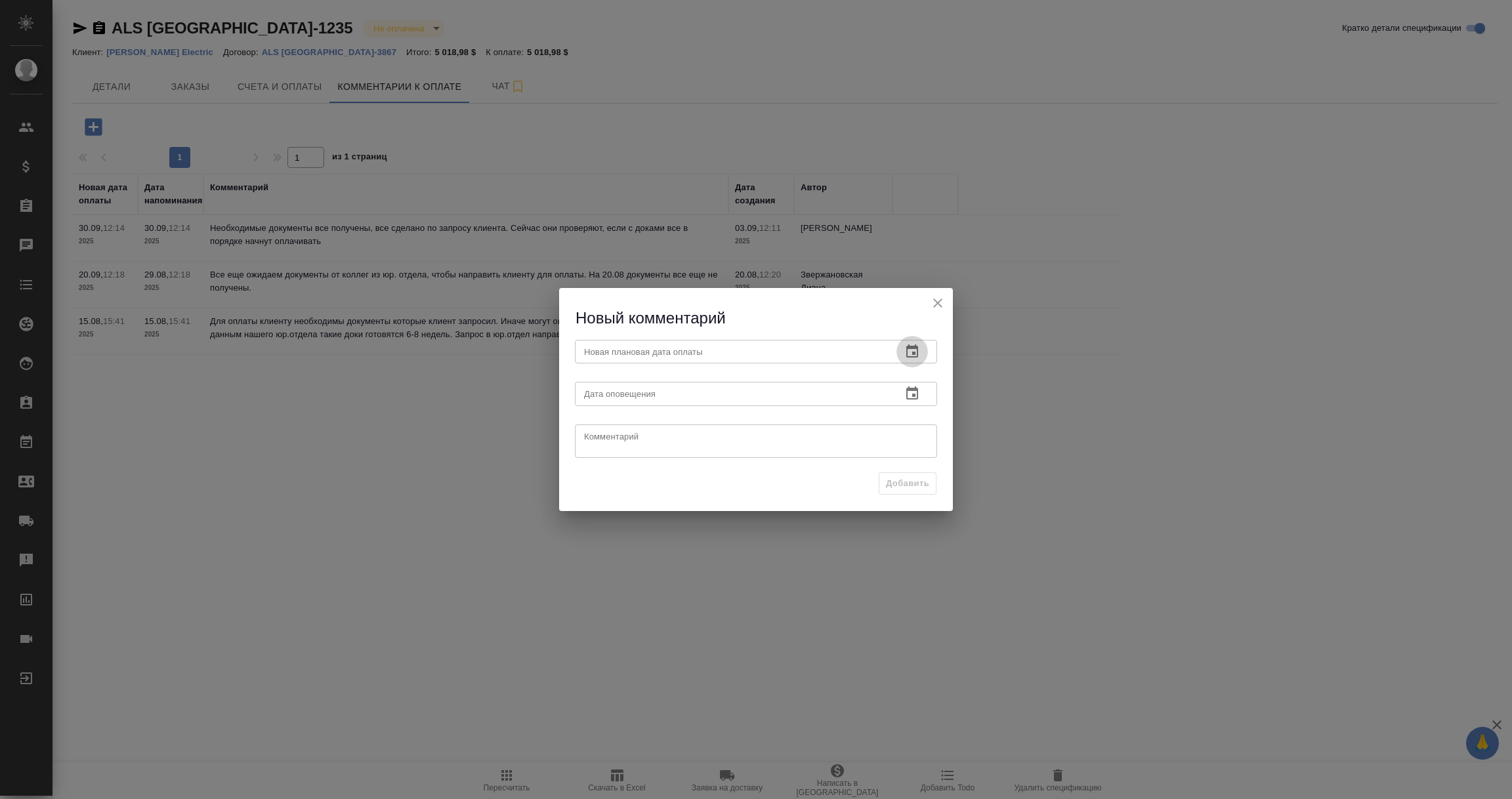
click at [919, 349] on icon "button" at bounding box center [912, 352] width 16 height 16
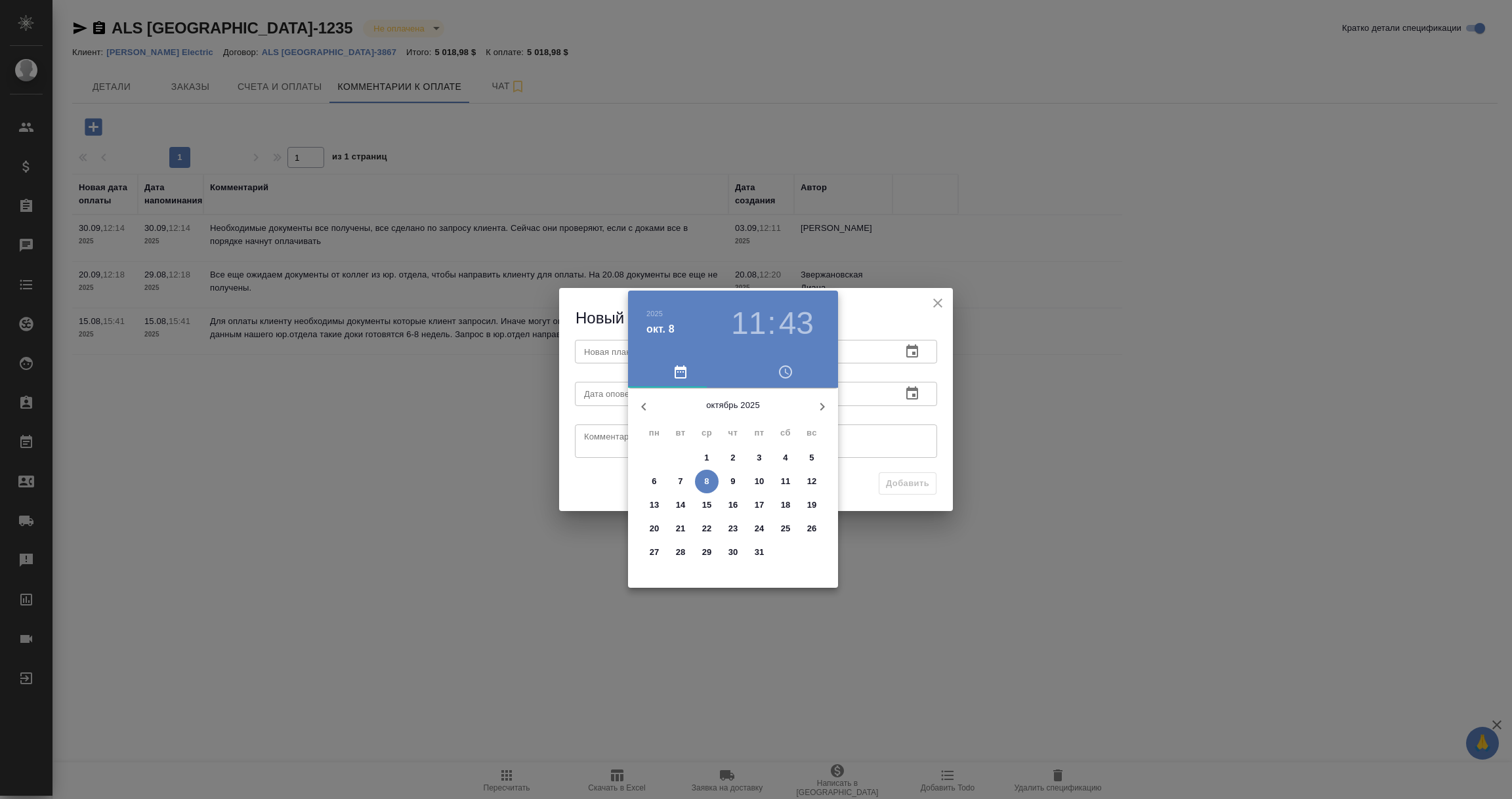
click at [765, 556] on span "31" at bounding box center [759, 552] width 23 height 13
type input "[DATE] 11:43"
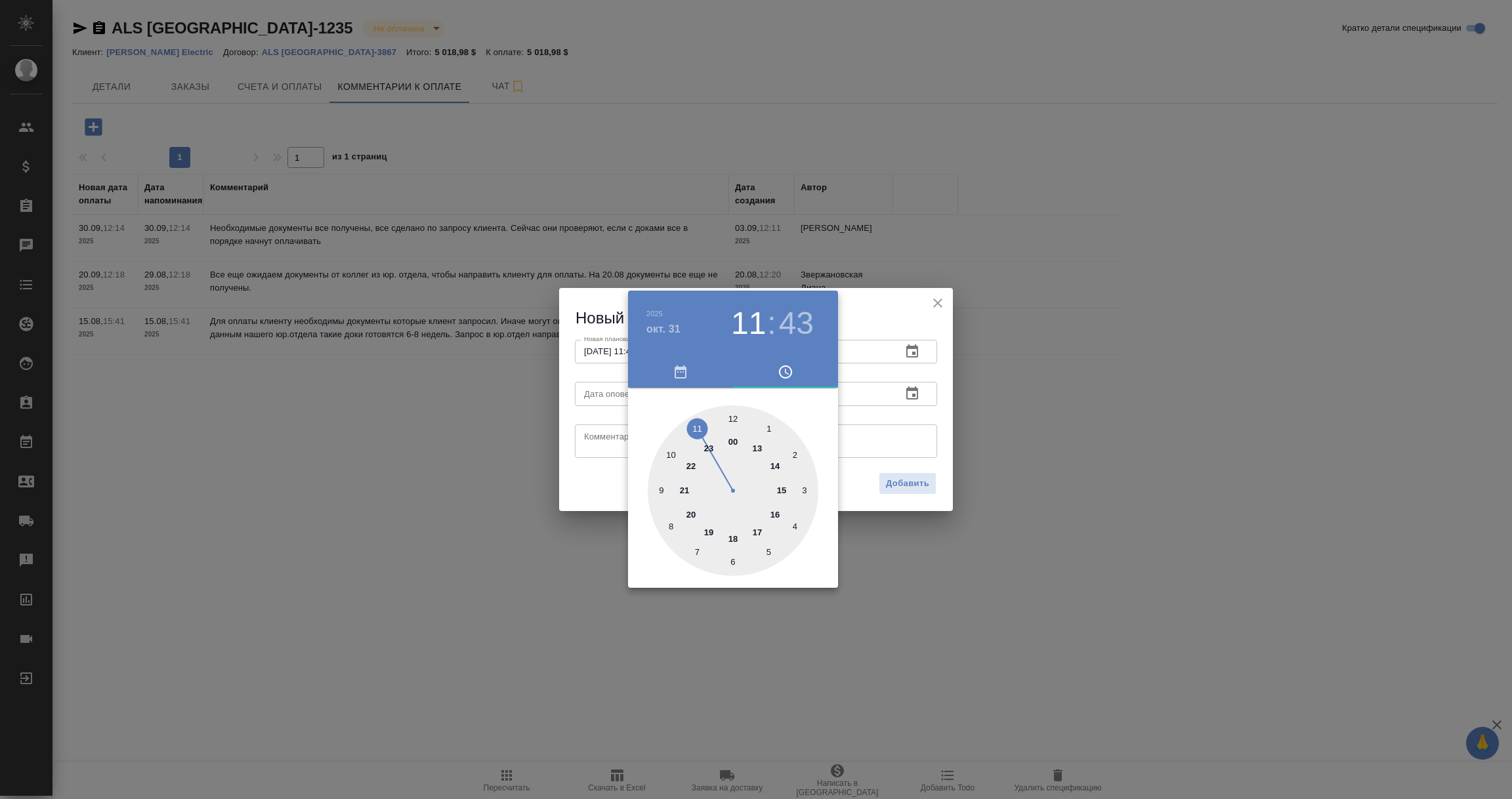
click at [938, 415] on div at bounding box center [756, 399] width 1512 height 799
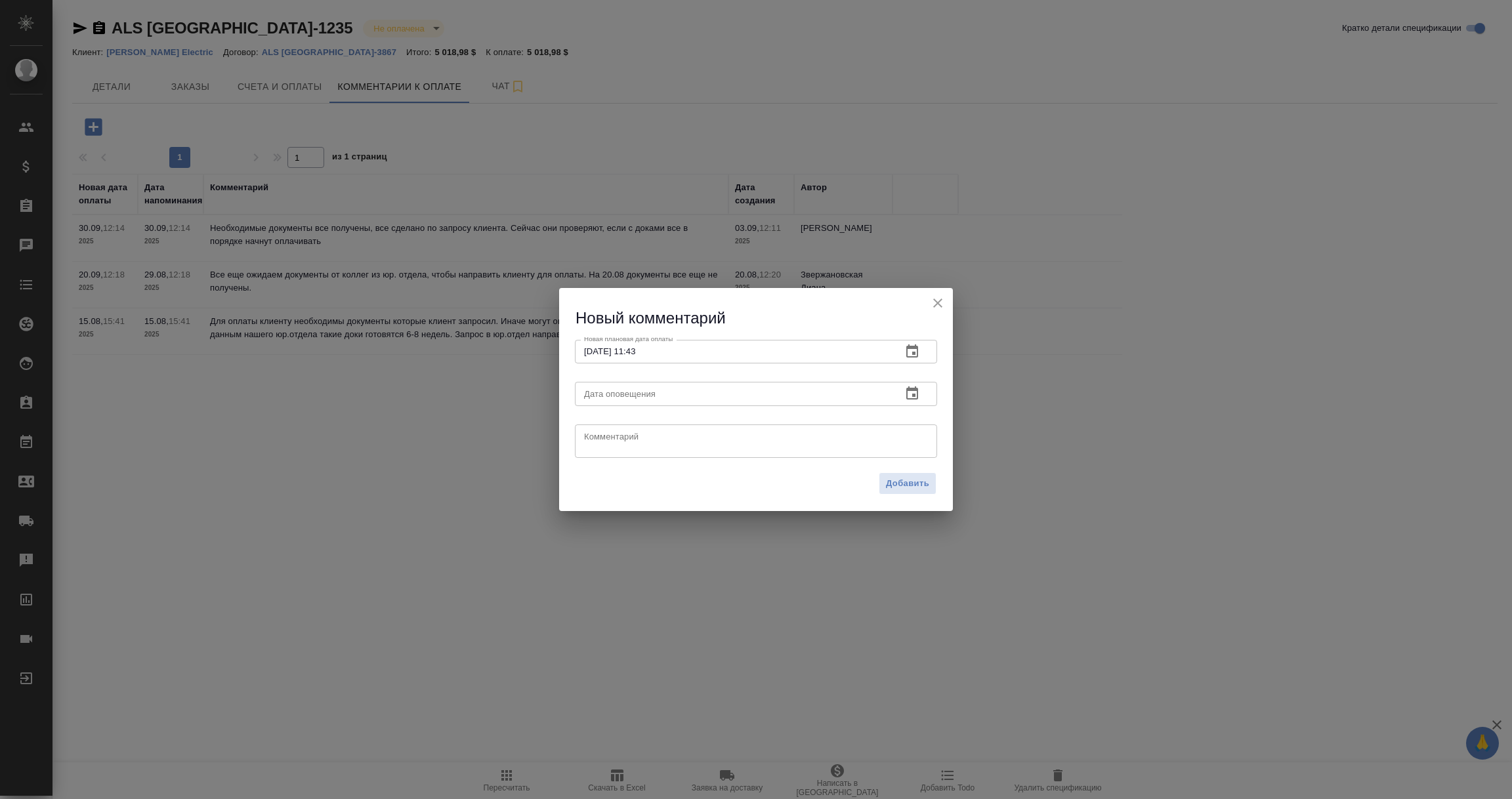
click at [908, 399] on icon "button" at bounding box center [912, 393] width 12 height 13
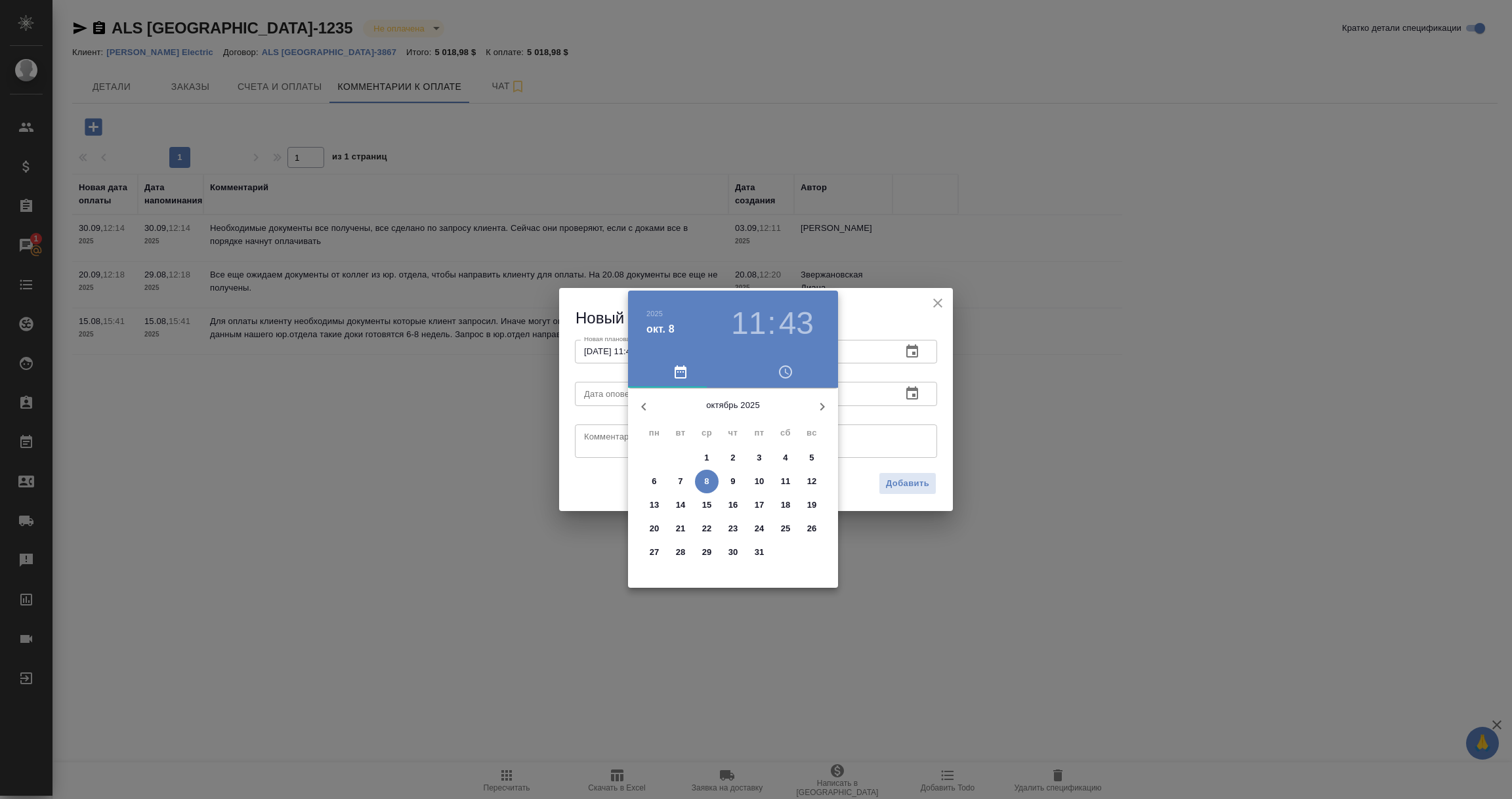
click at [699, 478] on span "8" at bounding box center [707, 482] width 23 height 13
type input "[DATE] 11:43"
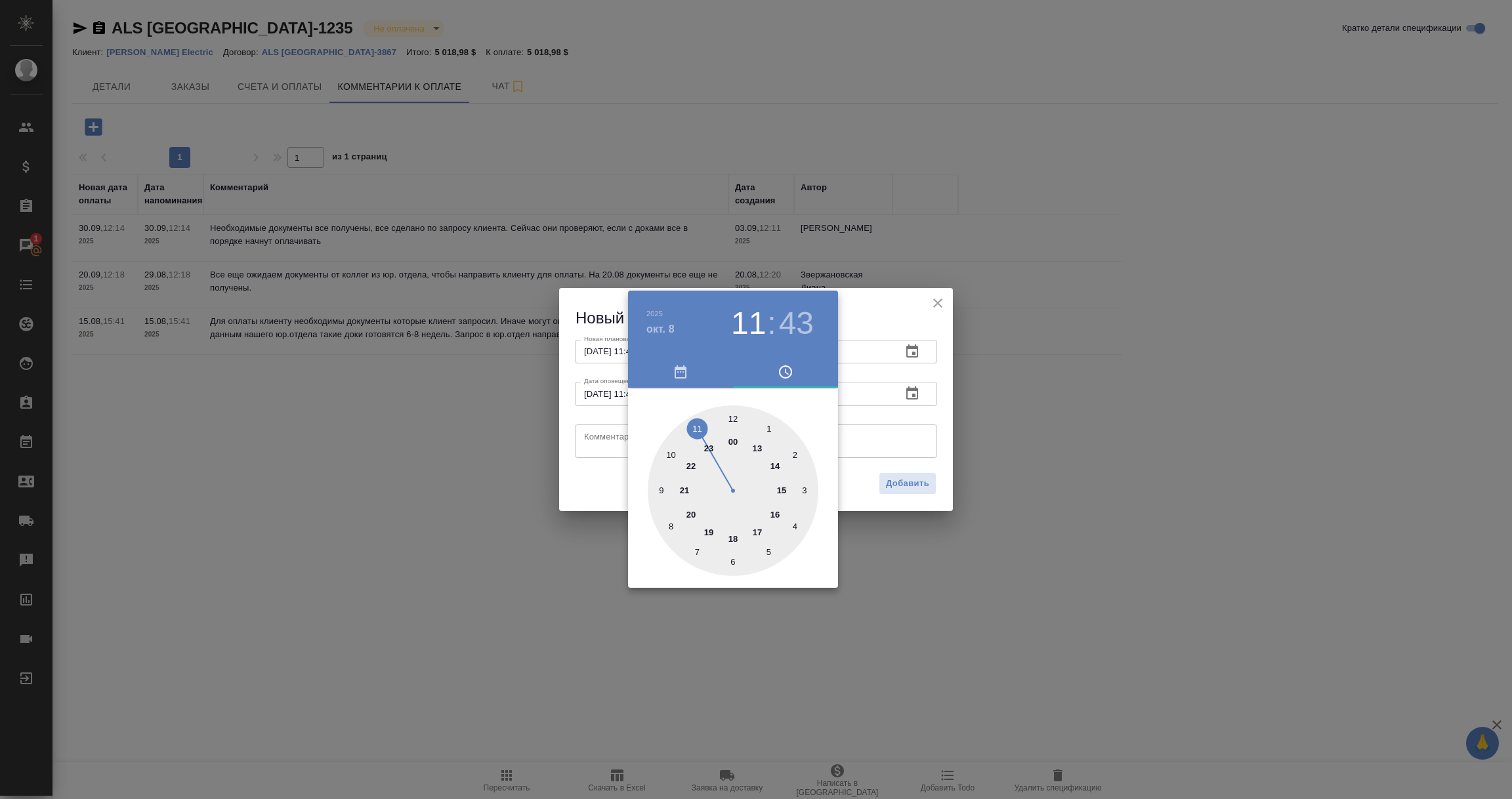
click at [596, 436] on div at bounding box center [756, 399] width 1512 height 799
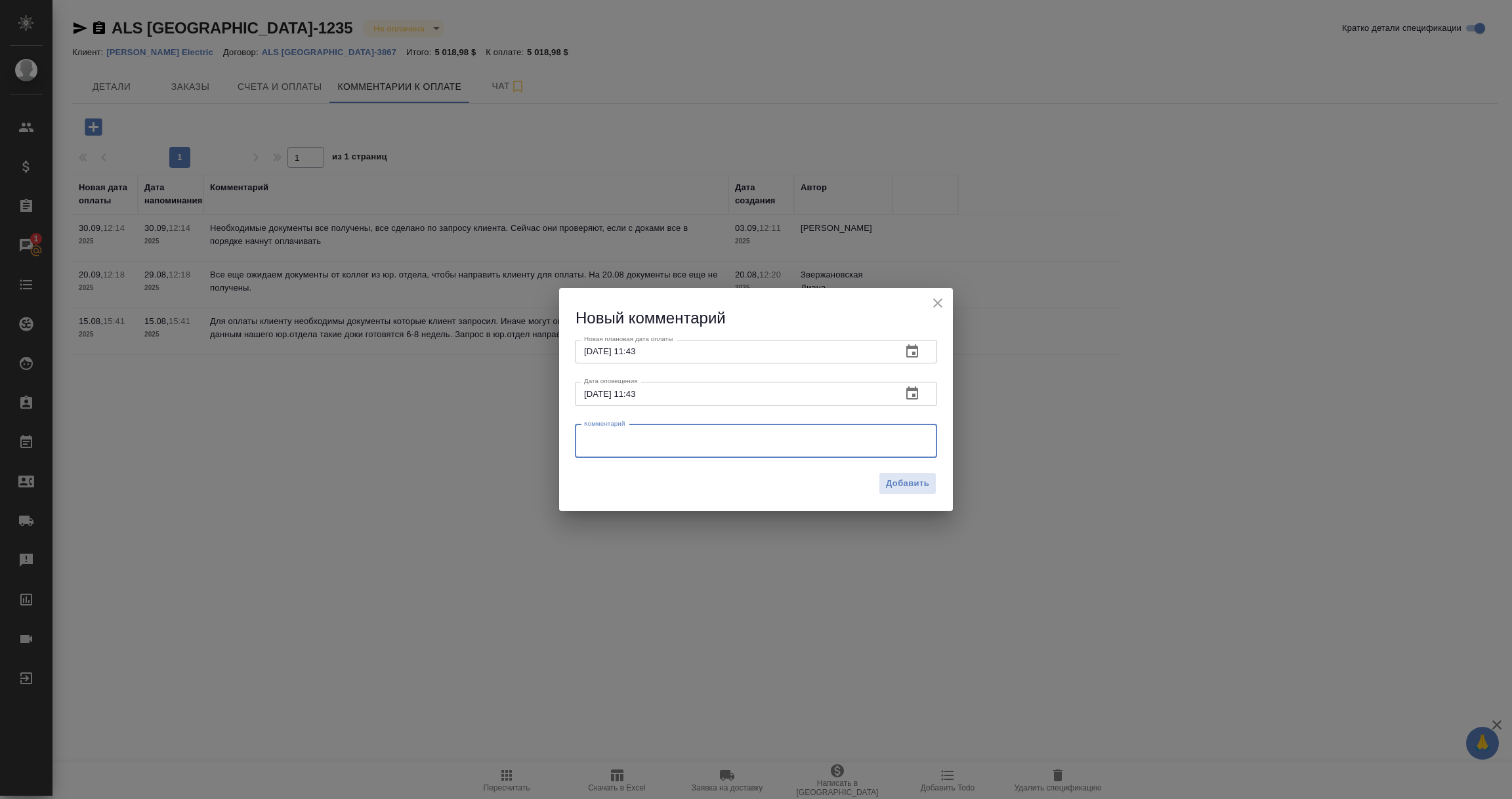
click at [599, 436] on textarea at bounding box center [755, 440] width 344 height 19
paste textarea "Выясняем с клиентом суммы налога. Калькуляции банка клиента некорректны. Вместо…"
type textarea "Выясняем с клиентом суммы налога. Калькуляции банка клиента некорректны. Вместо…"
click at [905, 479] on span "Добавить" at bounding box center [908, 483] width 44 height 15
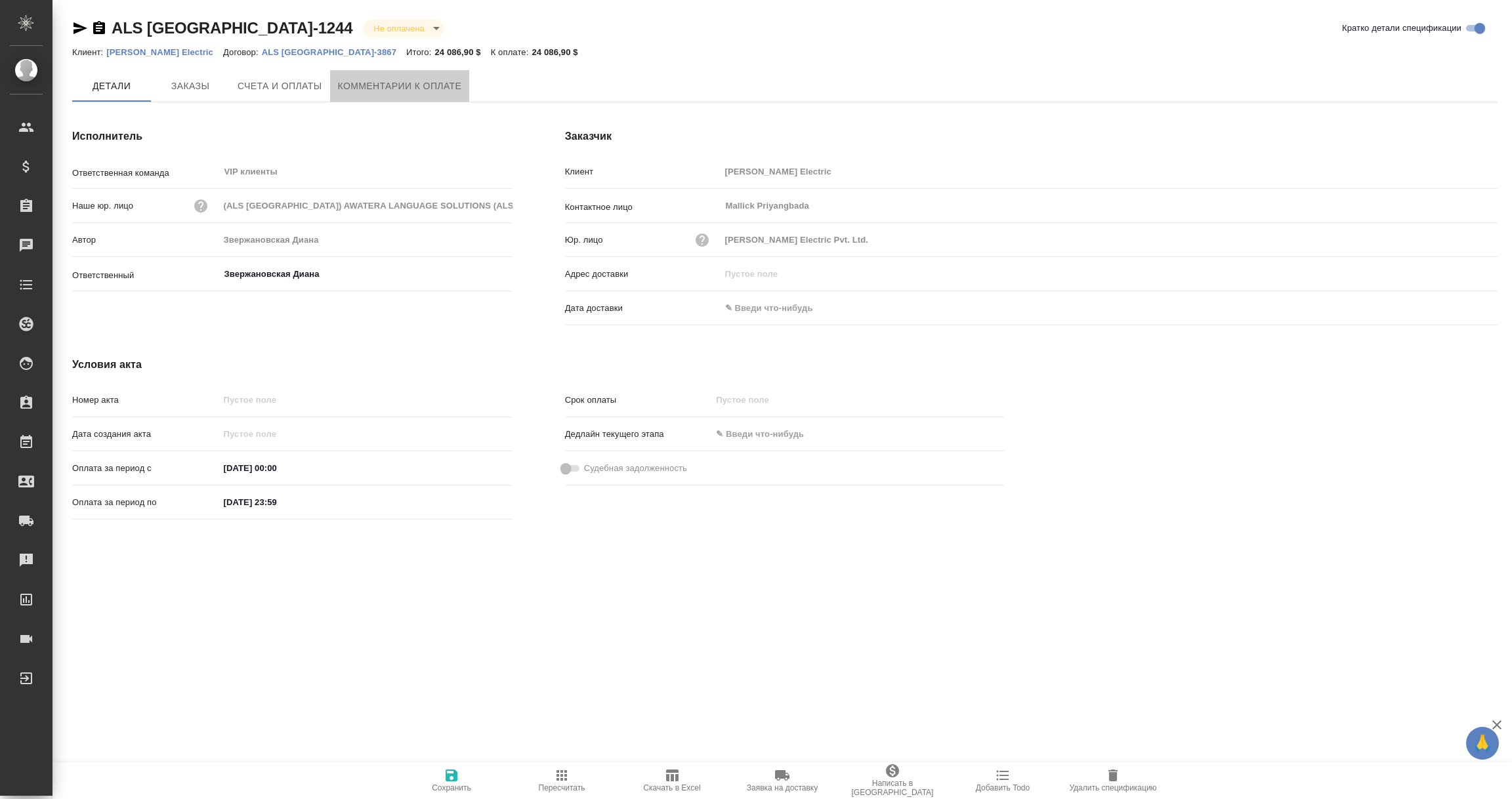
click at [438, 78] on span "Комментарии к оплате" at bounding box center [400, 86] width 124 height 16
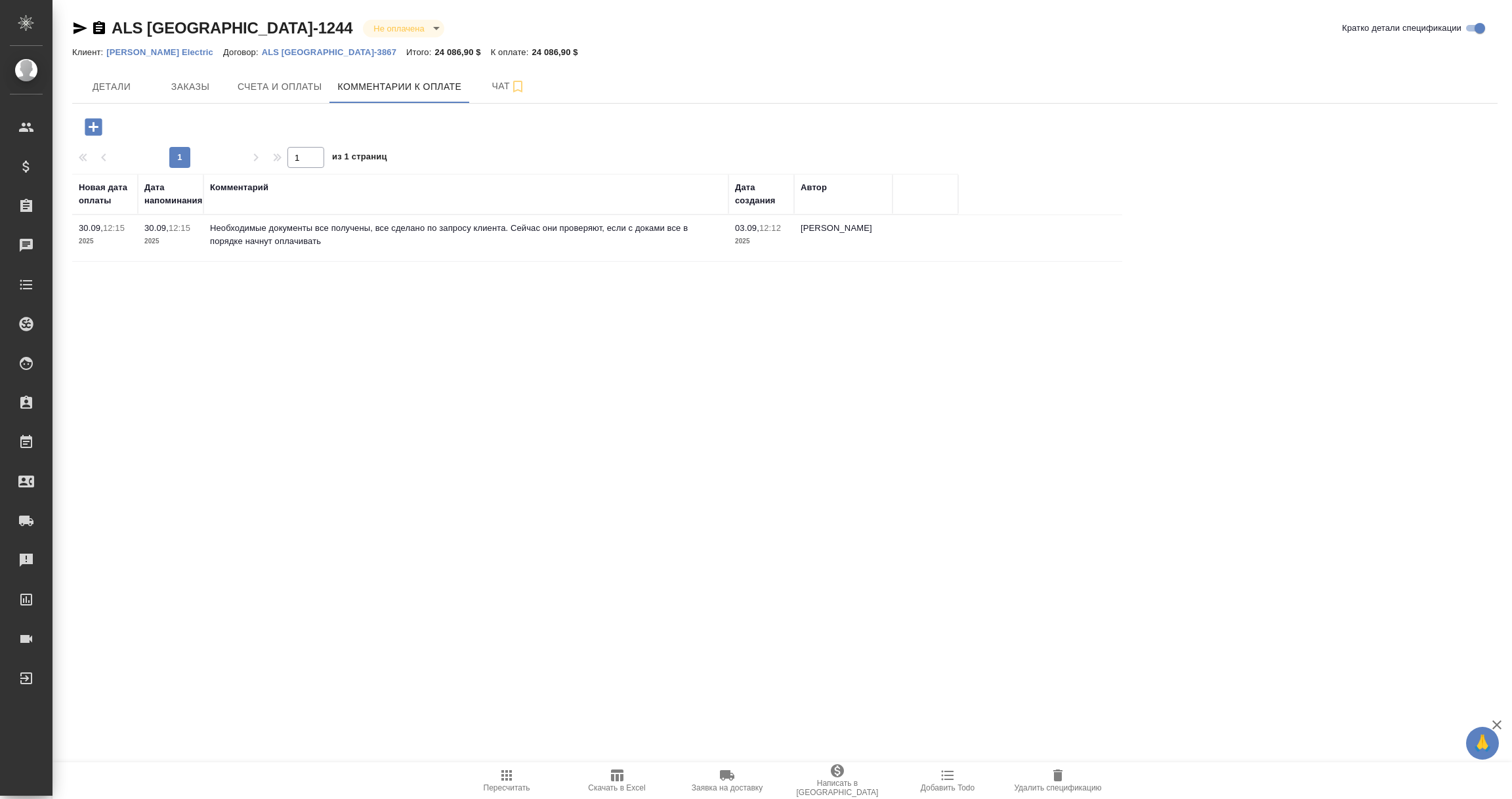
click at [94, 125] on icon "button" at bounding box center [93, 126] width 23 height 23
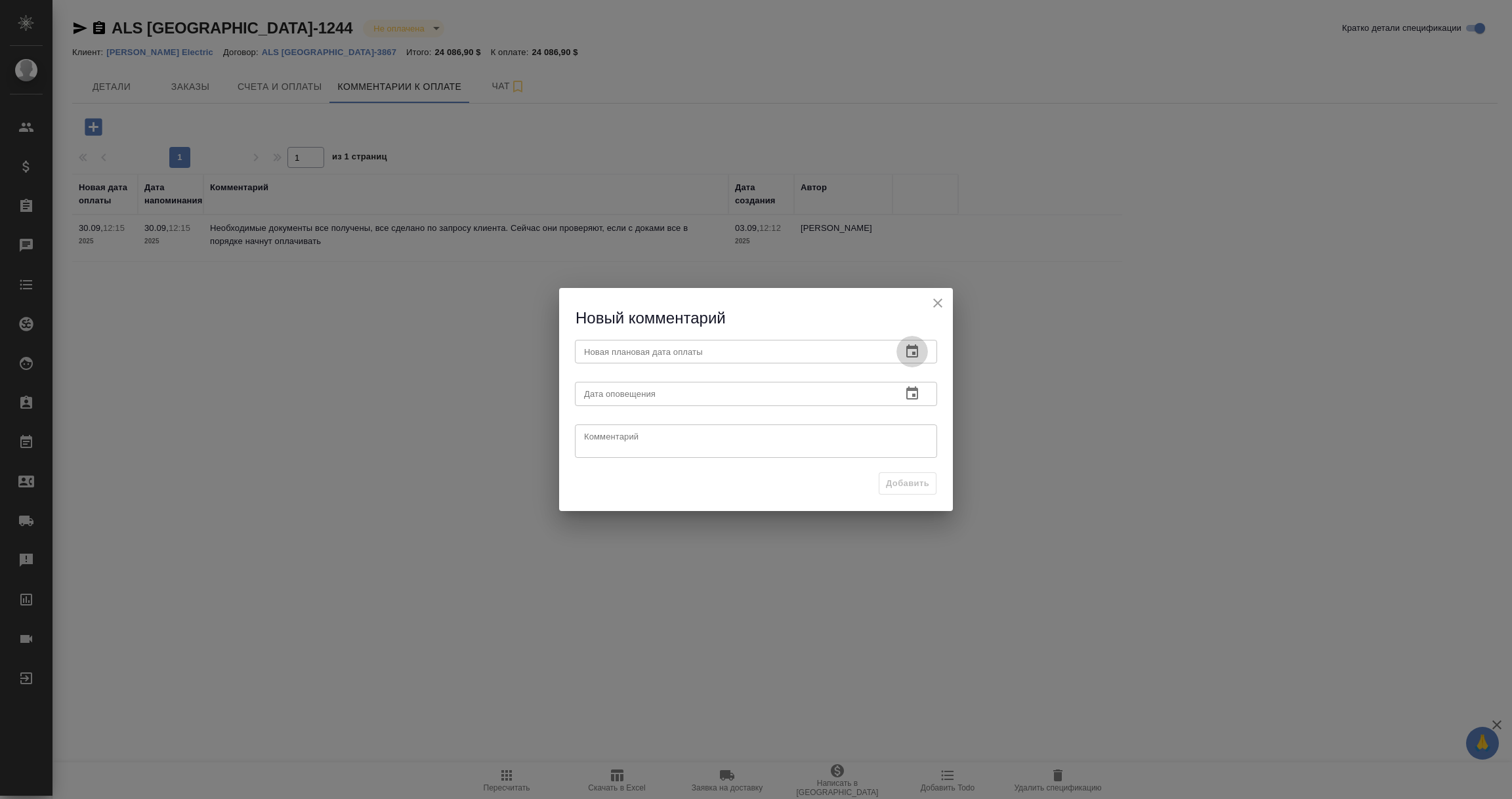
click at [909, 347] on icon "button" at bounding box center [912, 351] width 12 height 13
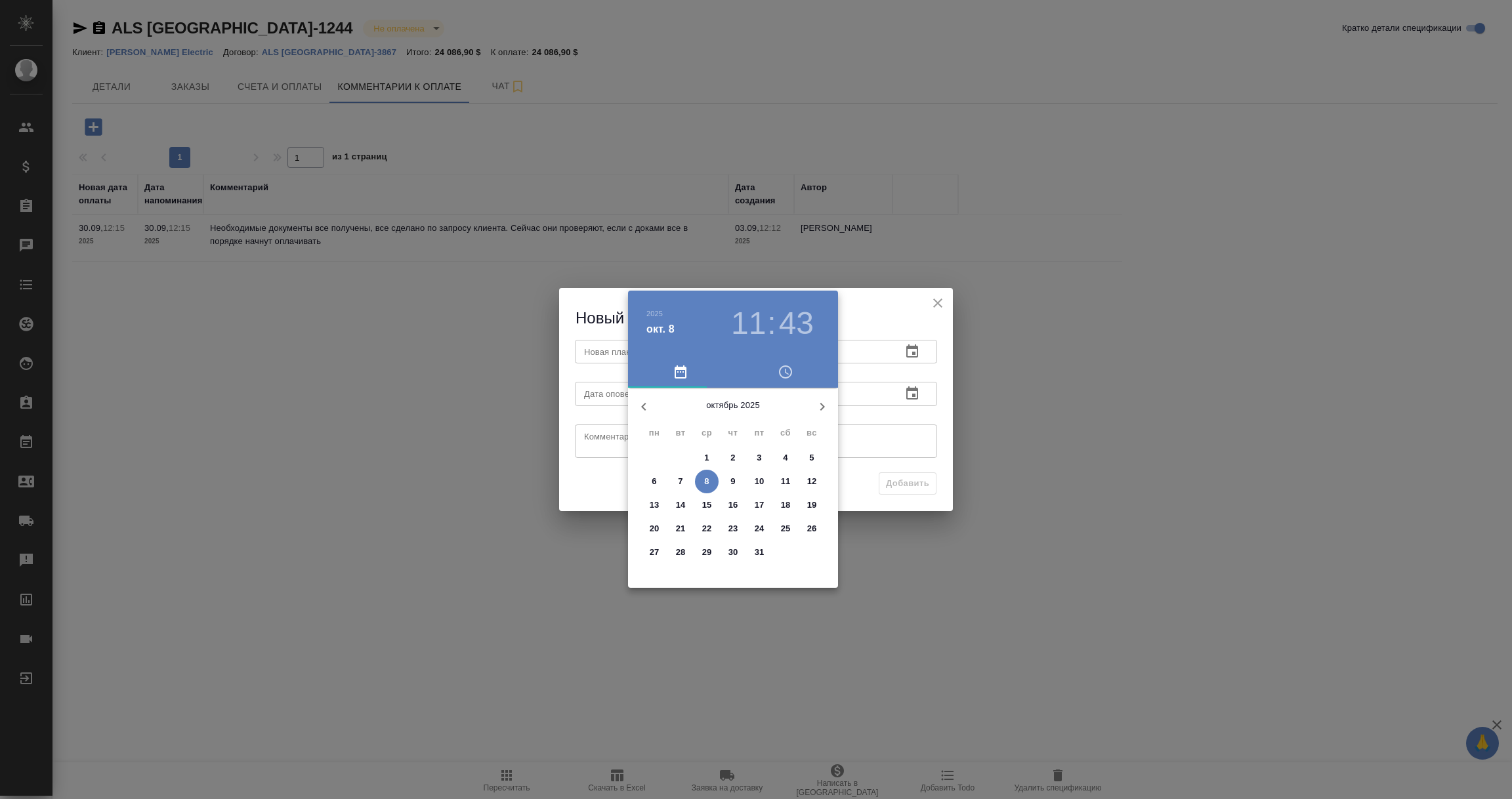
click at [710, 486] on span "8" at bounding box center [707, 482] width 23 height 13
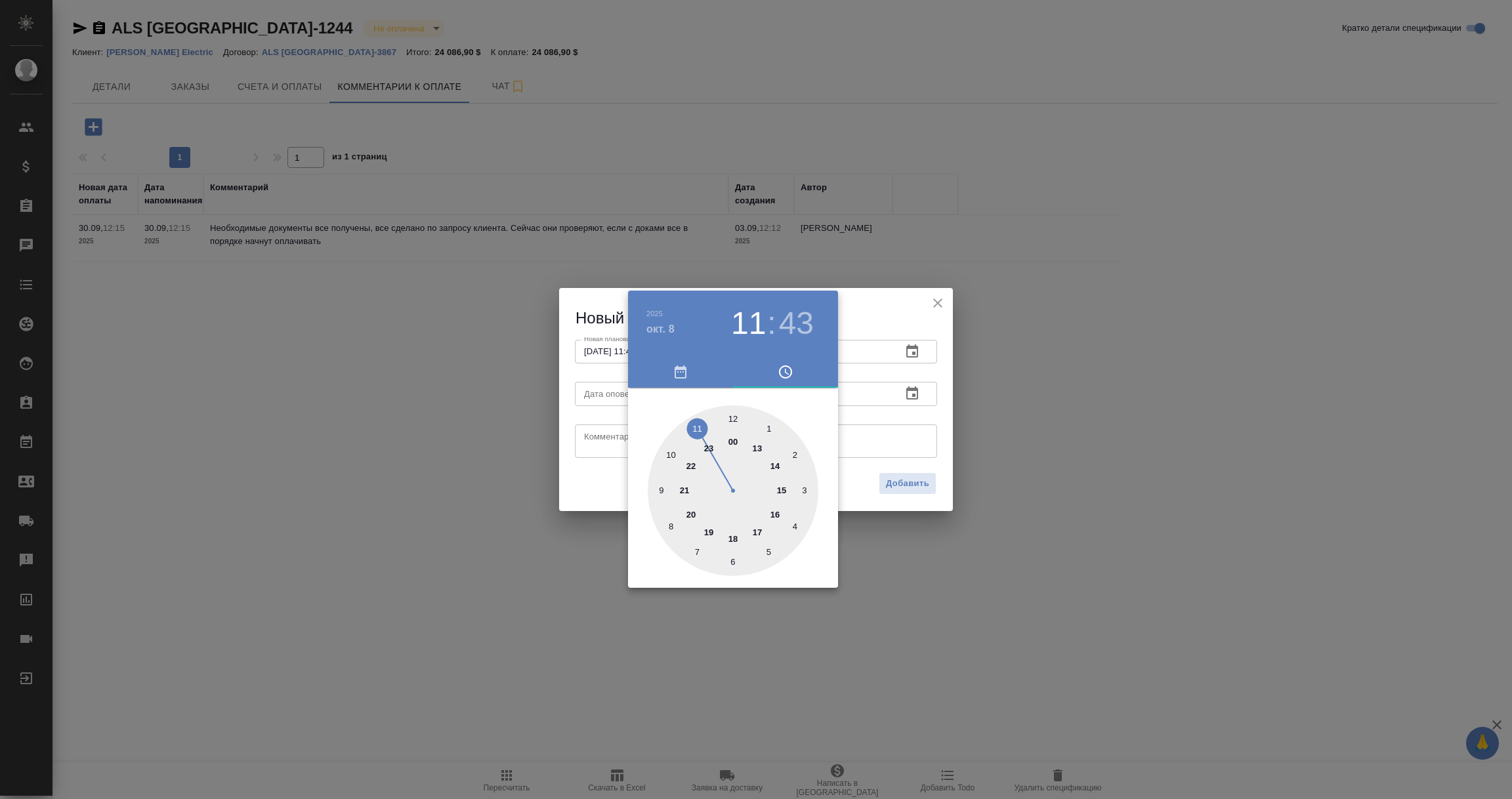
click at [896, 414] on div at bounding box center [756, 399] width 1512 height 799
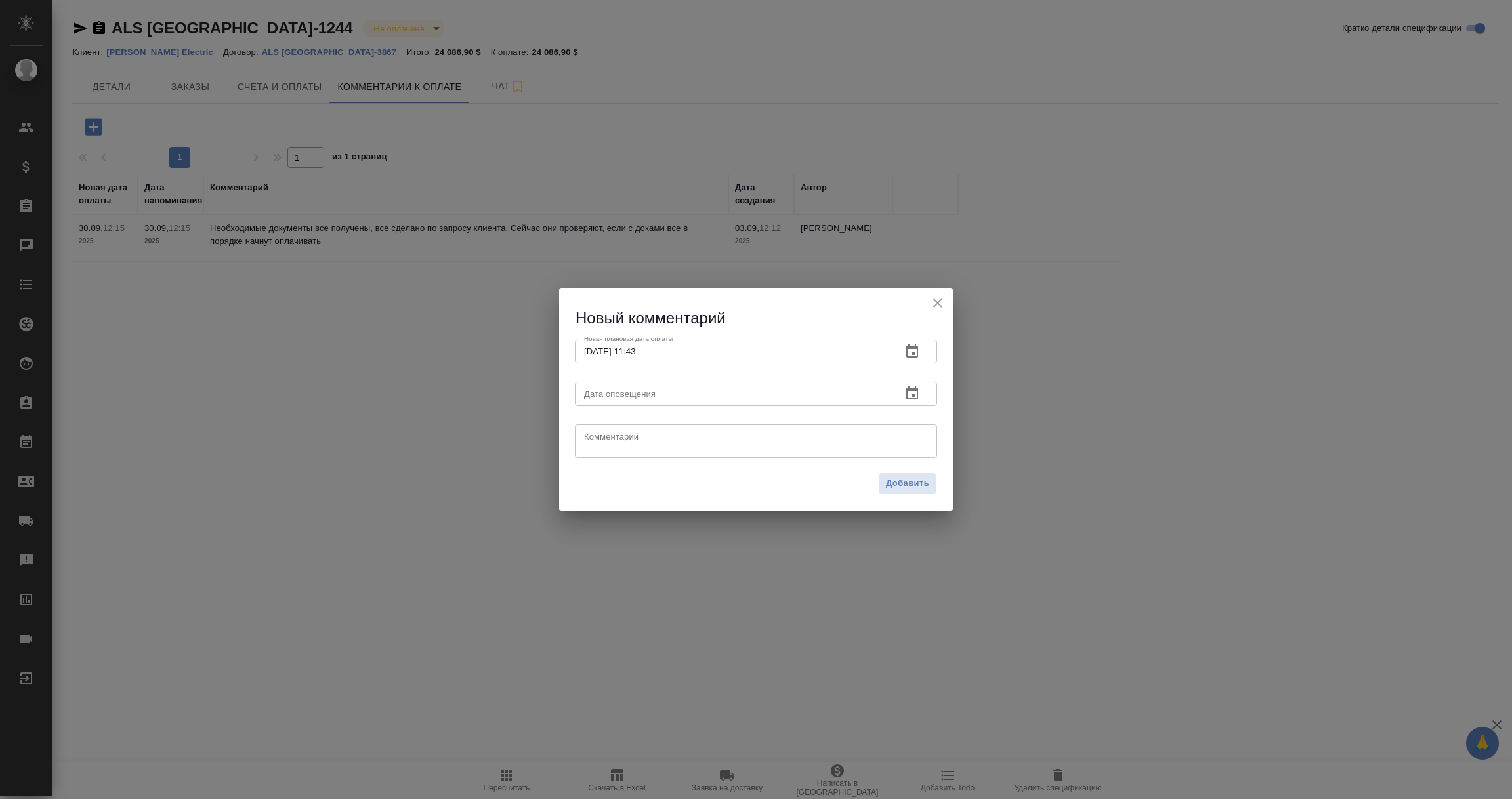
click at [910, 348] on icon "button" at bounding box center [912, 351] width 12 height 13
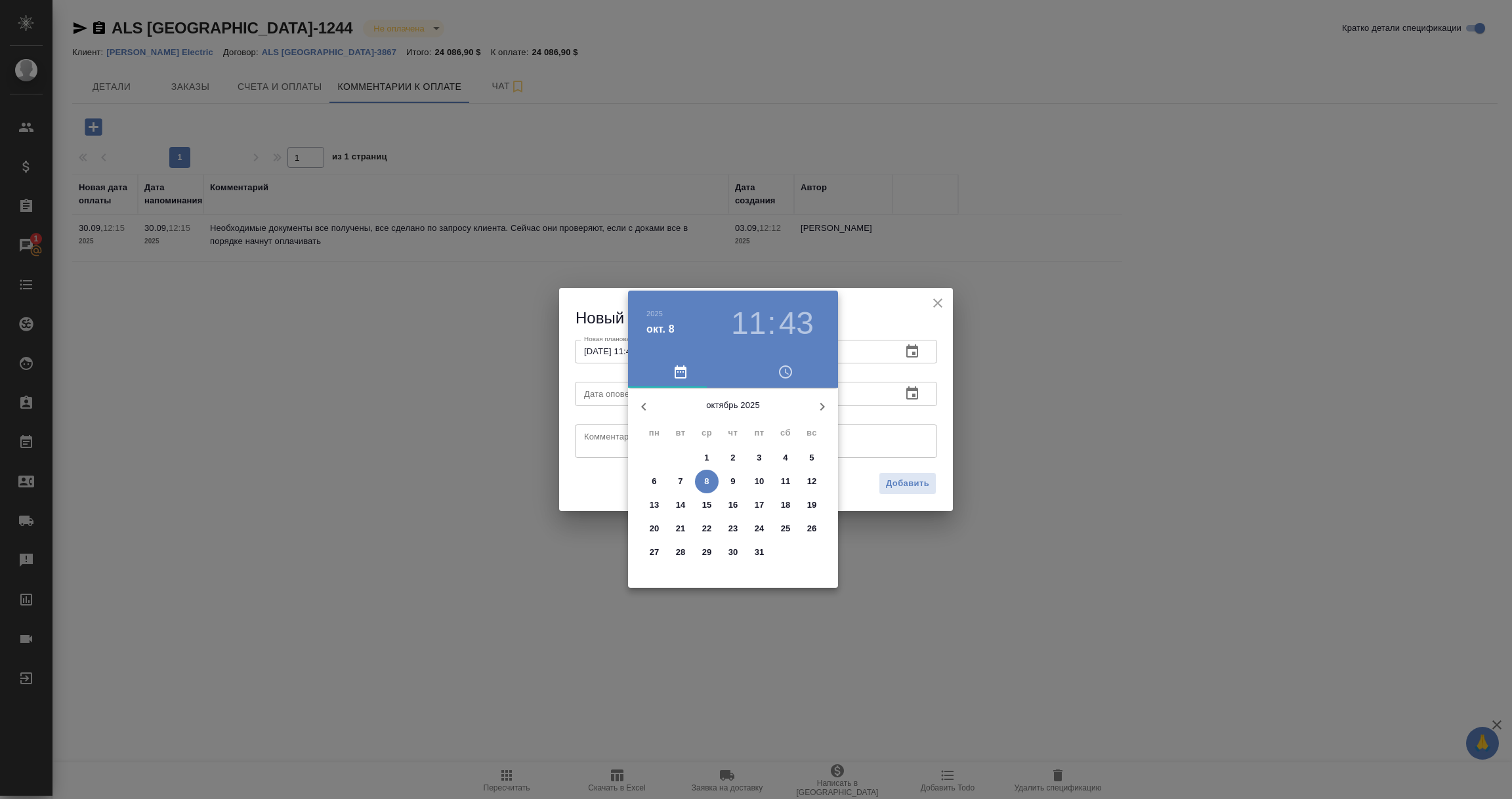
click at [757, 549] on p "31" at bounding box center [759, 552] width 10 height 13
type input "[DATE] 11:43"
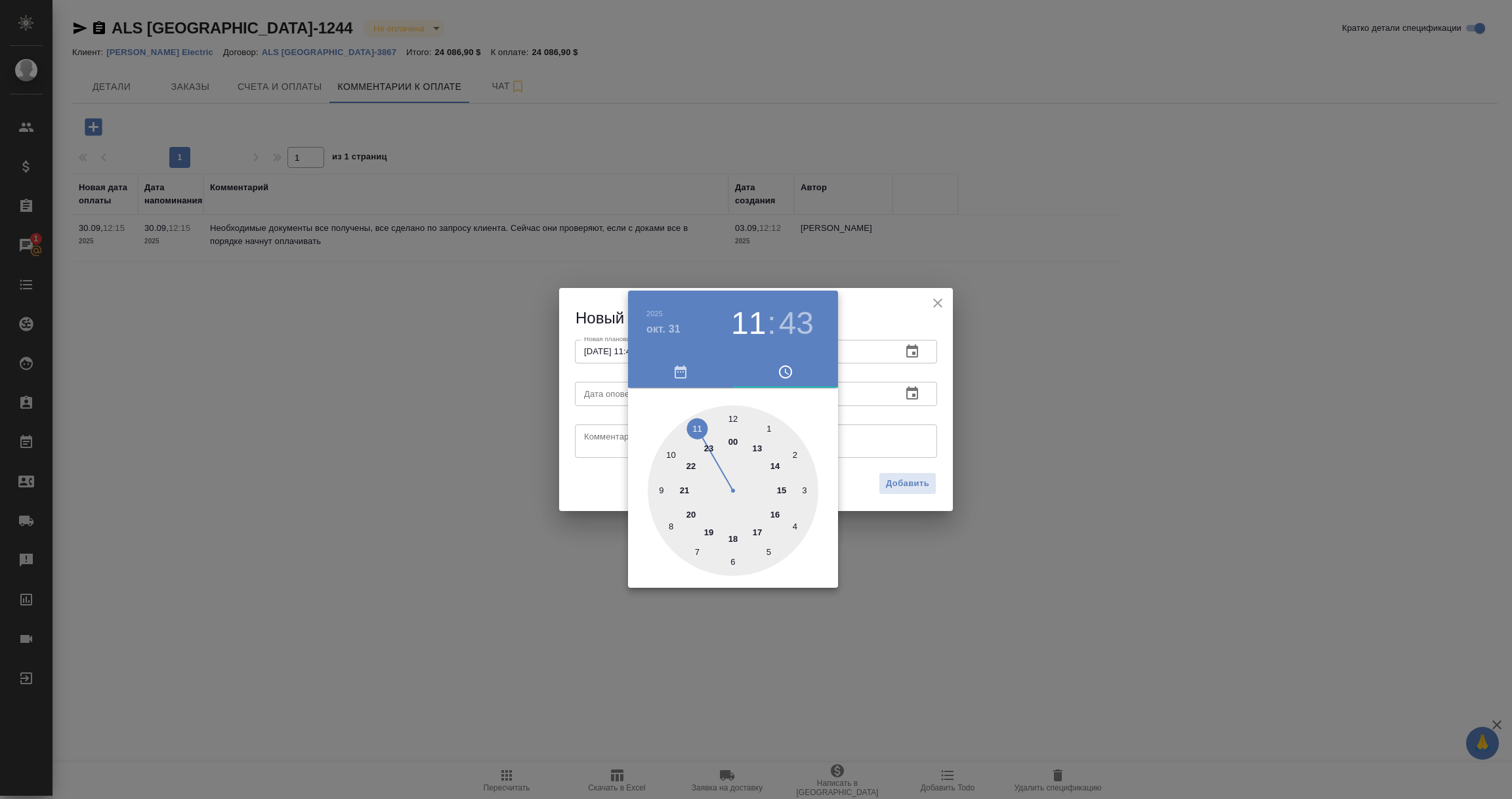
click at [924, 398] on div at bounding box center [756, 399] width 1512 height 799
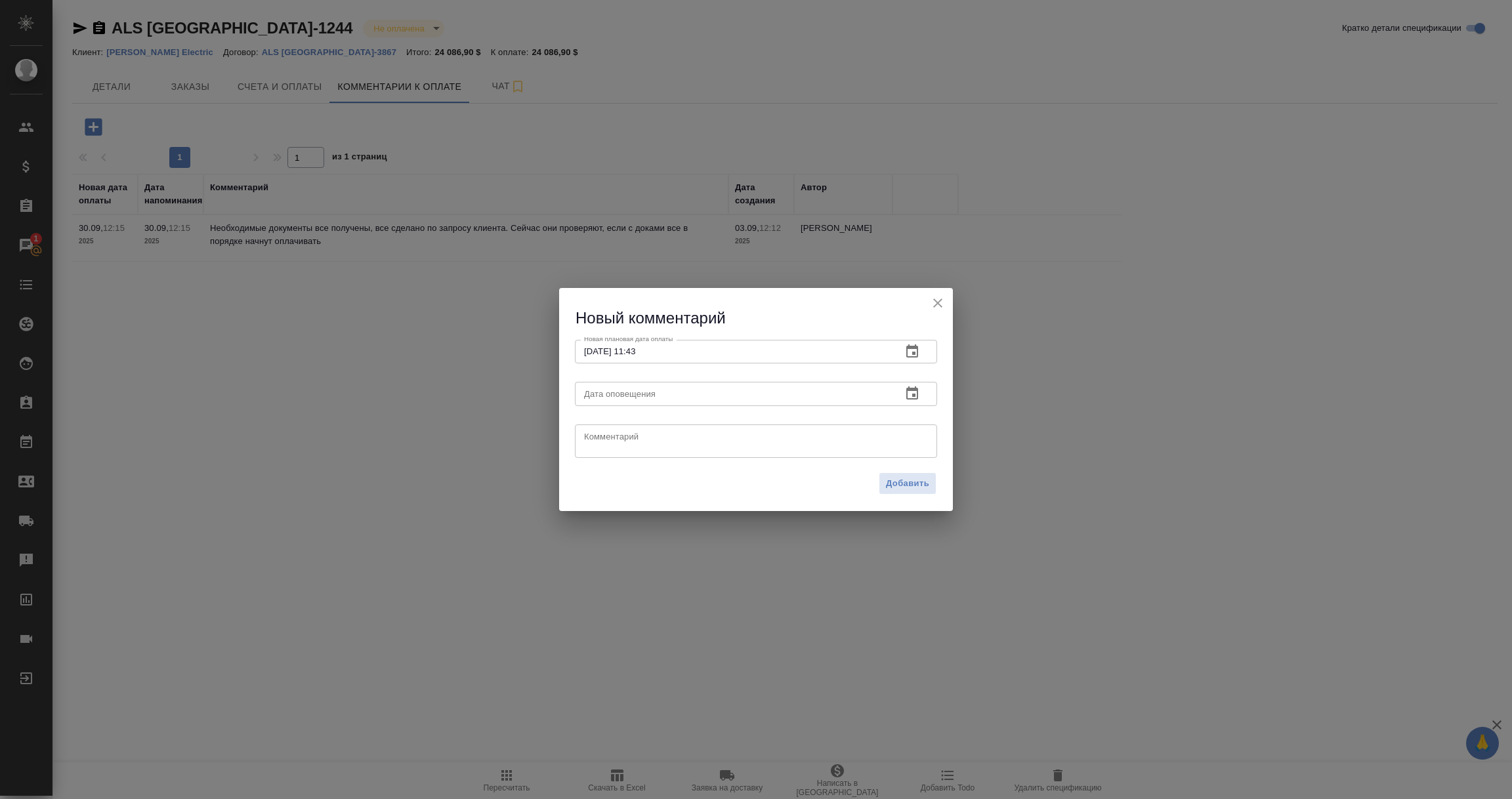
click at [916, 392] on icon "button" at bounding box center [912, 394] width 16 height 16
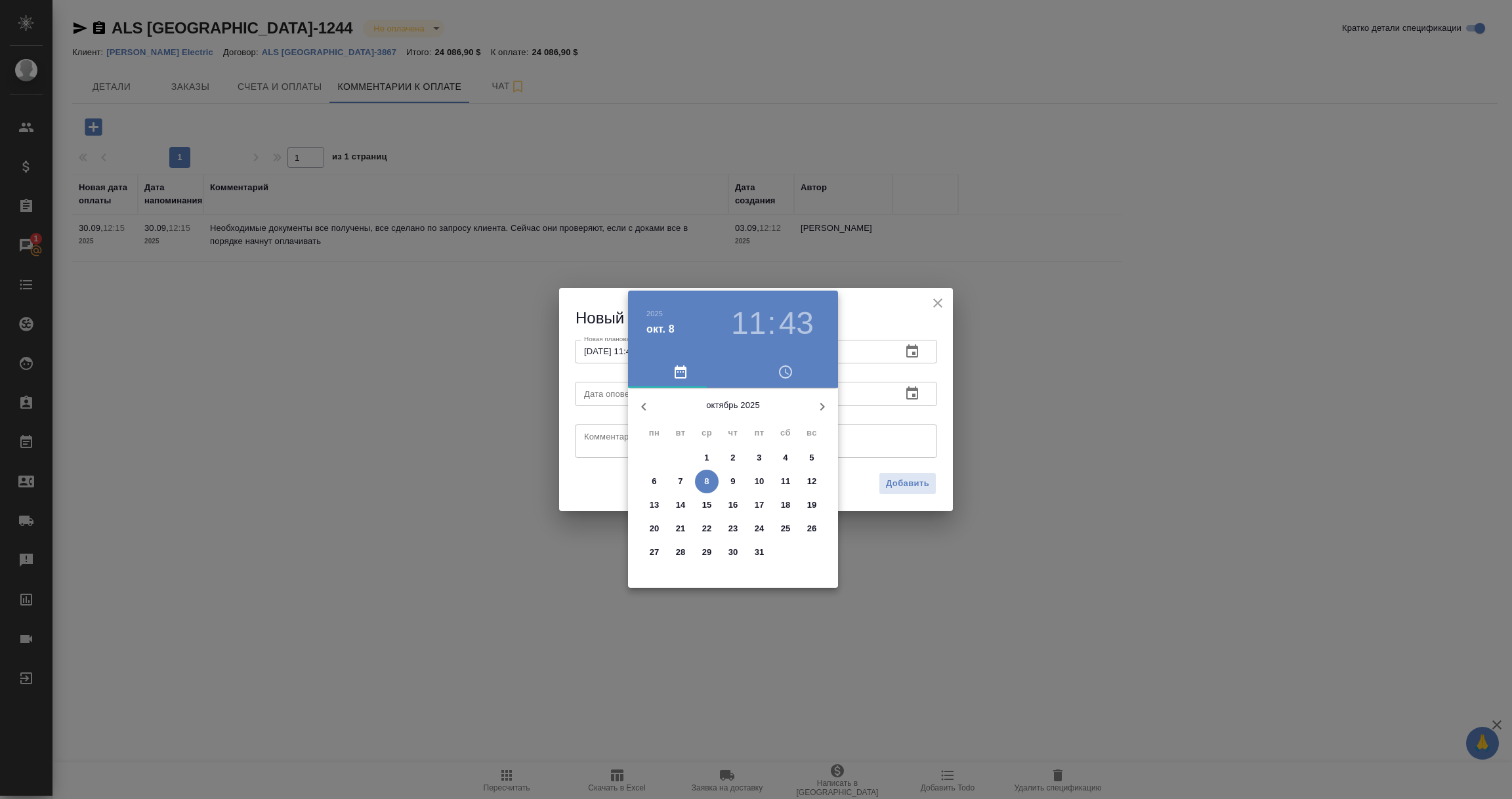
click at [708, 479] on p "8" at bounding box center [706, 482] width 5 height 13
type input "[DATE] 11:43"
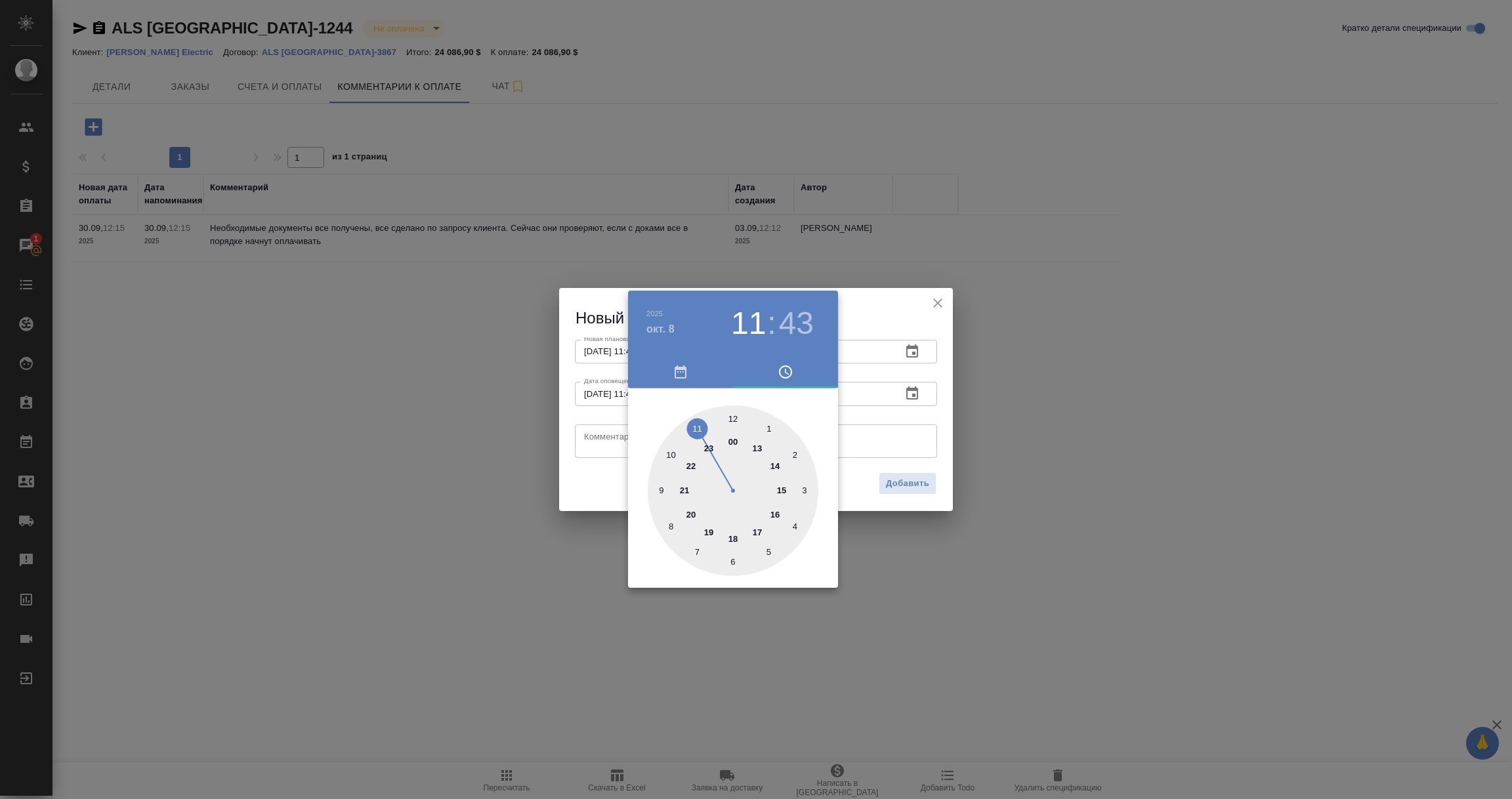
click at [608, 442] on div at bounding box center [756, 399] width 1512 height 799
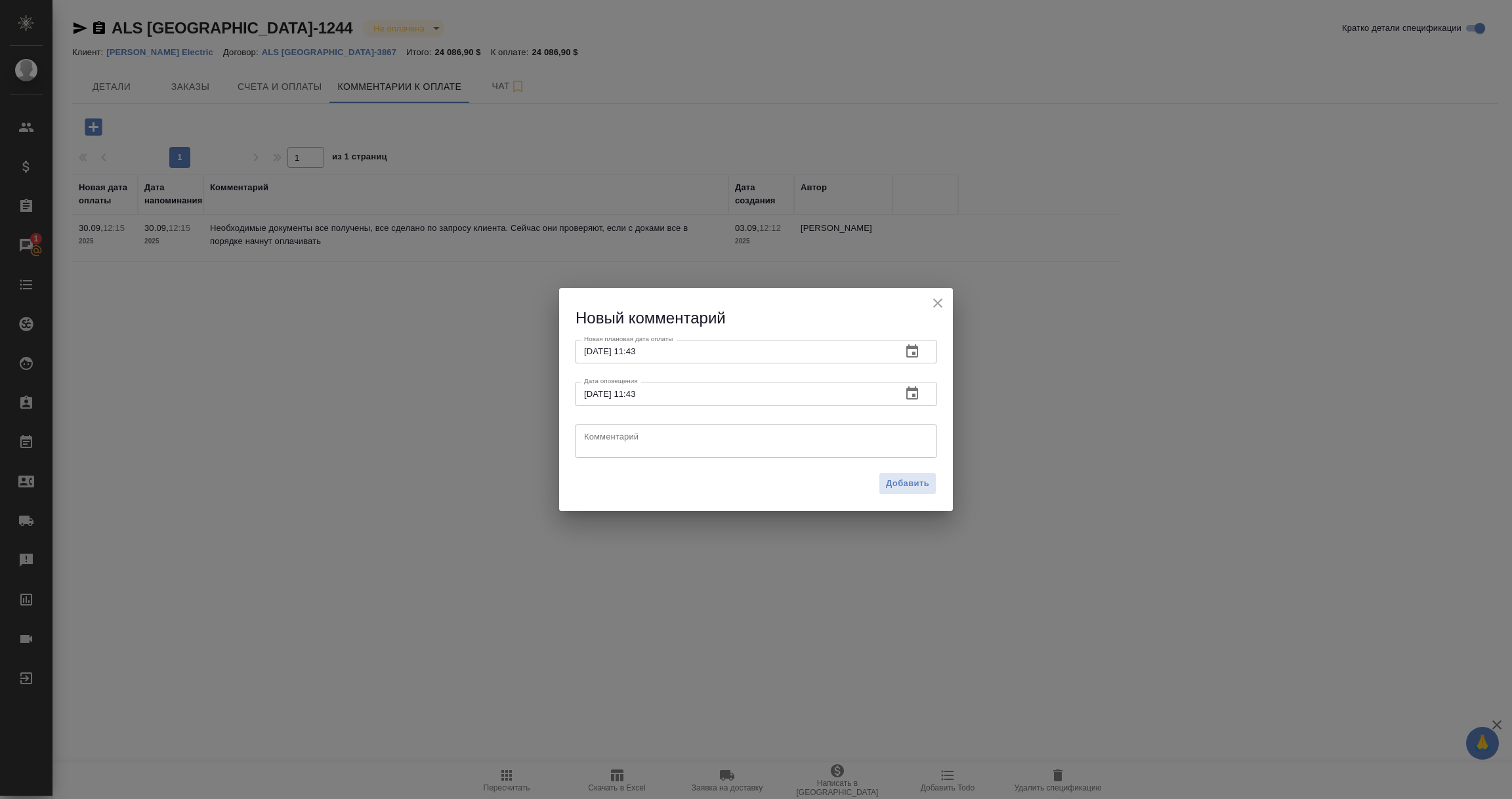
click at [608, 442] on textarea at bounding box center [755, 440] width 344 height 19
paste textarea "Выясняем с клиентом суммы налога. Калькуляции банка клиента некорректны. Вместо…"
type textarea "Выясняем с клиентом суммы налога. Калькуляции банка клиента некорректны. Вместо…"
click at [899, 481] on span "Добавить" at bounding box center [908, 483] width 44 height 15
